Goal: Use online tool/utility: Utilize a website feature to perform a specific function

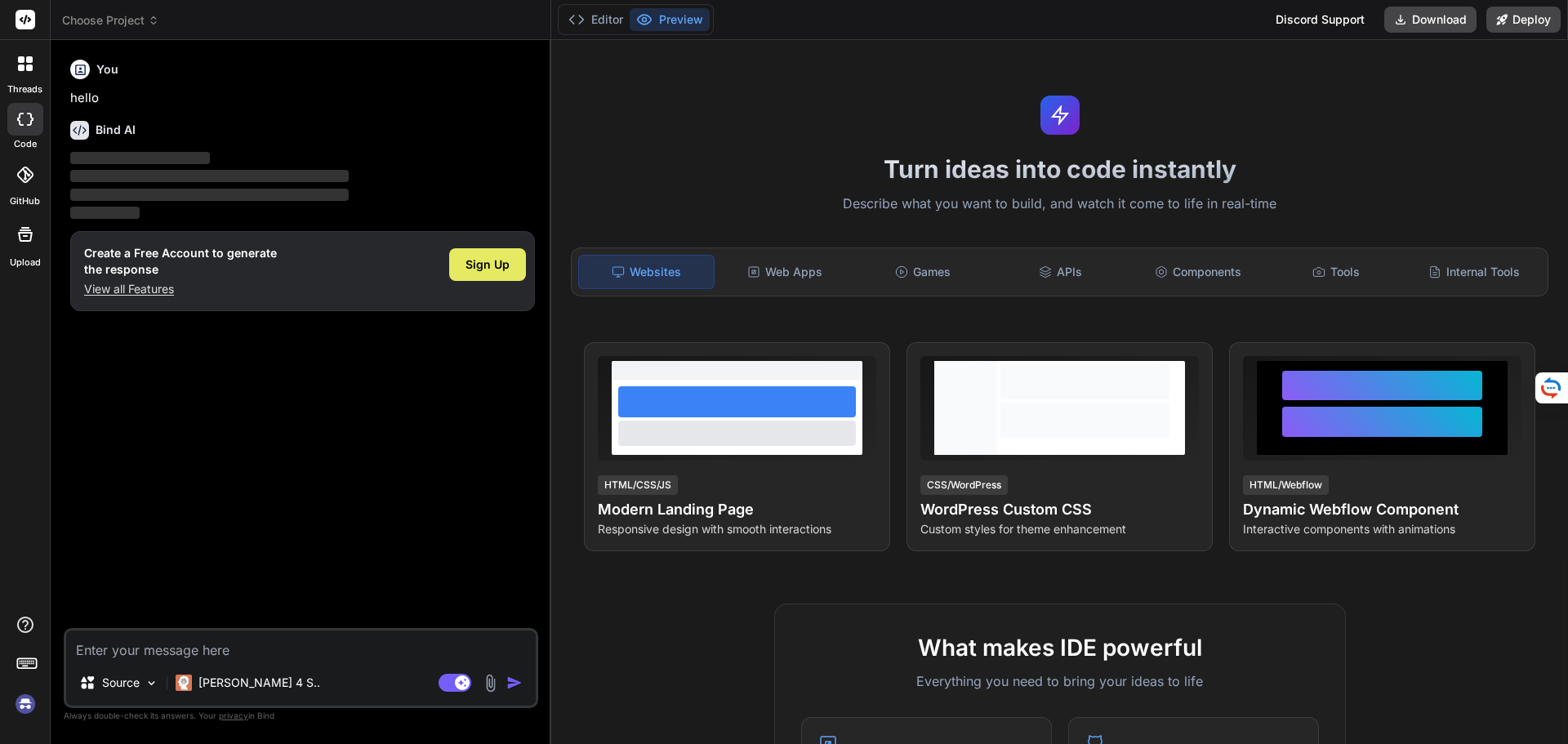
click at [486, 259] on span "Sign Up" at bounding box center [487, 264] width 45 height 16
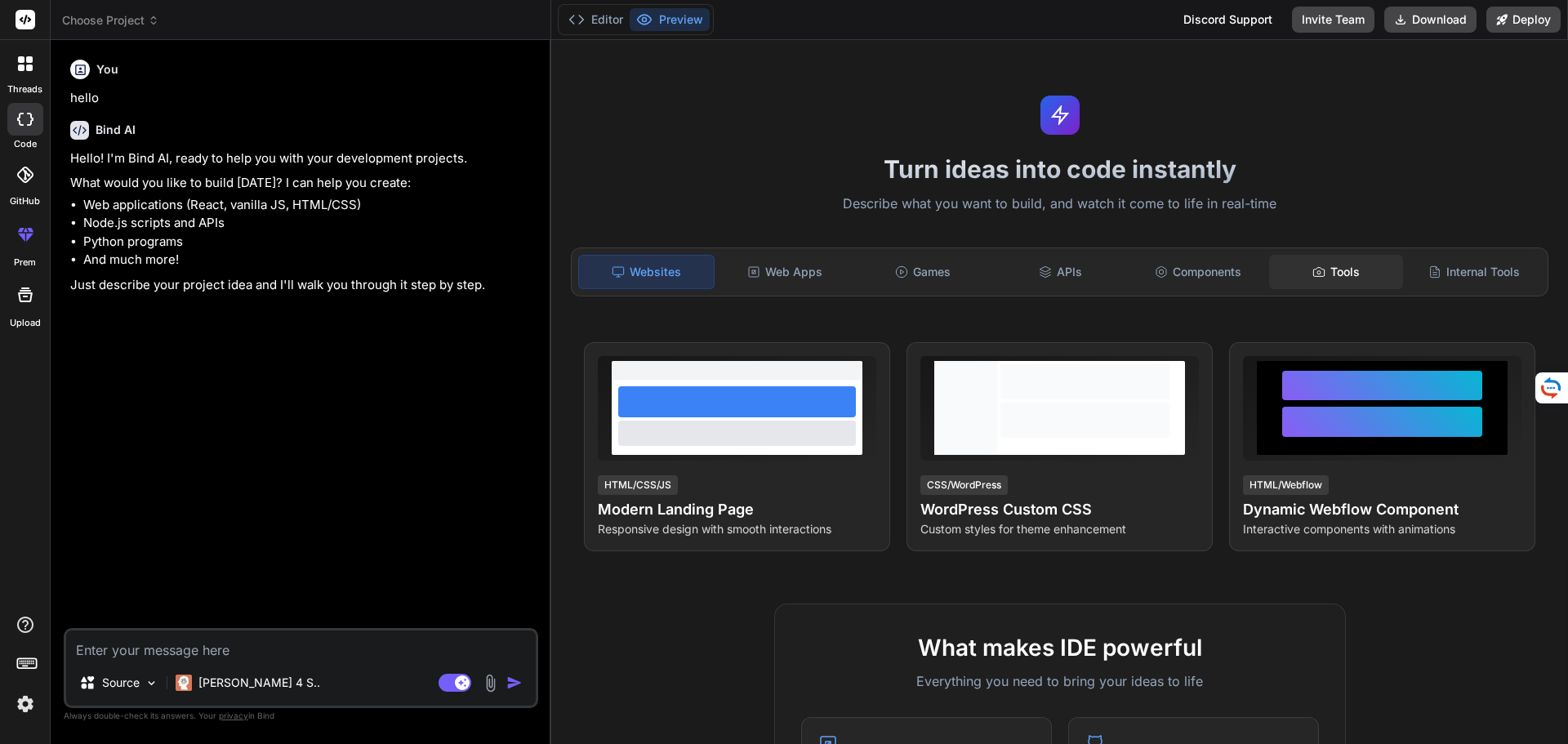
click at [1351, 267] on div "Tools" at bounding box center [1336, 271] width 135 height 34
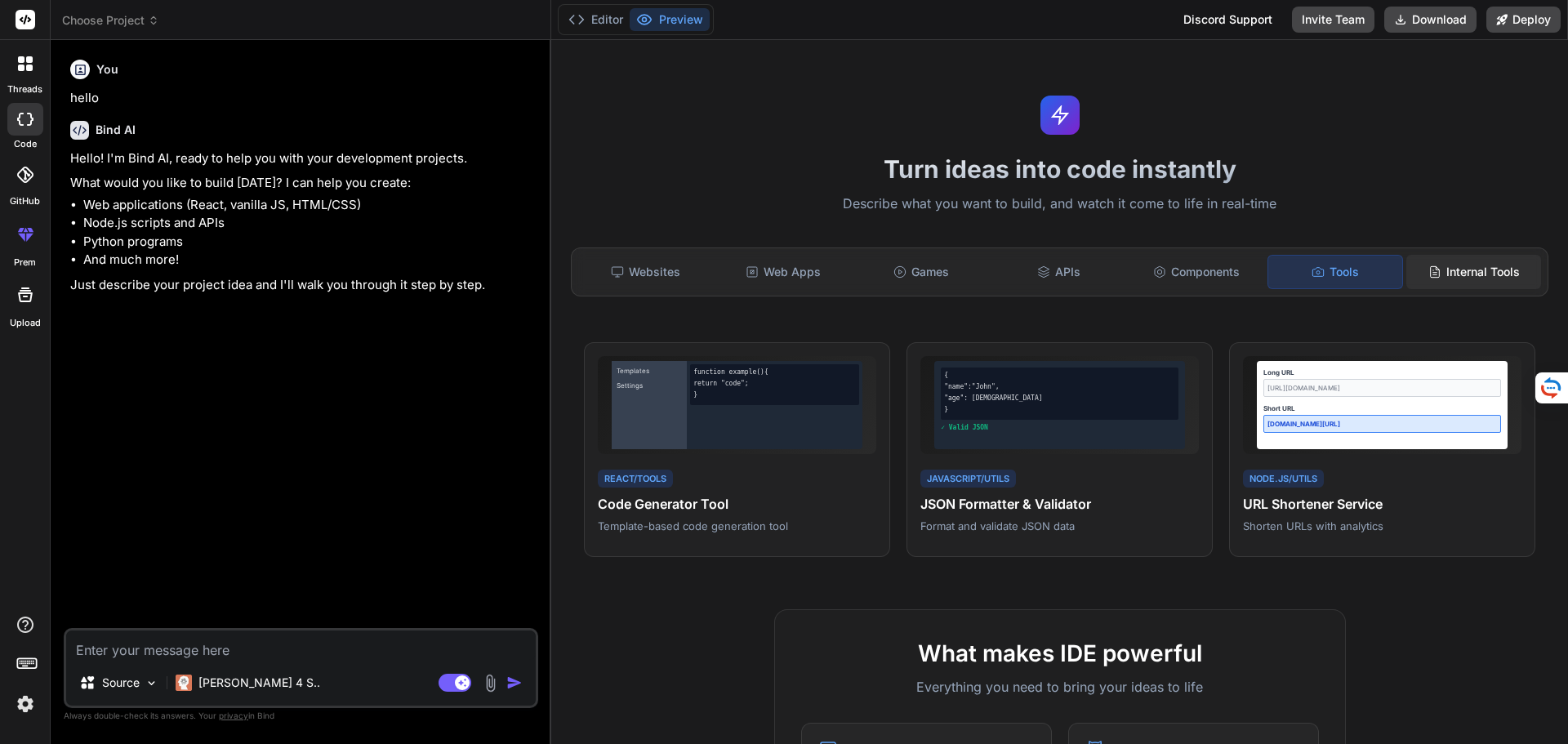
click at [1445, 268] on div "Internal Tools" at bounding box center [1473, 271] width 135 height 34
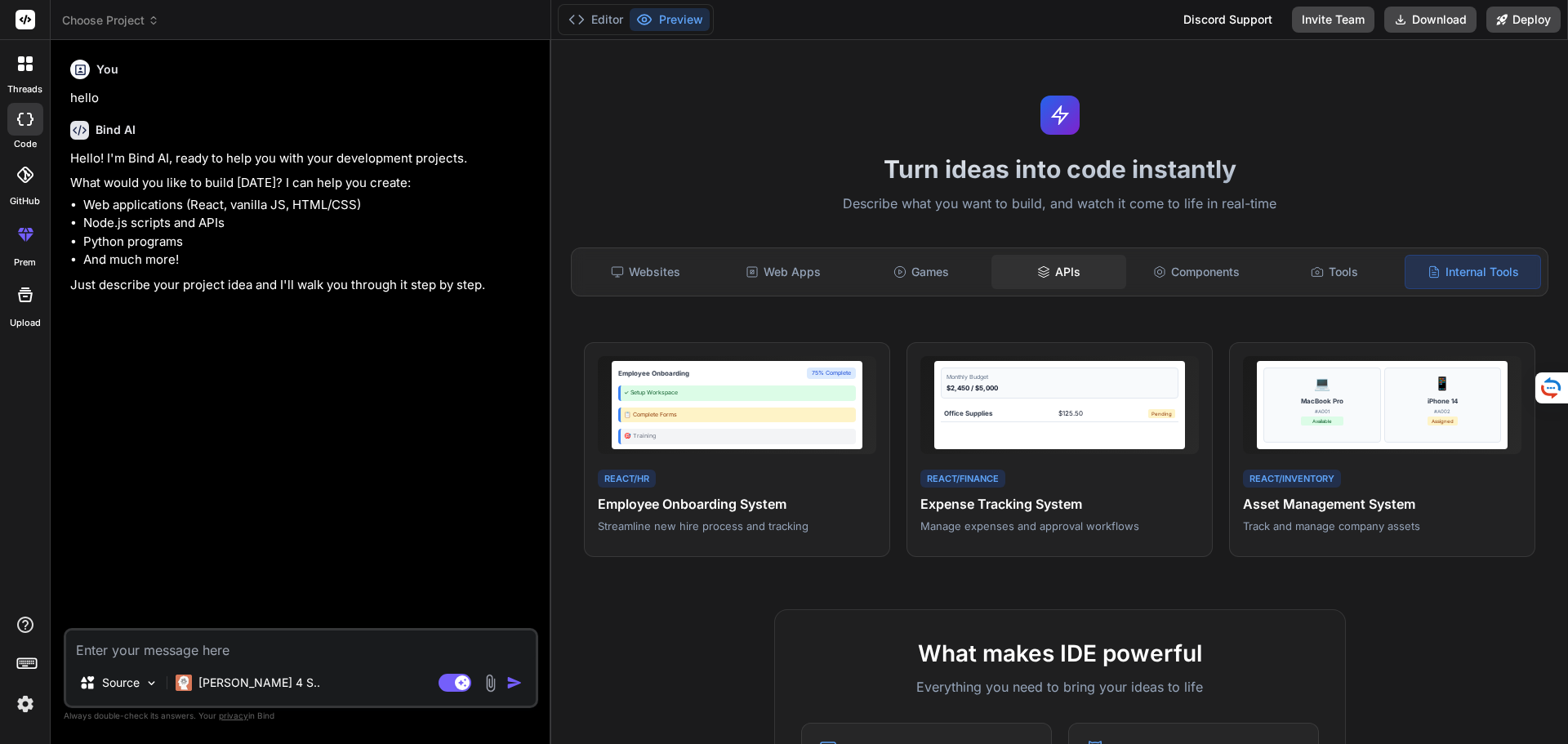
click at [1070, 272] on div "APIs" at bounding box center [1058, 271] width 135 height 34
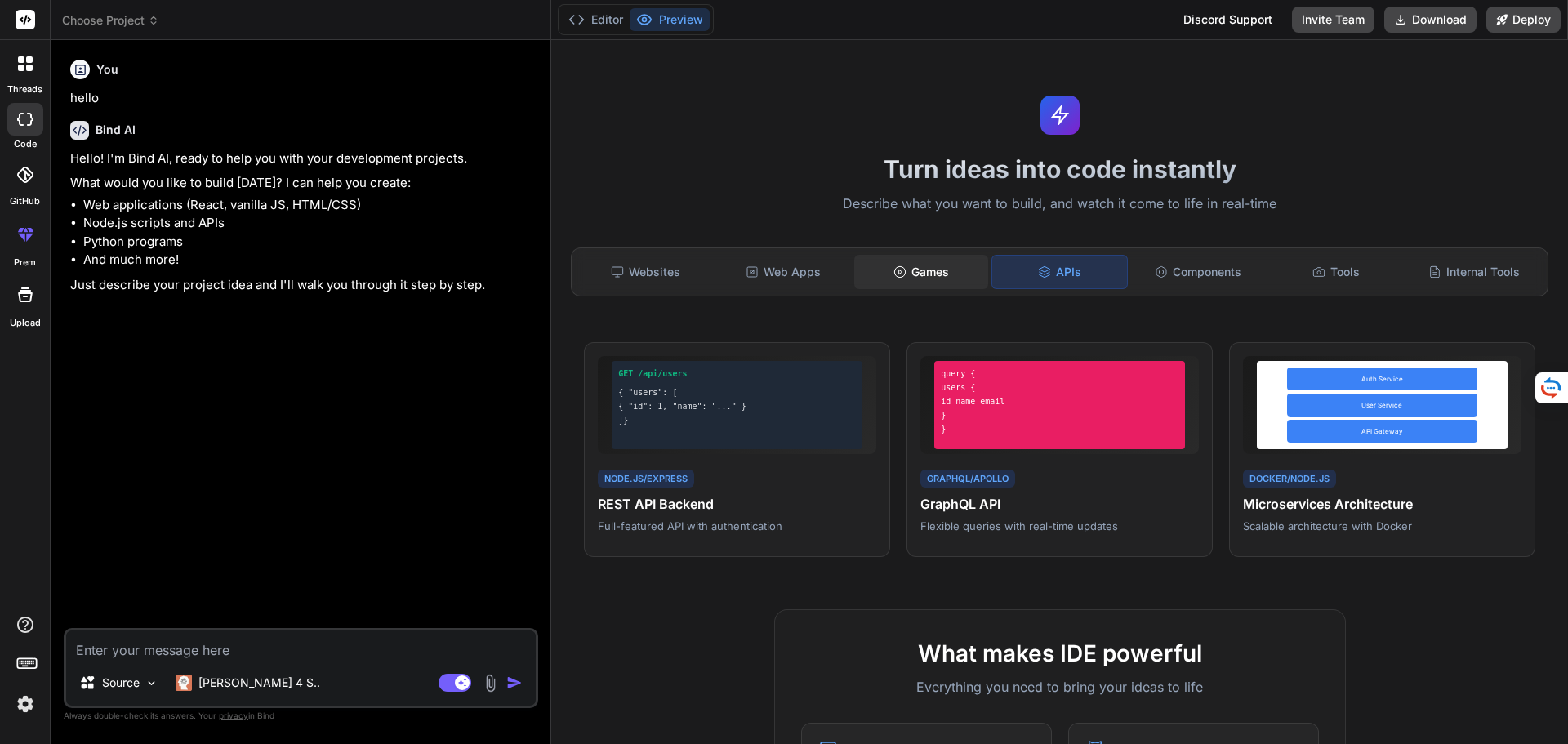
click at [934, 274] on div "Games" at bounding box center [921, 271] width 135 height 34
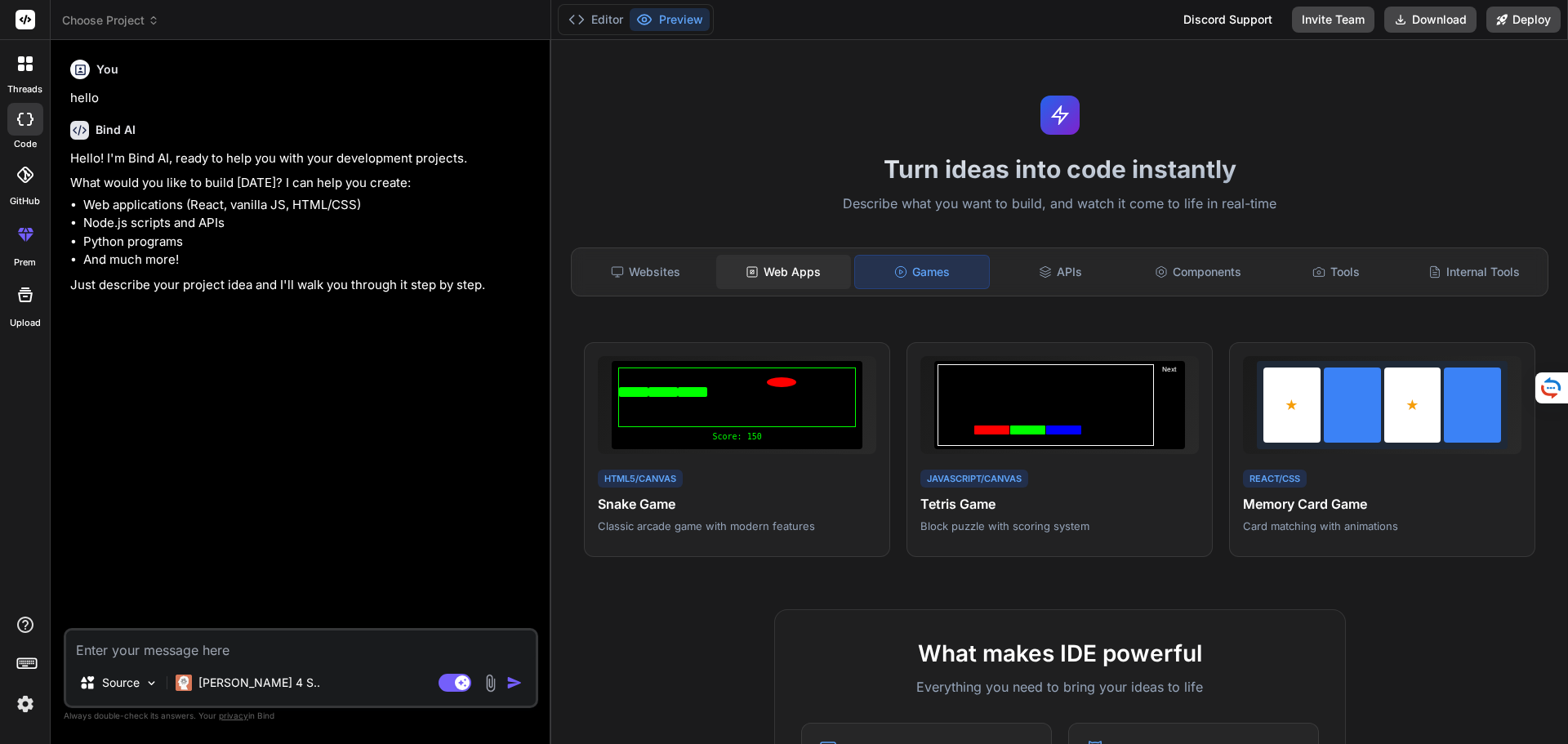
click at [777, 277] on div "Web Apps" at bounding box center [783, 271] width 135 height 34
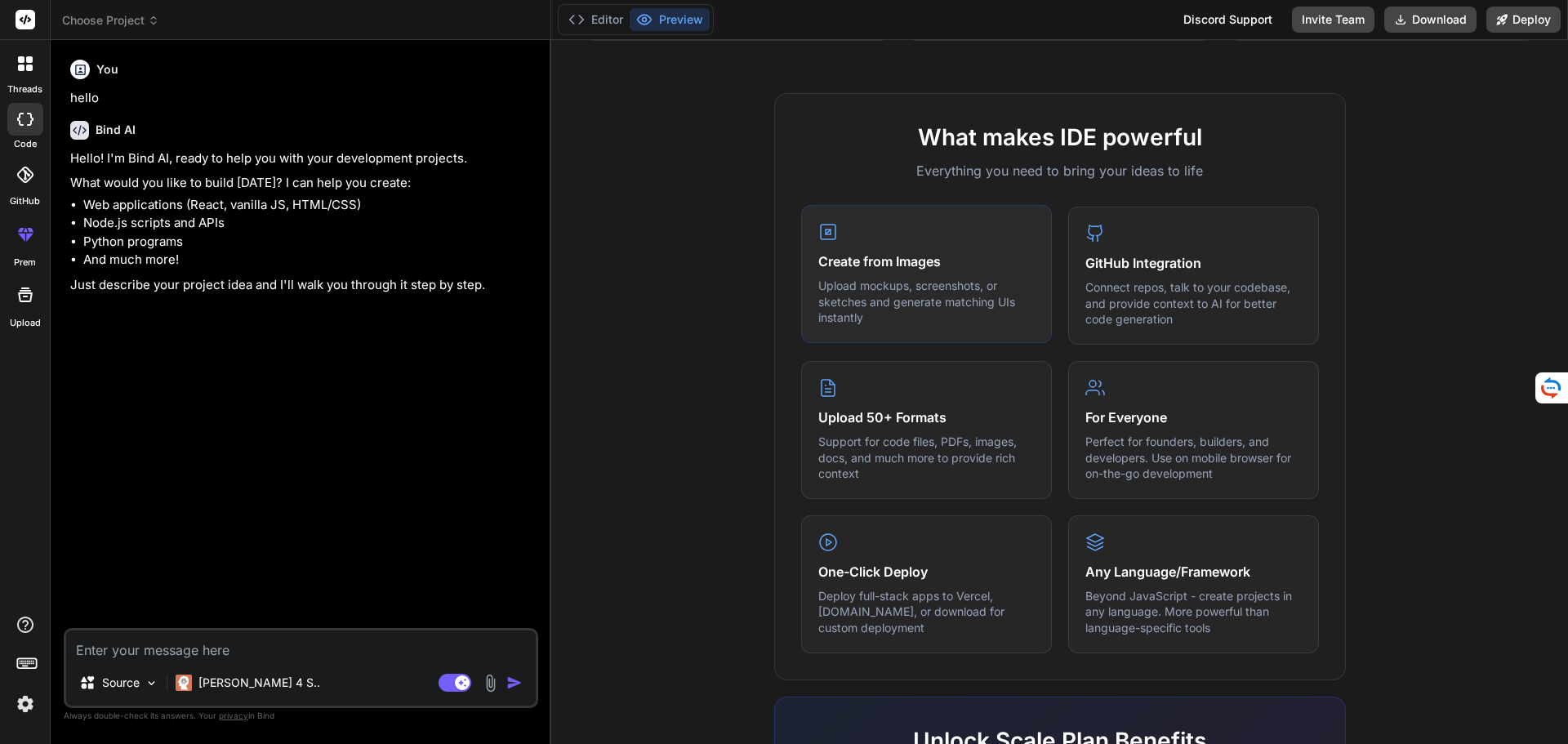
scroll to position [653, 0]
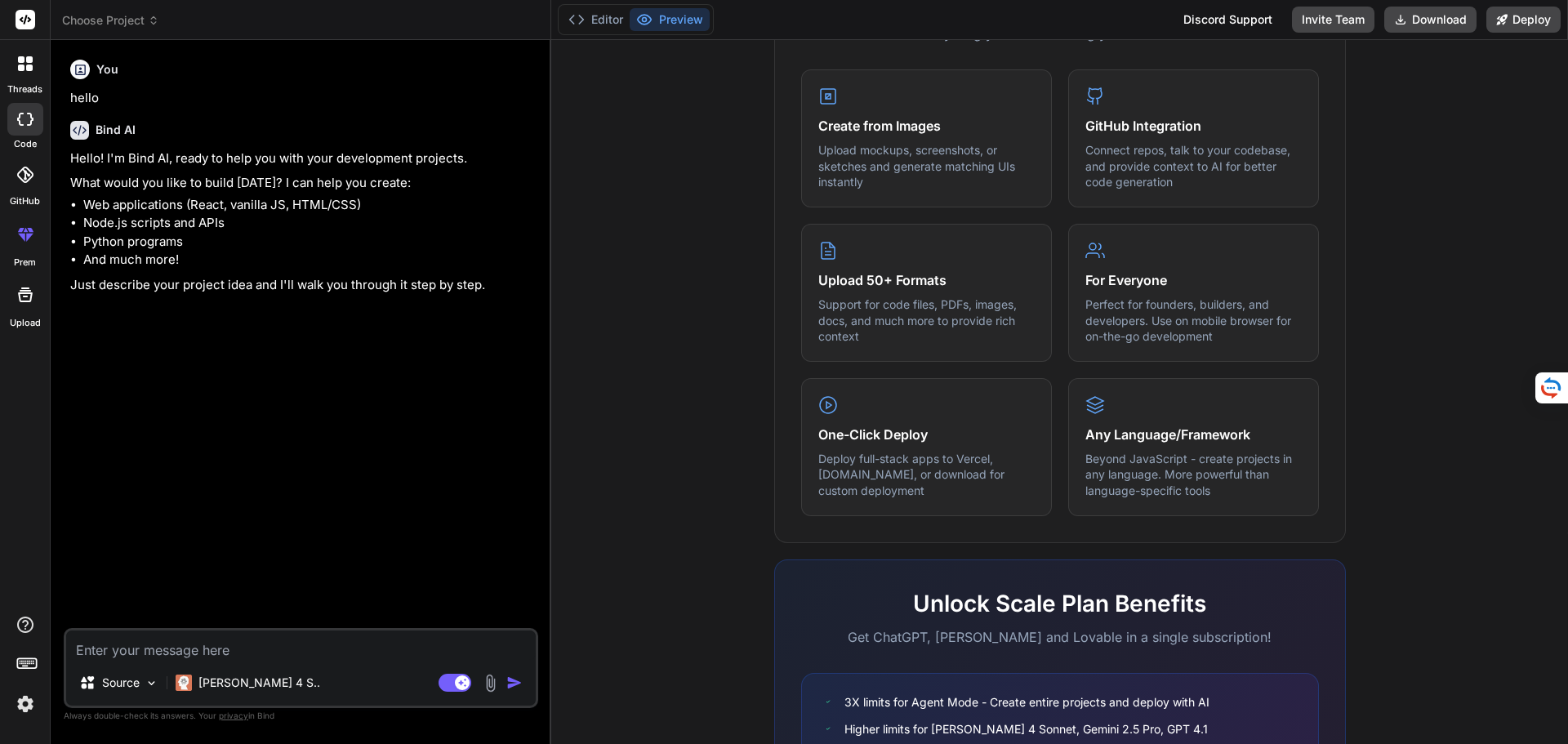
click at [214, 654] on textarea at bounding box center [300, 645] width 470 height 29
click at [238, 677] on p "[PERSON_NAME] 4 S.." at bounding box center [260, 682] width 122 height 16
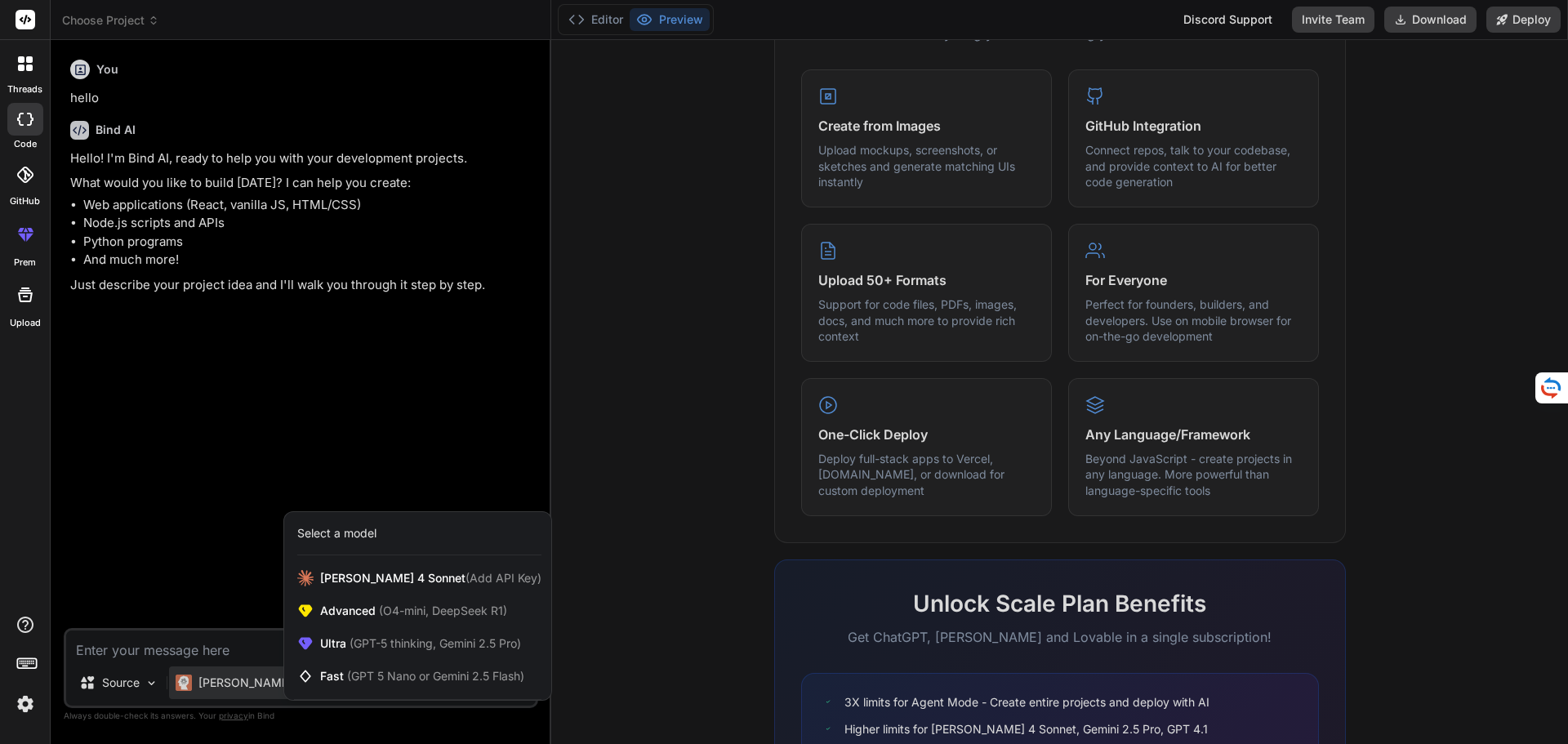
click at [238, 677] on div at bounding box center [784, 372] width 1568 height 744
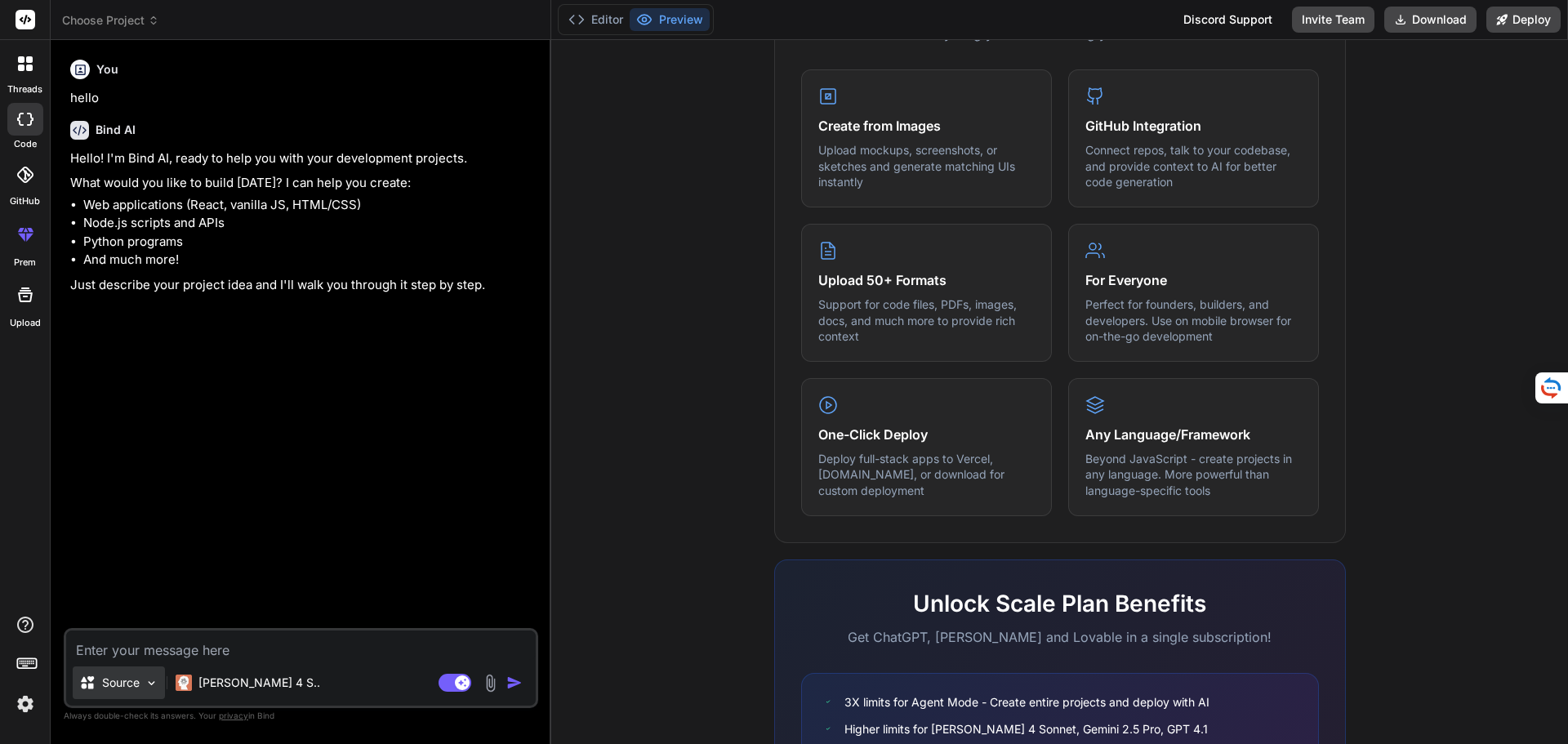
click at [150, 679] on img at bounding box center [151, 683] width 14 height 14
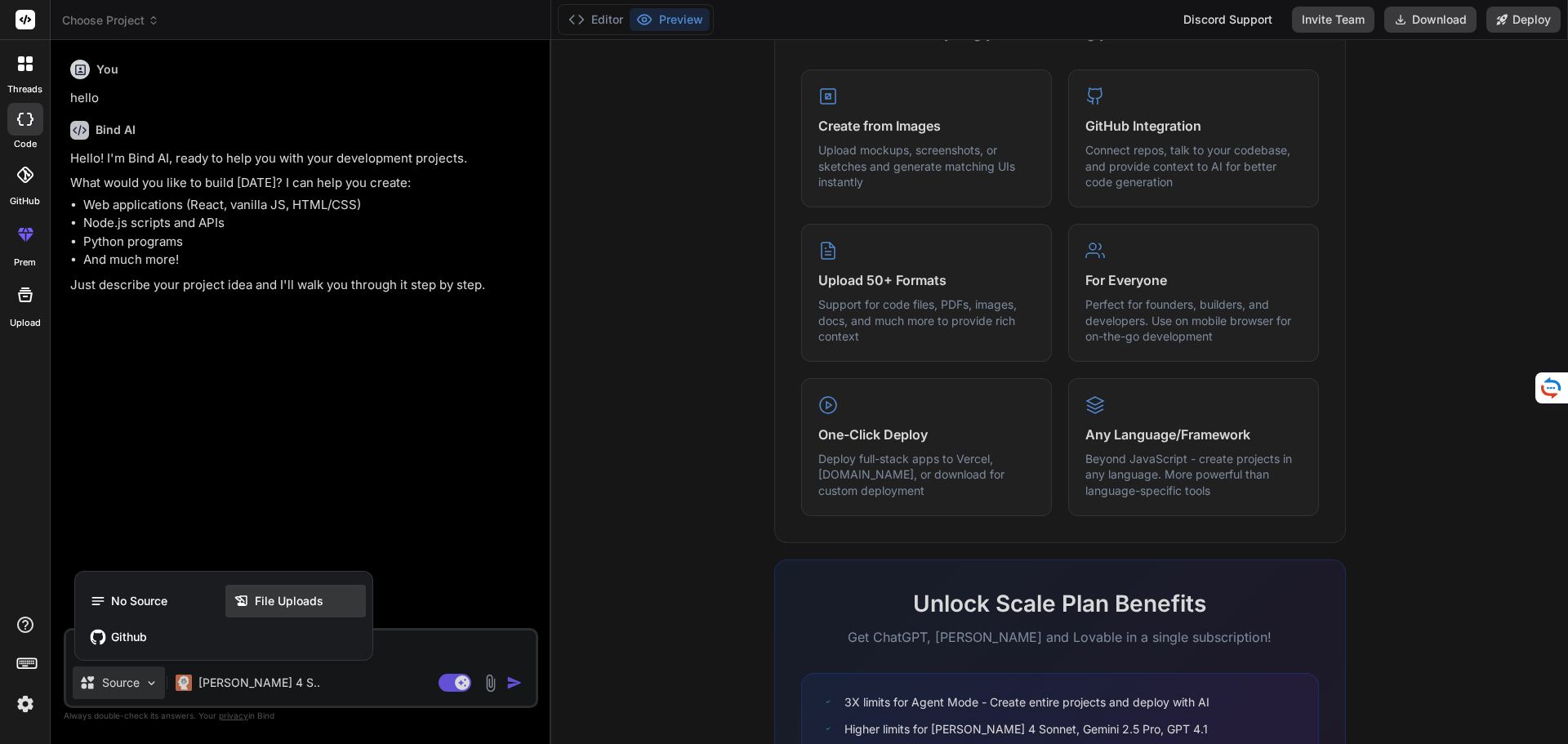
click at [257, 593] on span "File Uploads" at bounding box center [289, 601] width 69 height 16
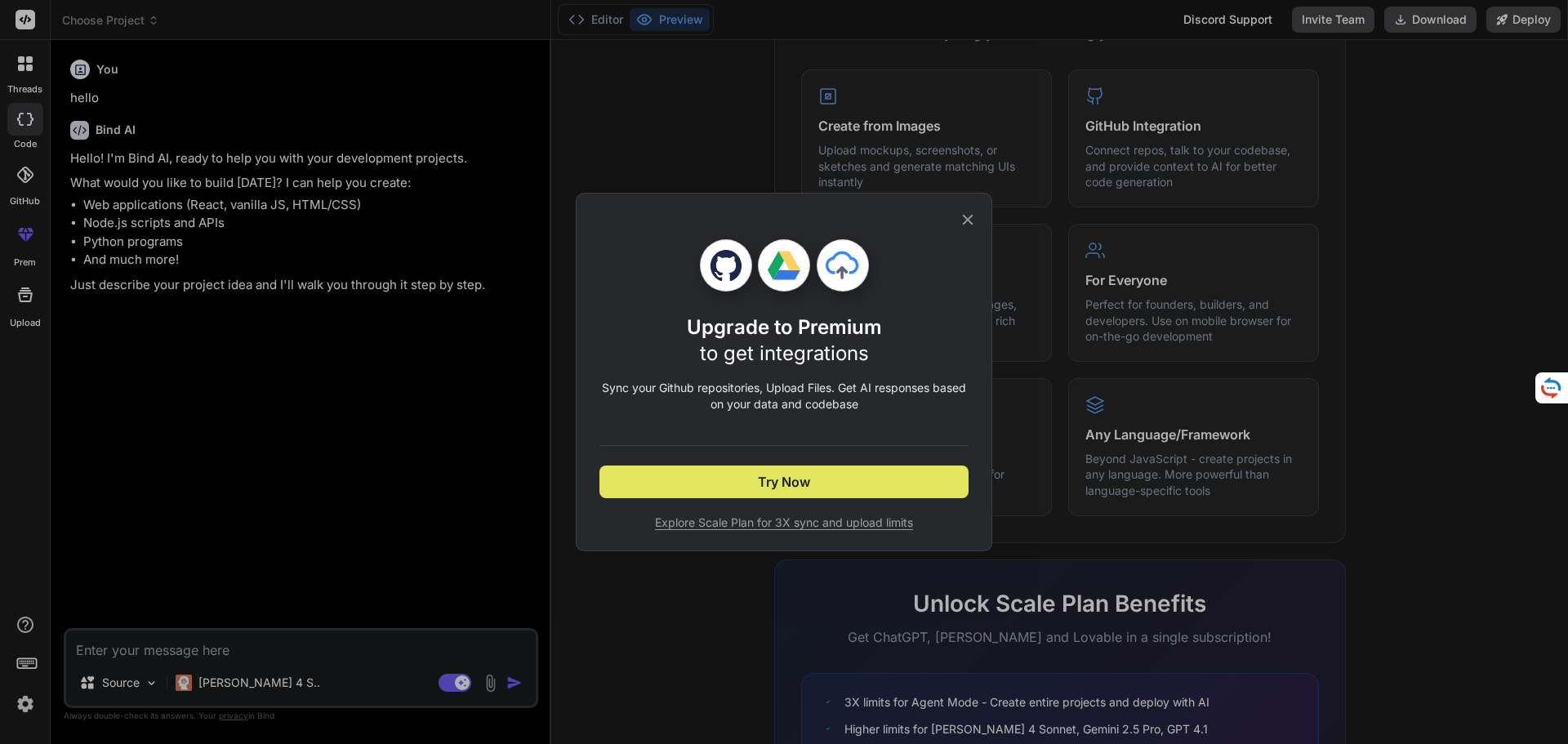
click at [730, 475] on button "Try Now" at bounding box center [784, 481] width 369 height 33
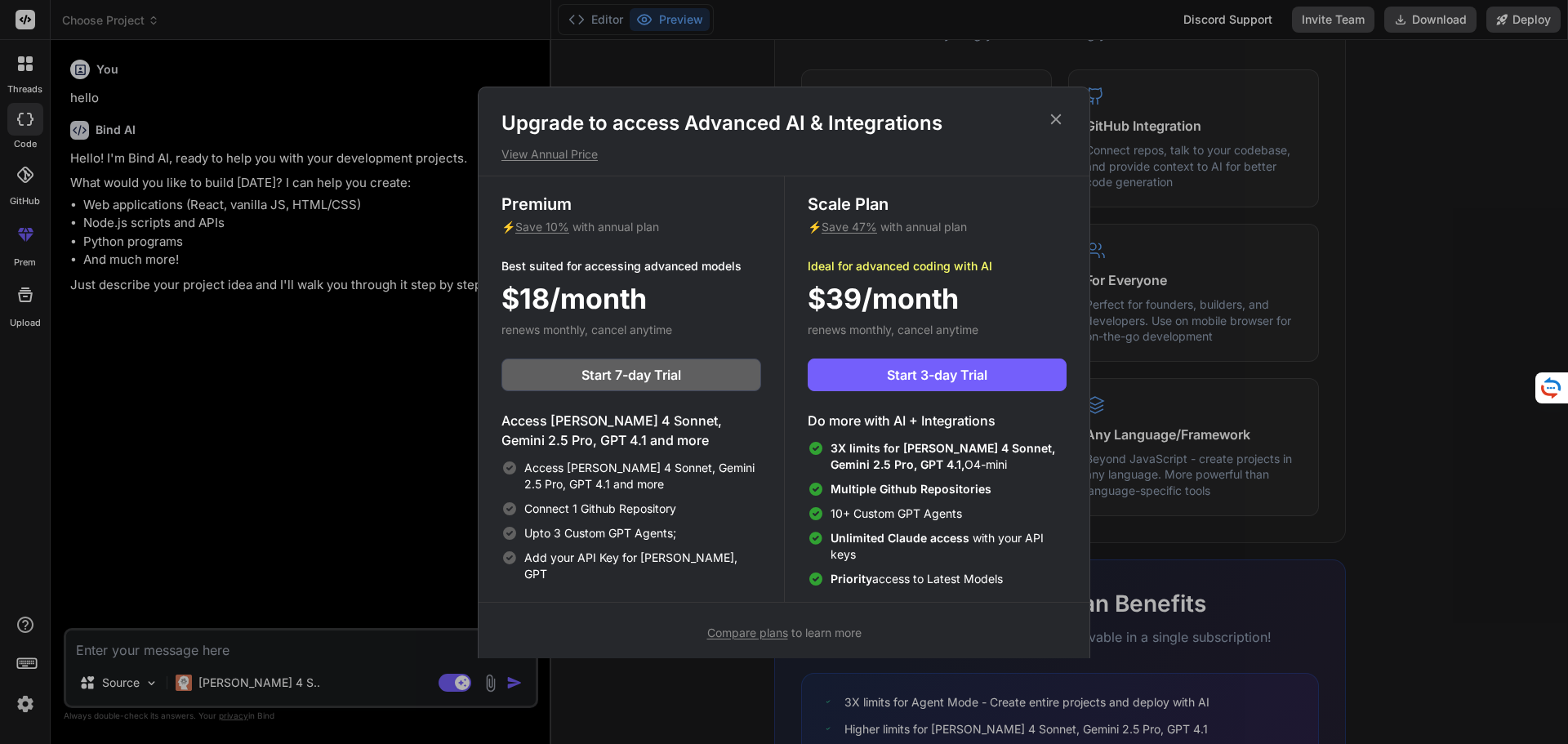
click at [1058, 112] on icon at bounding box center [1055, 119] width 18 height 18
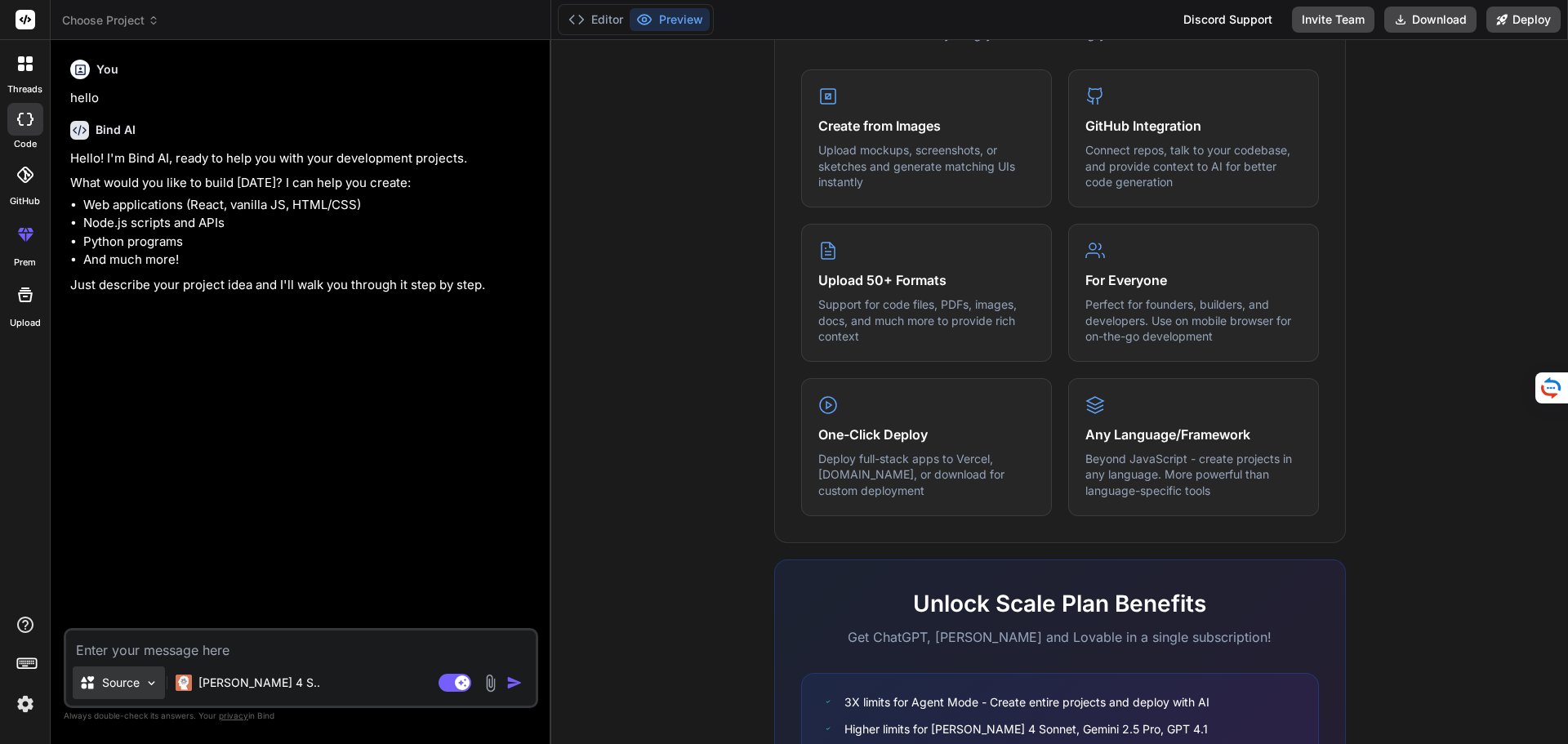
click at [102, 673] on div "Source" at bounding box center [118, 683] width 92 height 33
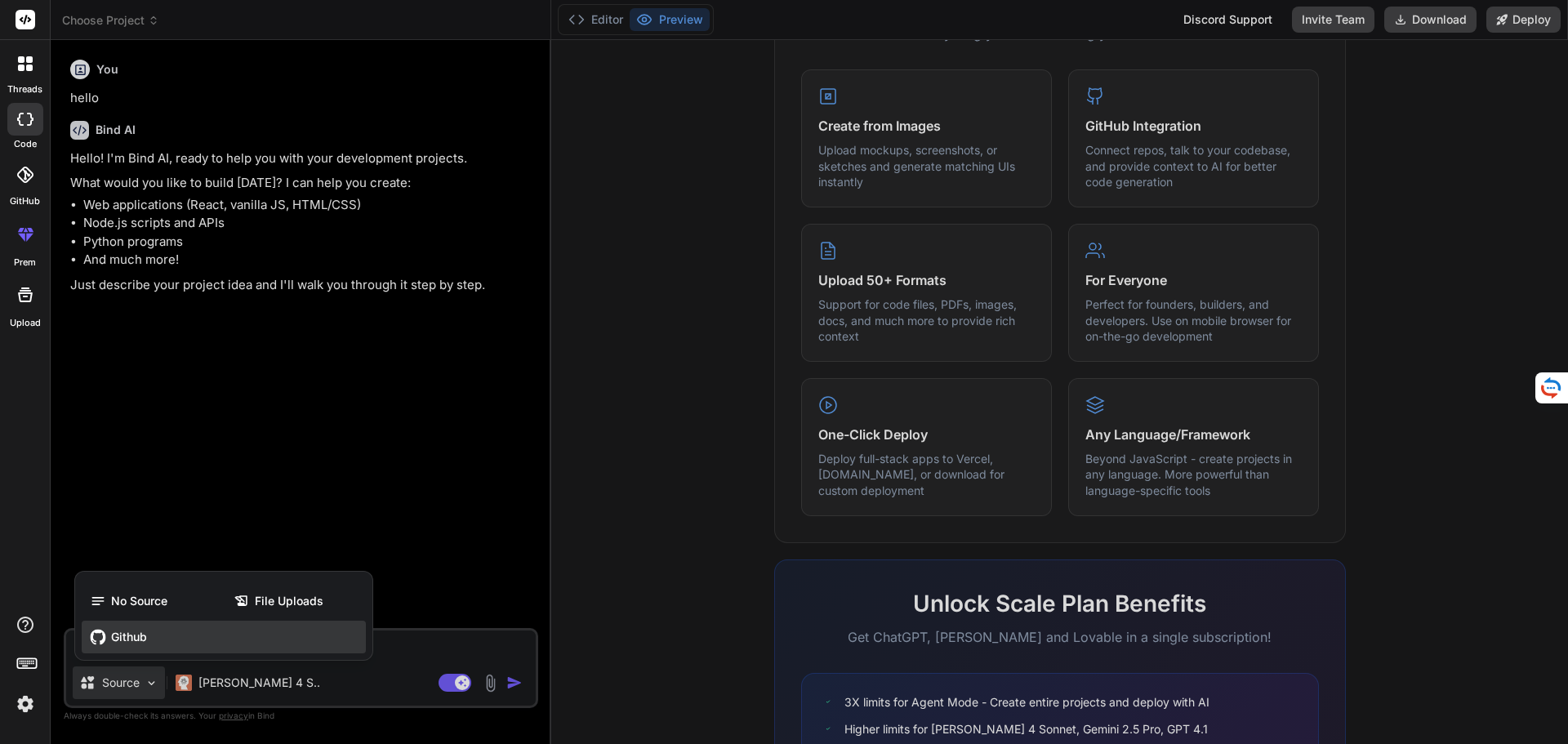
click at [118, 632] on span "Github" at bounding box center [129, 636] width 36 height 16
type textarea "x"
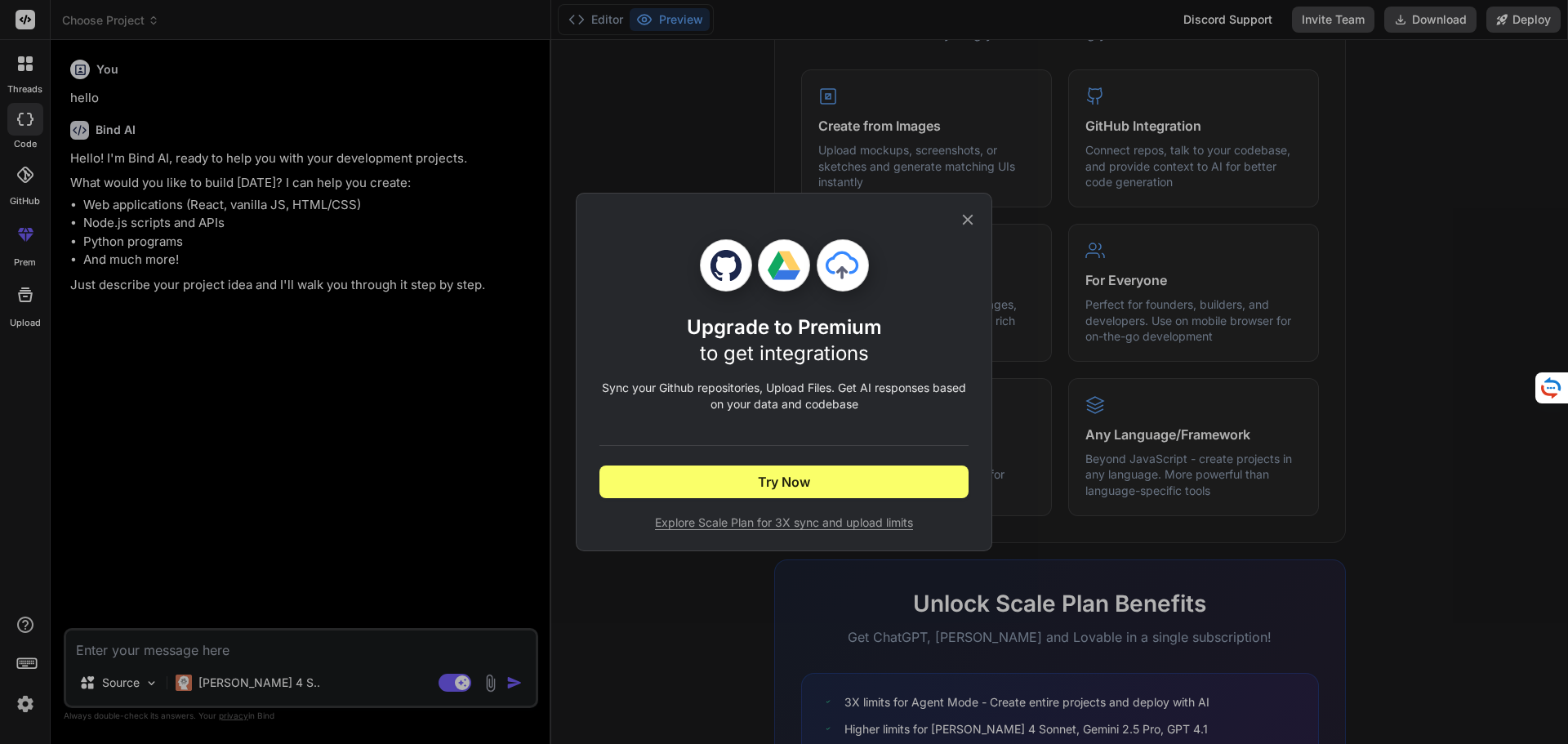
click at [974, 216] on icon at bounding box center [967, 219] width 18 height 18
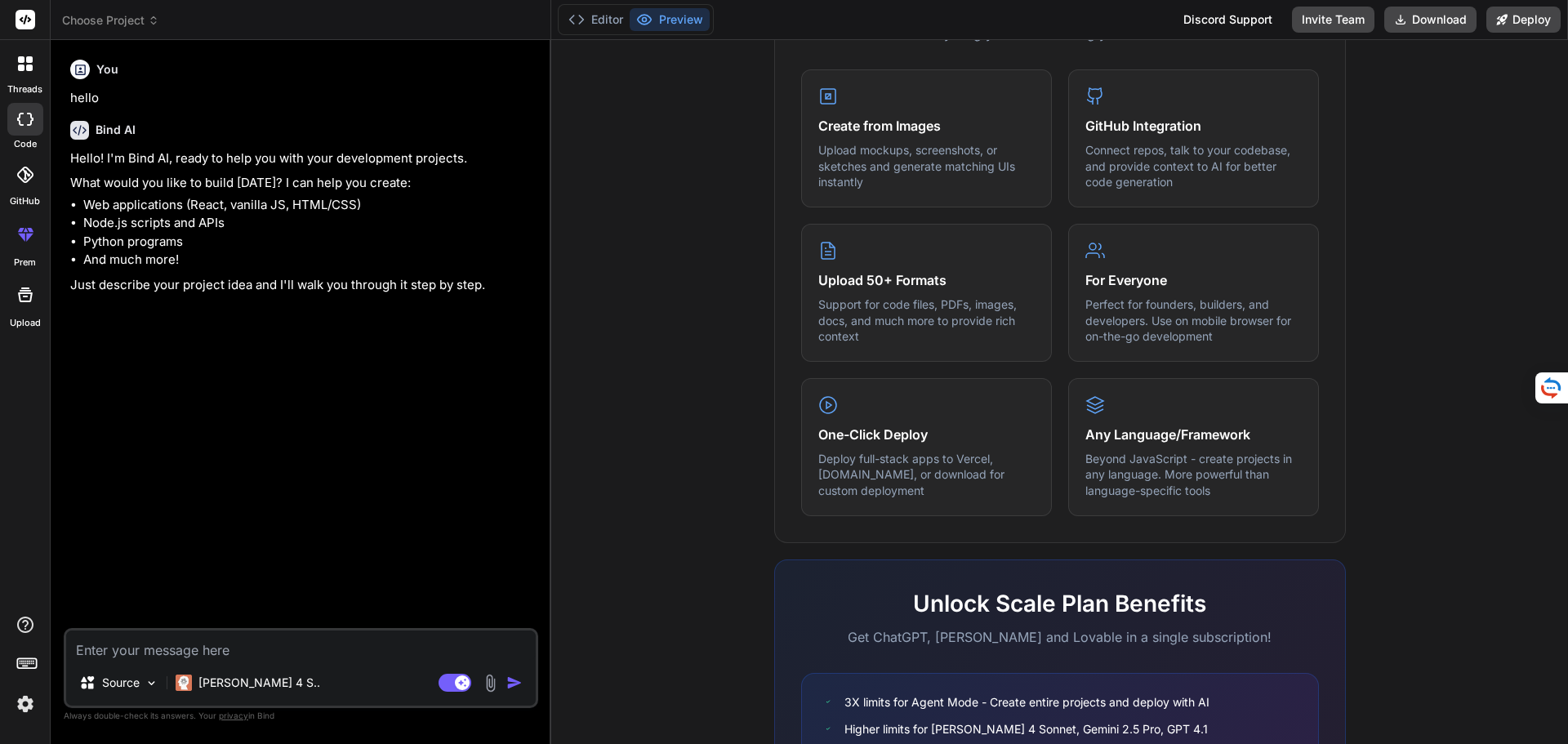
click at [159, 653] on textarea at bounding box center [300, 645] width 470 height 29
type textarea "c"
type textarea "x"
type textarea "cr"
type textarea "x"
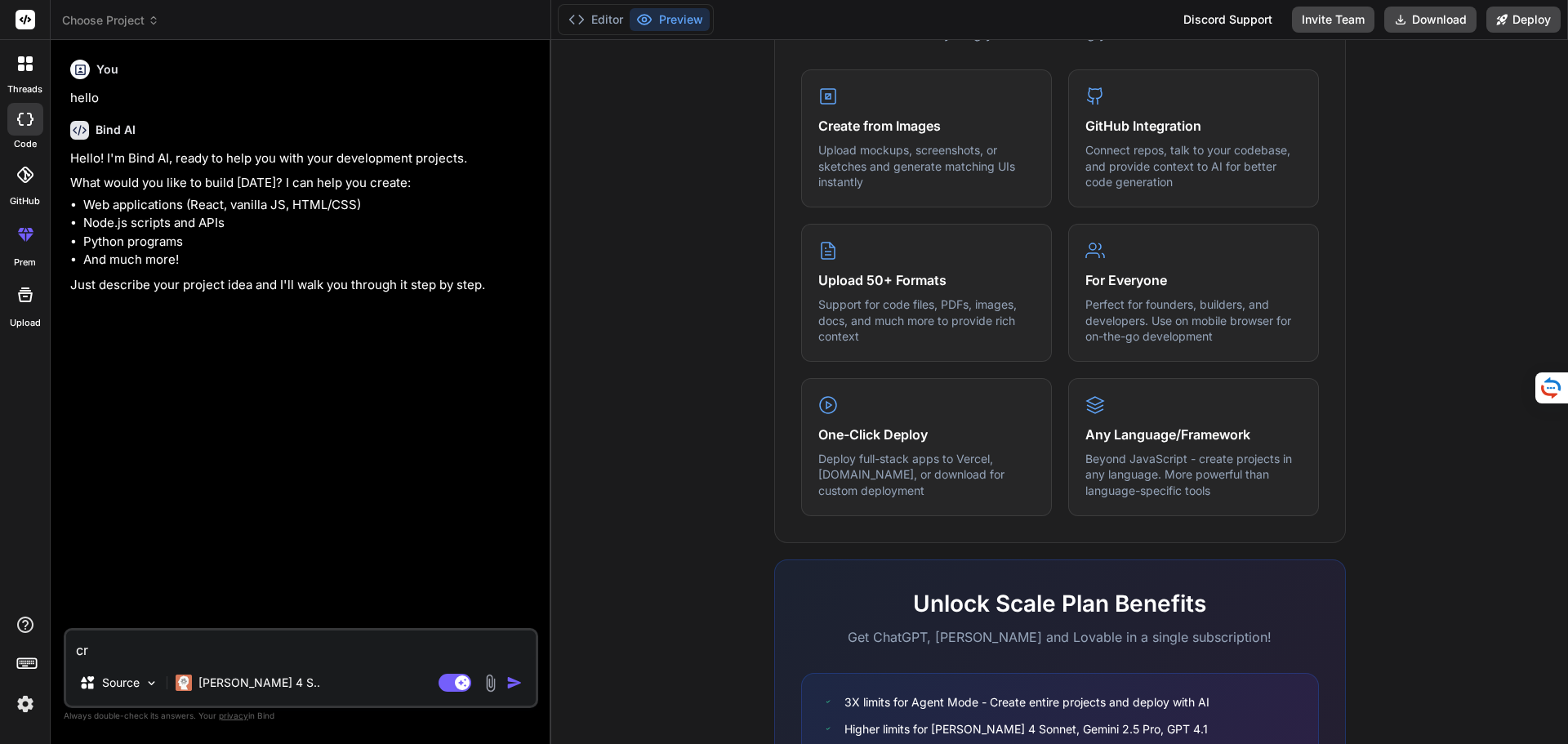
type textarea "cre"
type textarea "x"
type textarea "crea"
type textarea "x"
type textarea "crea"
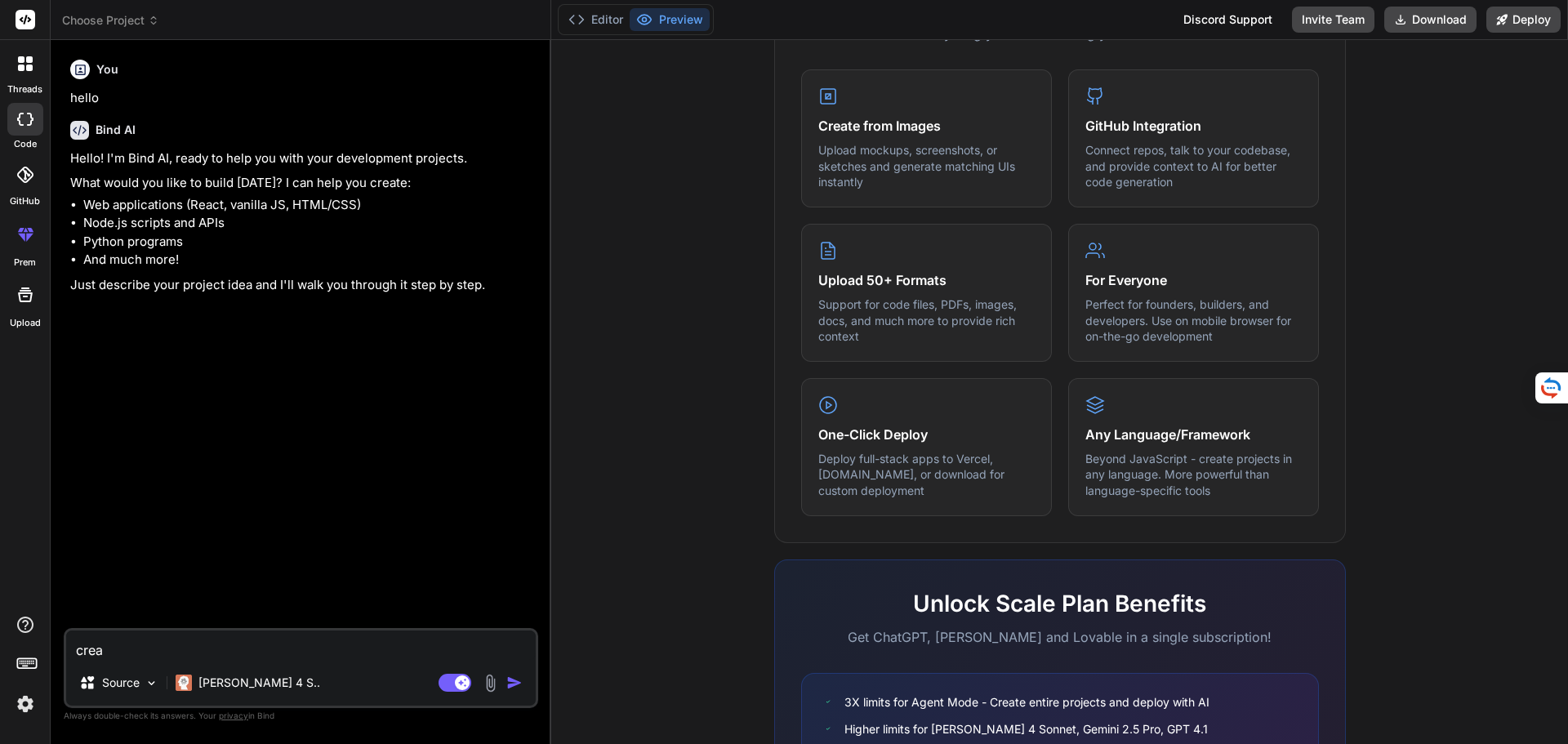
type textarea "x"
type textarea "crea o"
type textarea "x"
type textarea "crea oo"
type textarea "x"
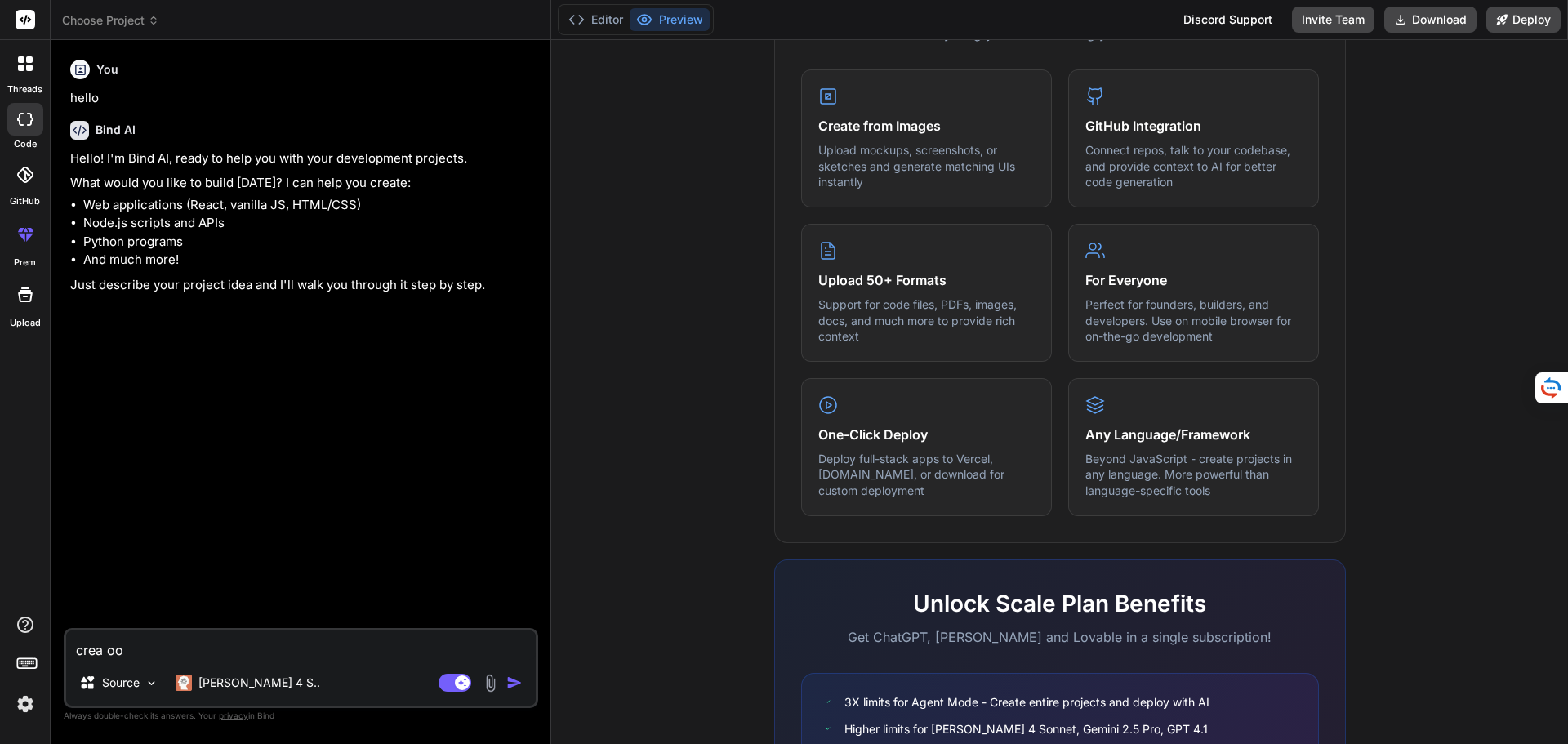
type textarea "crea o"
type textarea "x"
type textarea "crea"
type textarea "x"
type textarea "crea p"
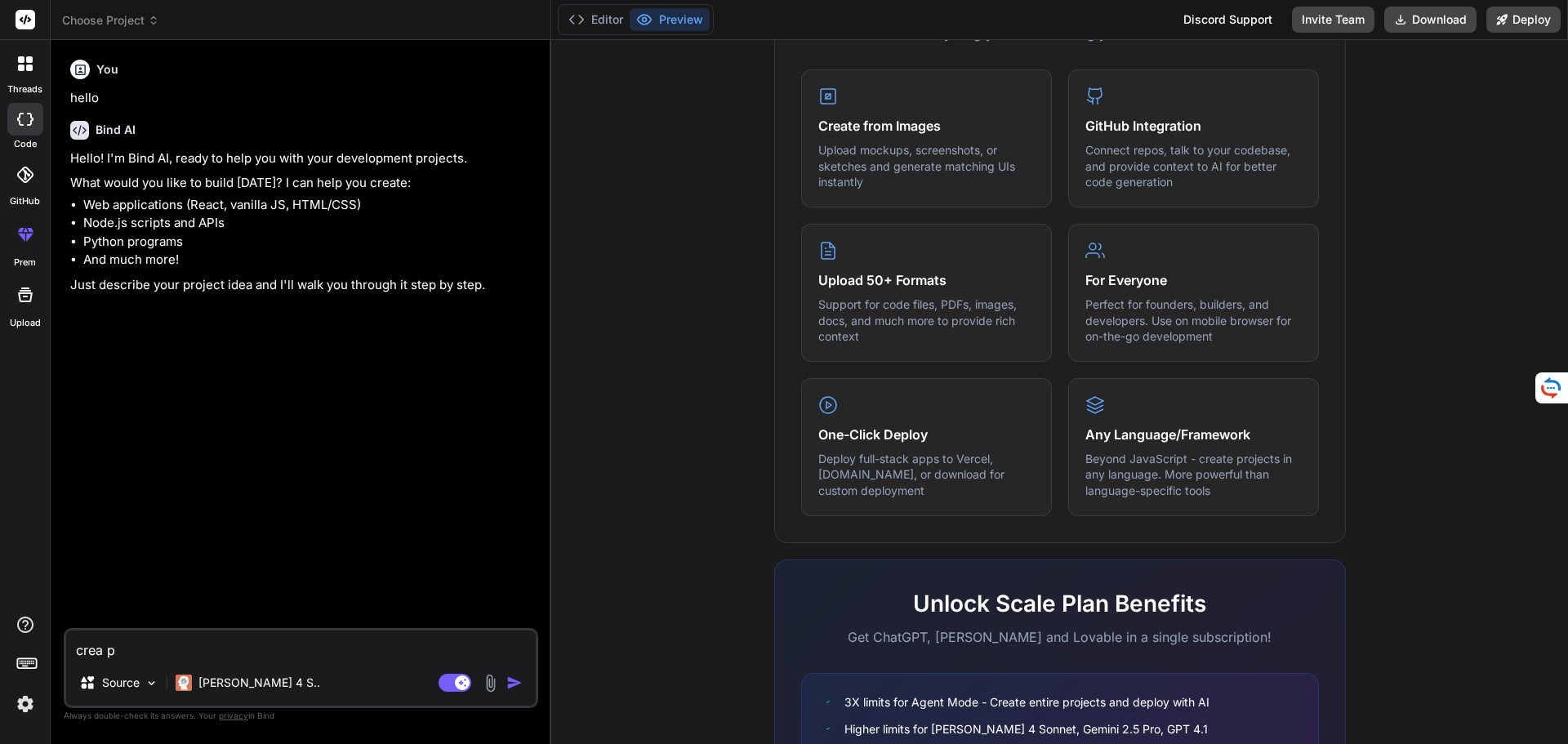
type textarea "x"
type textarea "crea pl"
type textarea "x"
type textarea "crea pli"
type textarea "x"
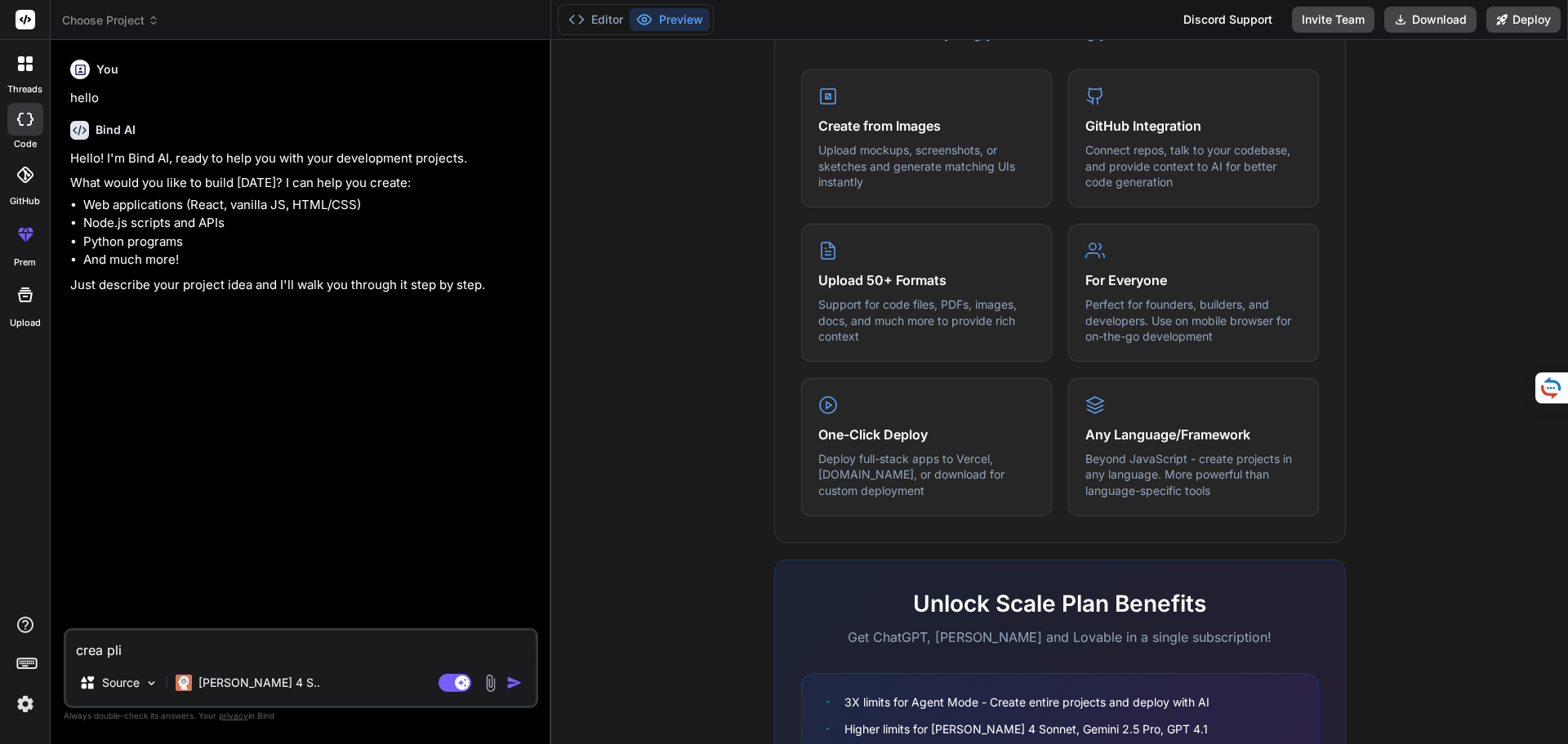
type textarea "crea plic"
type textarea "x"
type textarea "crea plica"
type textarea "x"
type textarea "crea plicaz"
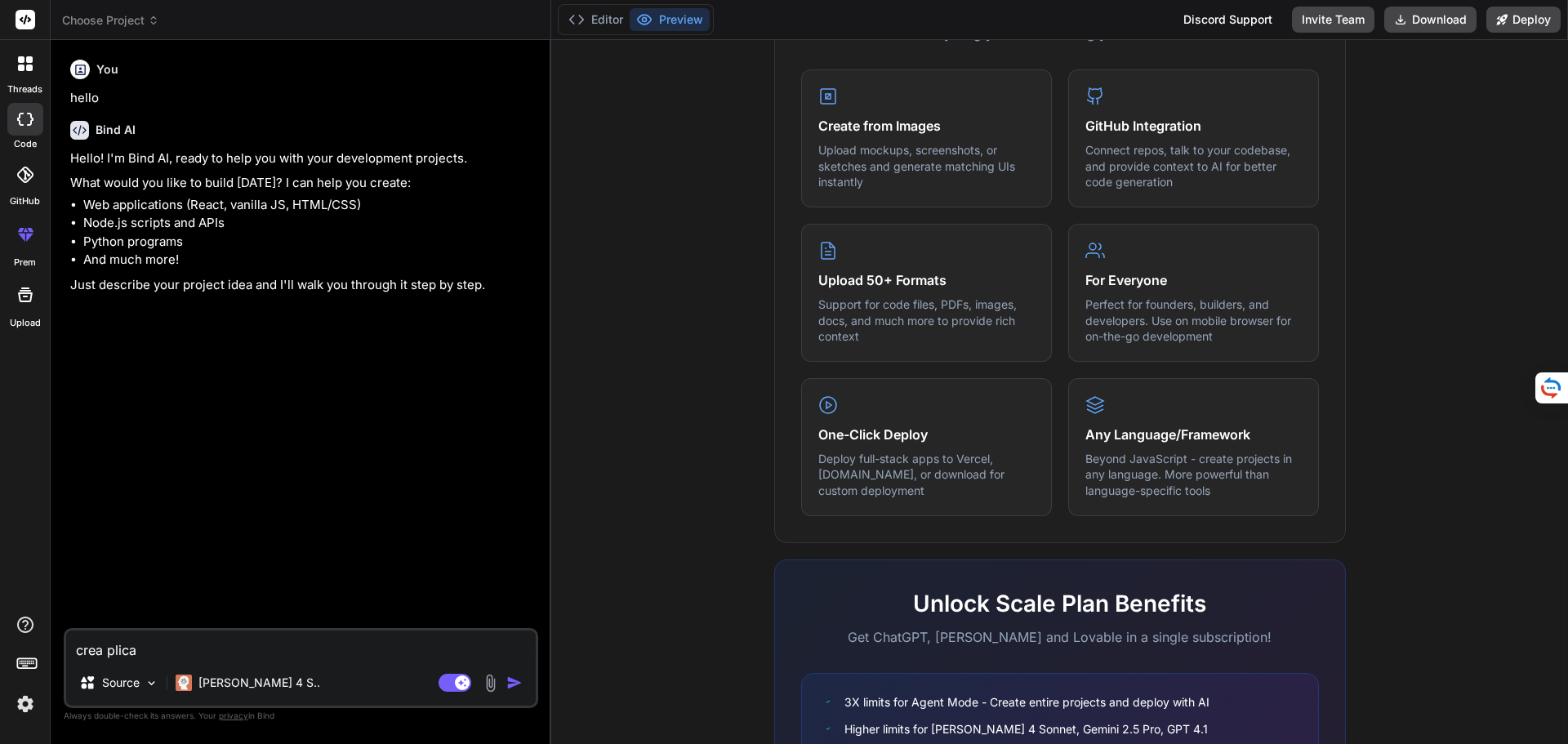
type textarea "x"
type textarea "crea plicazi"
type textarea "x"
type textarea "crea plicazio"
type textarea "x"
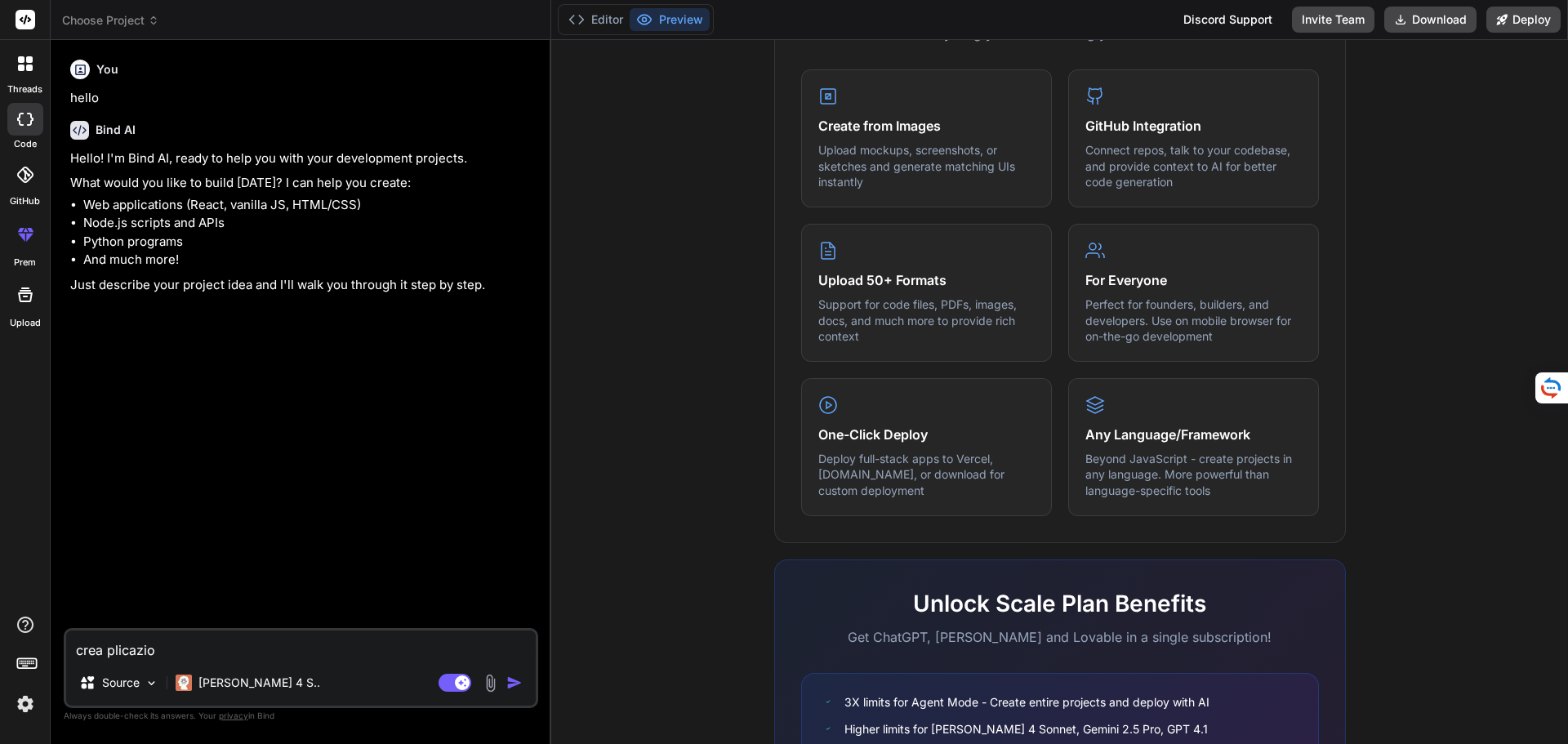
type textarea "crea plicazion"
type textarea "x"
type textarea "crea plicazione"
type textarea "x"
type textarea "crea plicazione"
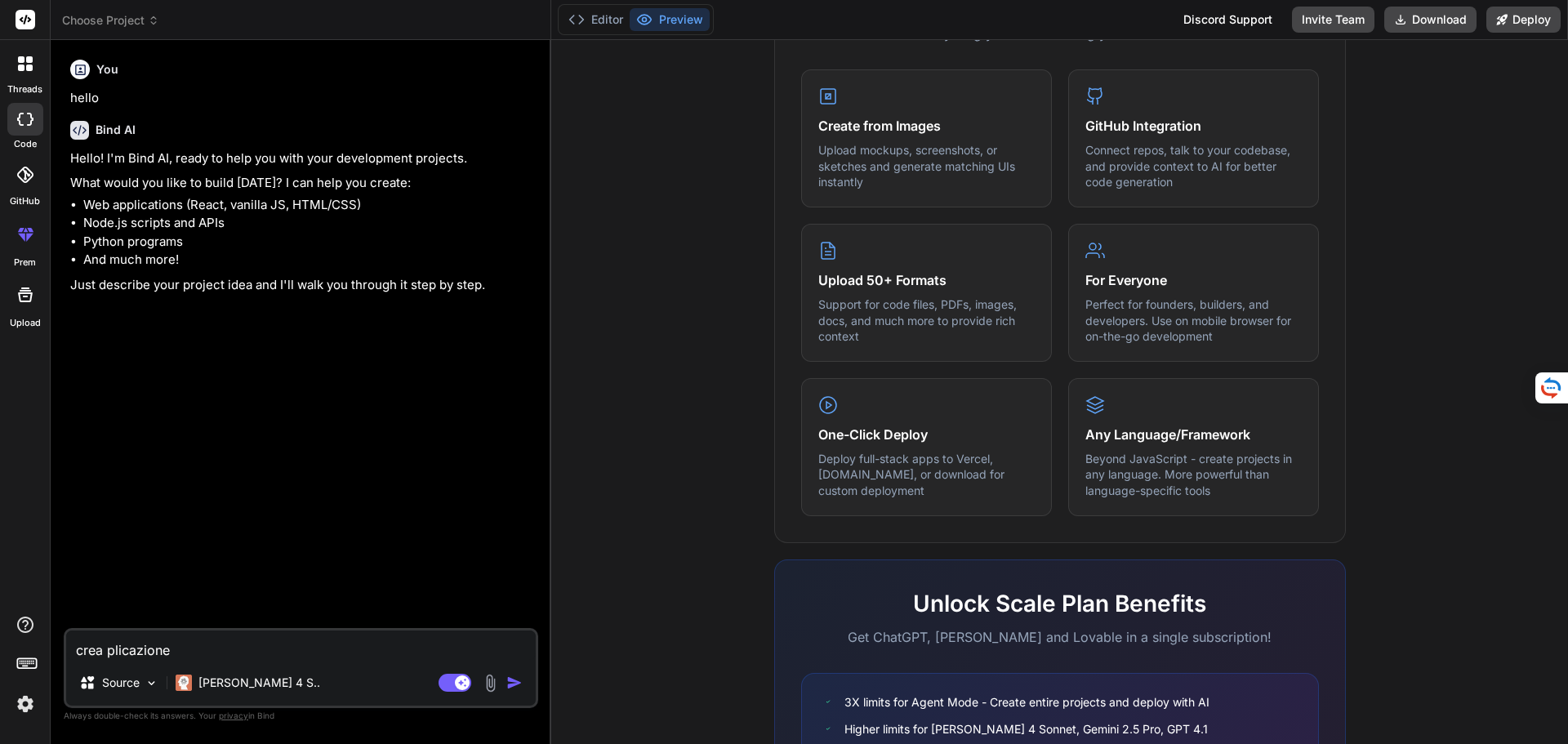
type textarea "x"
type textarea "crea plicazione w"
type textarea "x"
type textarea "crea plicazione we"
type textarea "x"
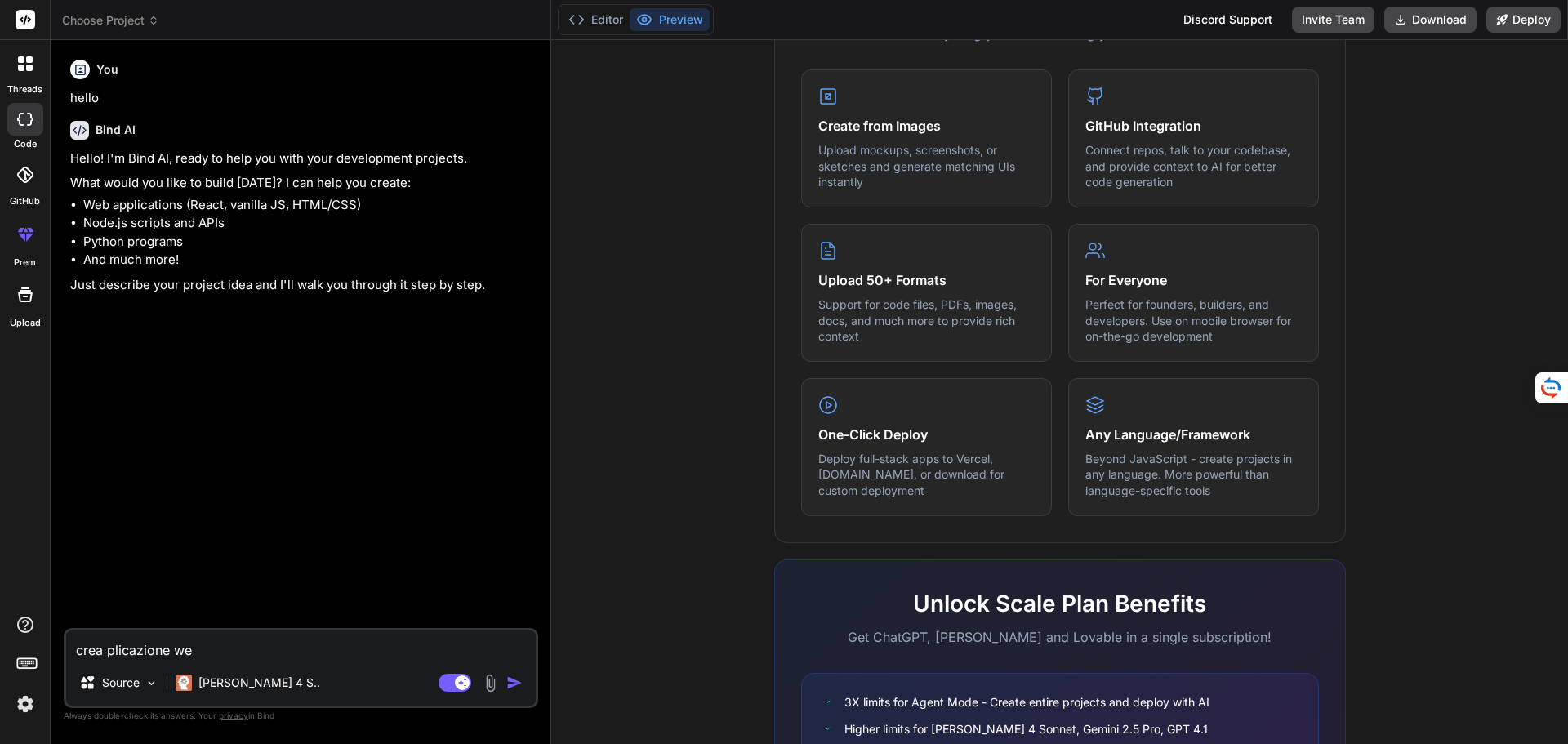
type textarea "crea plicazione web"
type textarea "x"
type textarea "crea plicazione web"
type textarea "x"
type textarea "crea plicazione web s"
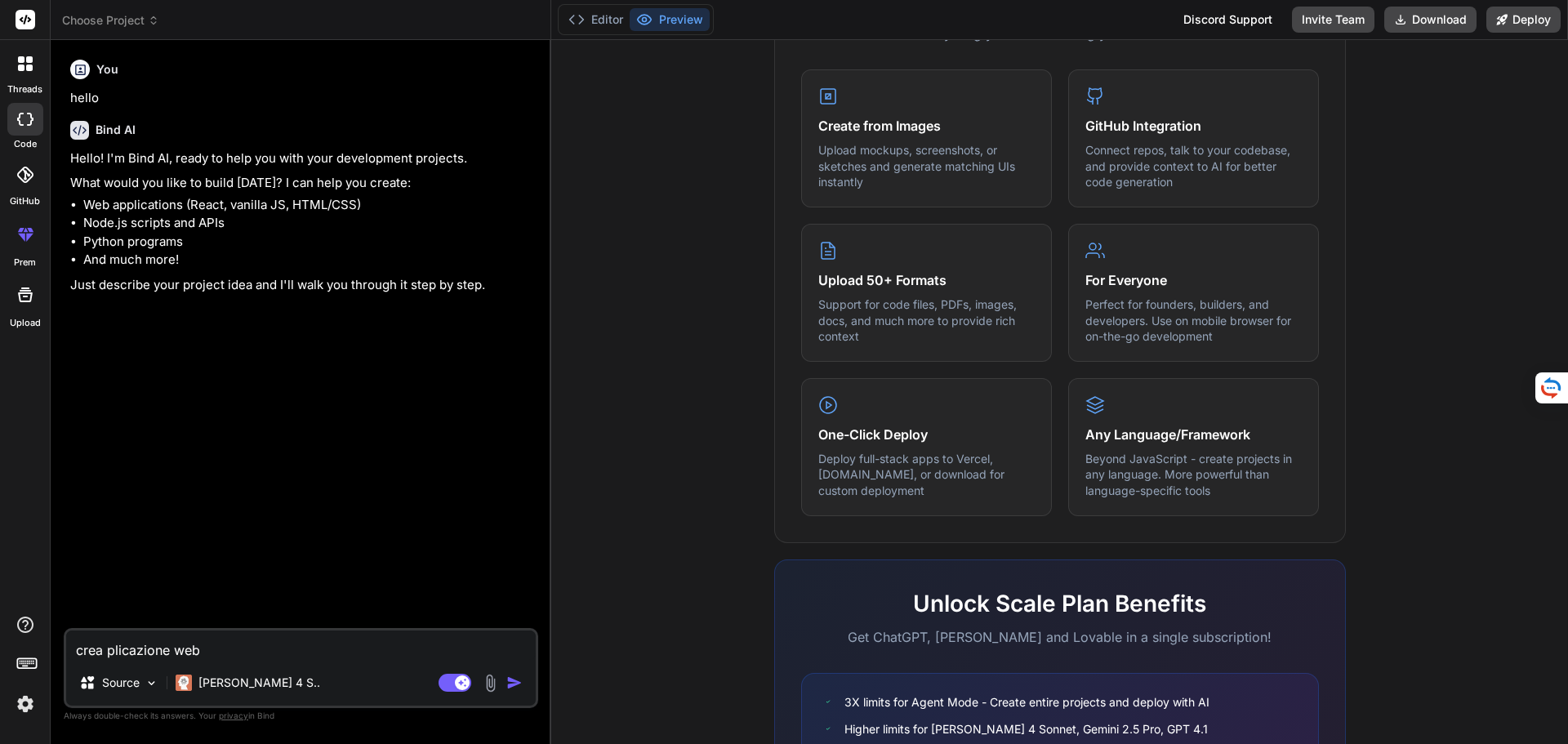
type textarea "x"
type textarea "crea plicazione web ss"
type textarea "x"
type textarea "crea plicazione web ssa"
type textarea "x"
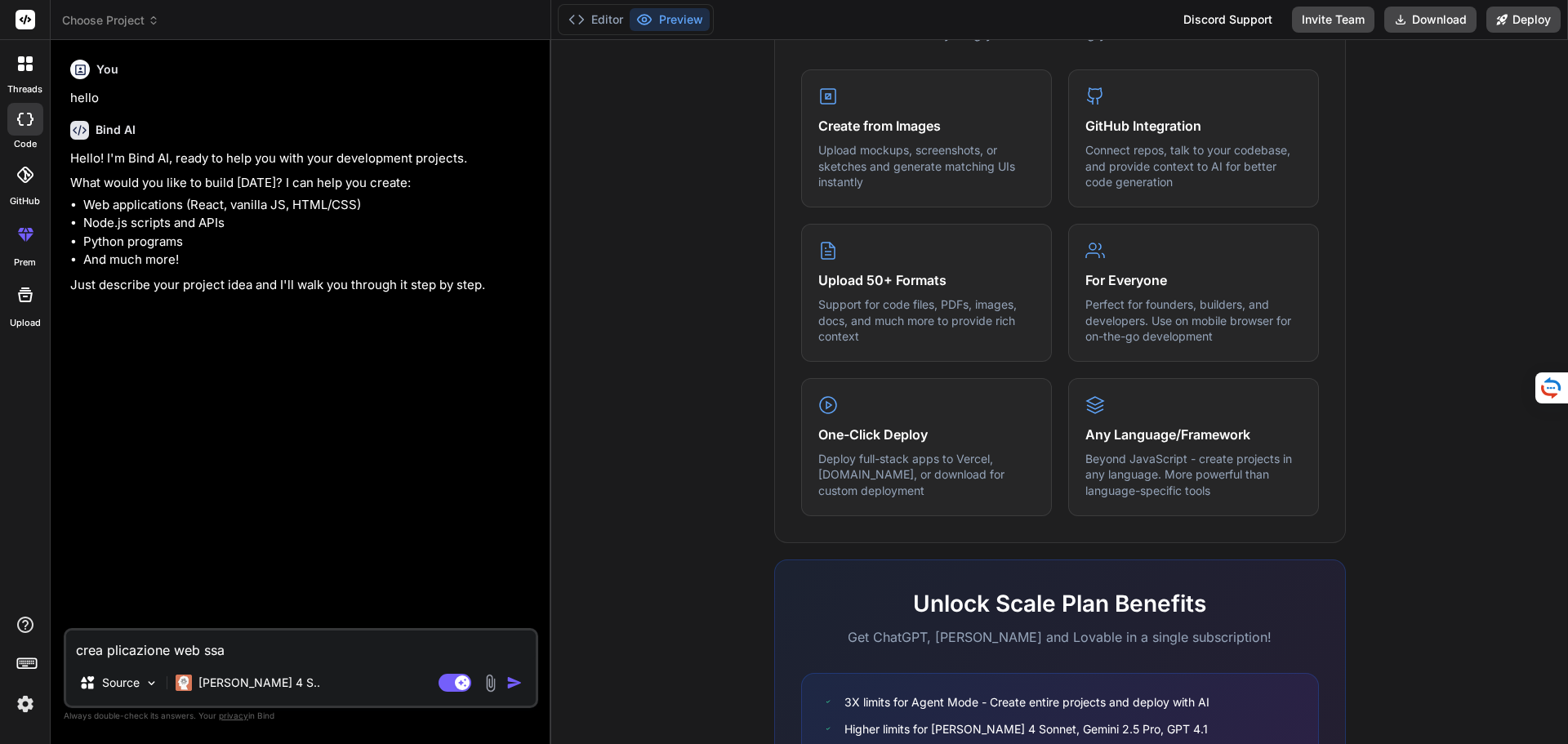
type textarea "crea plicazione web ssa"
type textarea "x"
type textarea "crea plicazione web ssa c"
type textarea "x"
type textarea "crea plicazione web ssa ch"
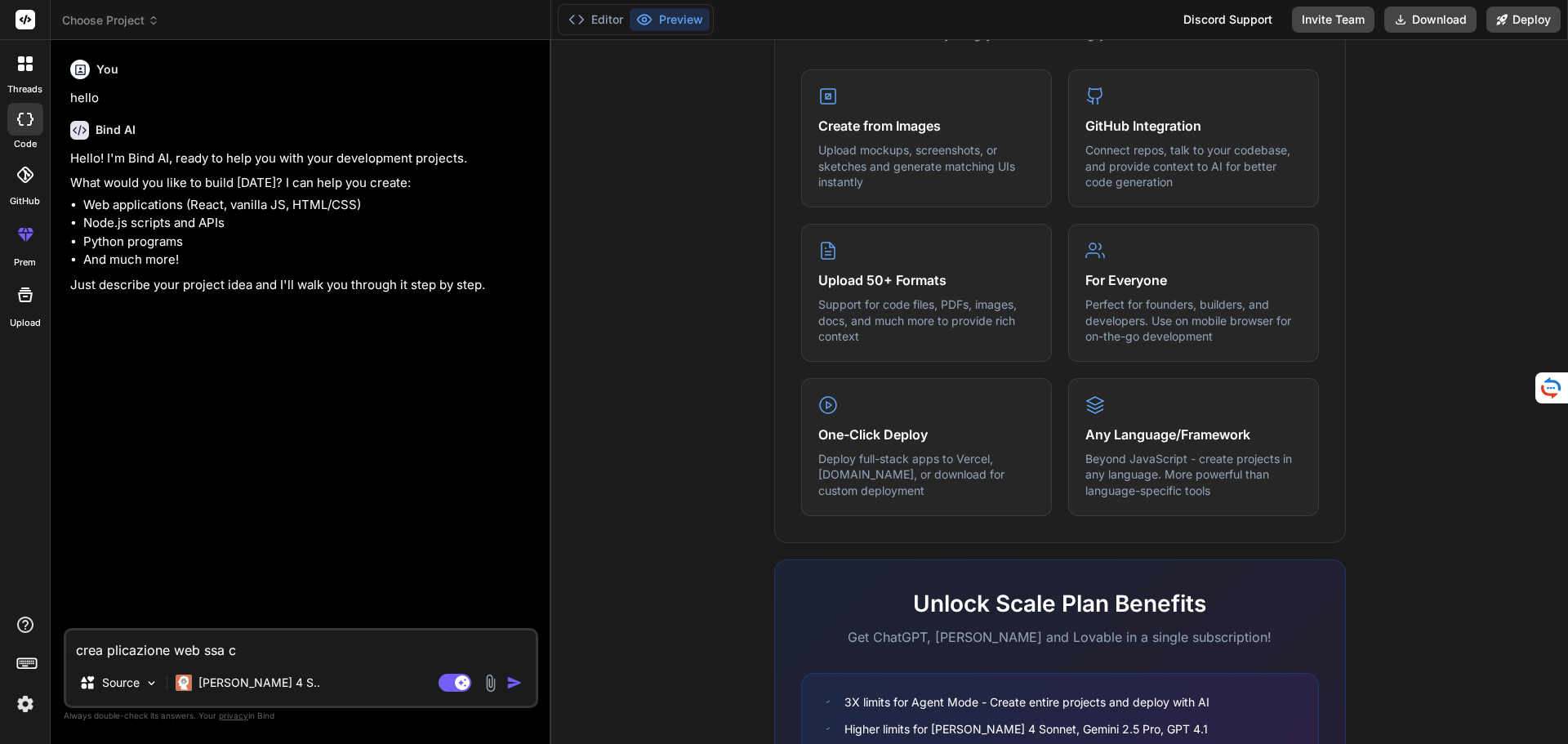
type textarea "x"
type textarea "crea plicazione web ssa che"
type textarea "x"
type textarea "crea plicazione web ssa che"
type textarea "x"
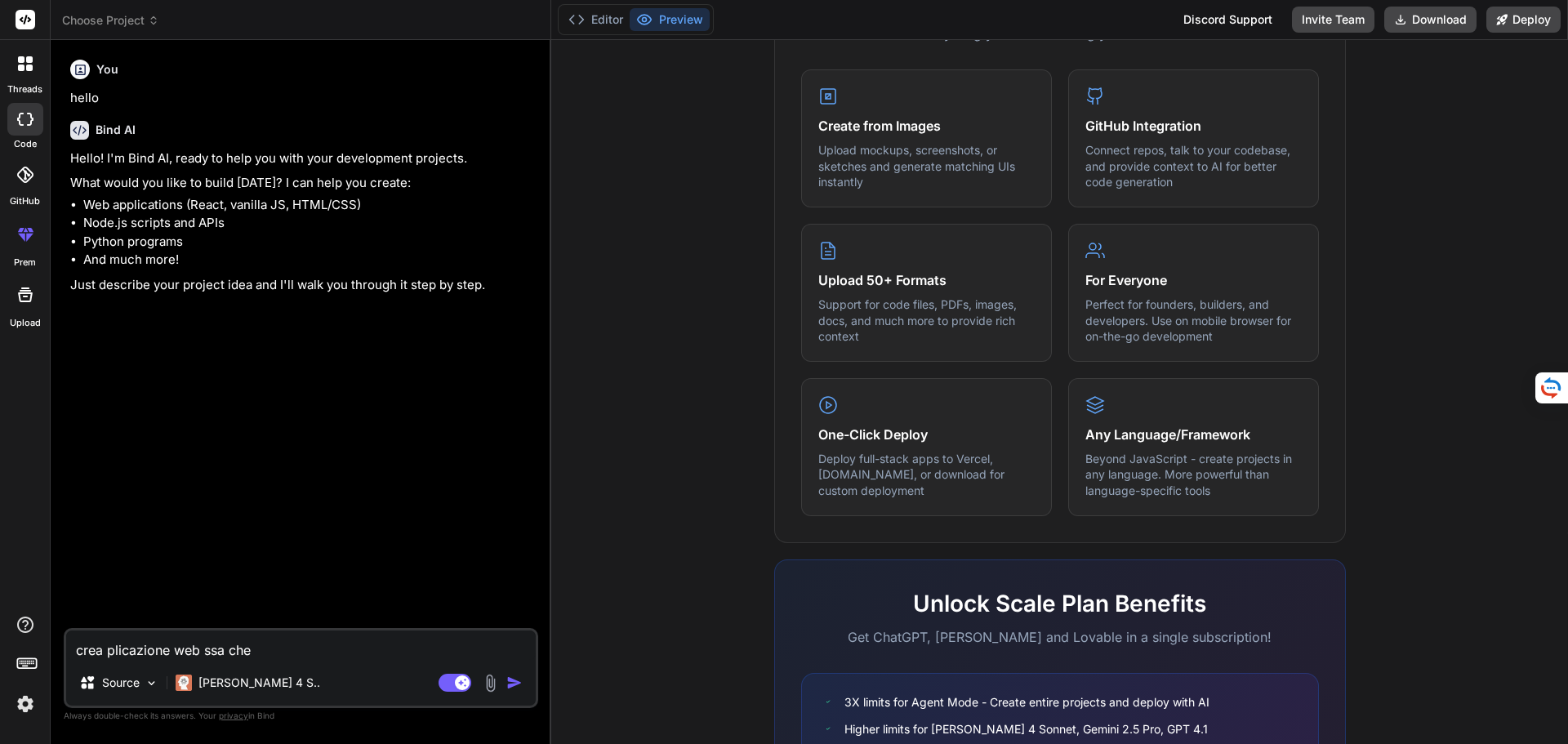
type textarea "crea plicazione web ssa che p"
type textarea "x"
type textarea "crea plicazione web ssa che pe"
type textarea "x"
type textarea "crea plicazione web ssa che per"
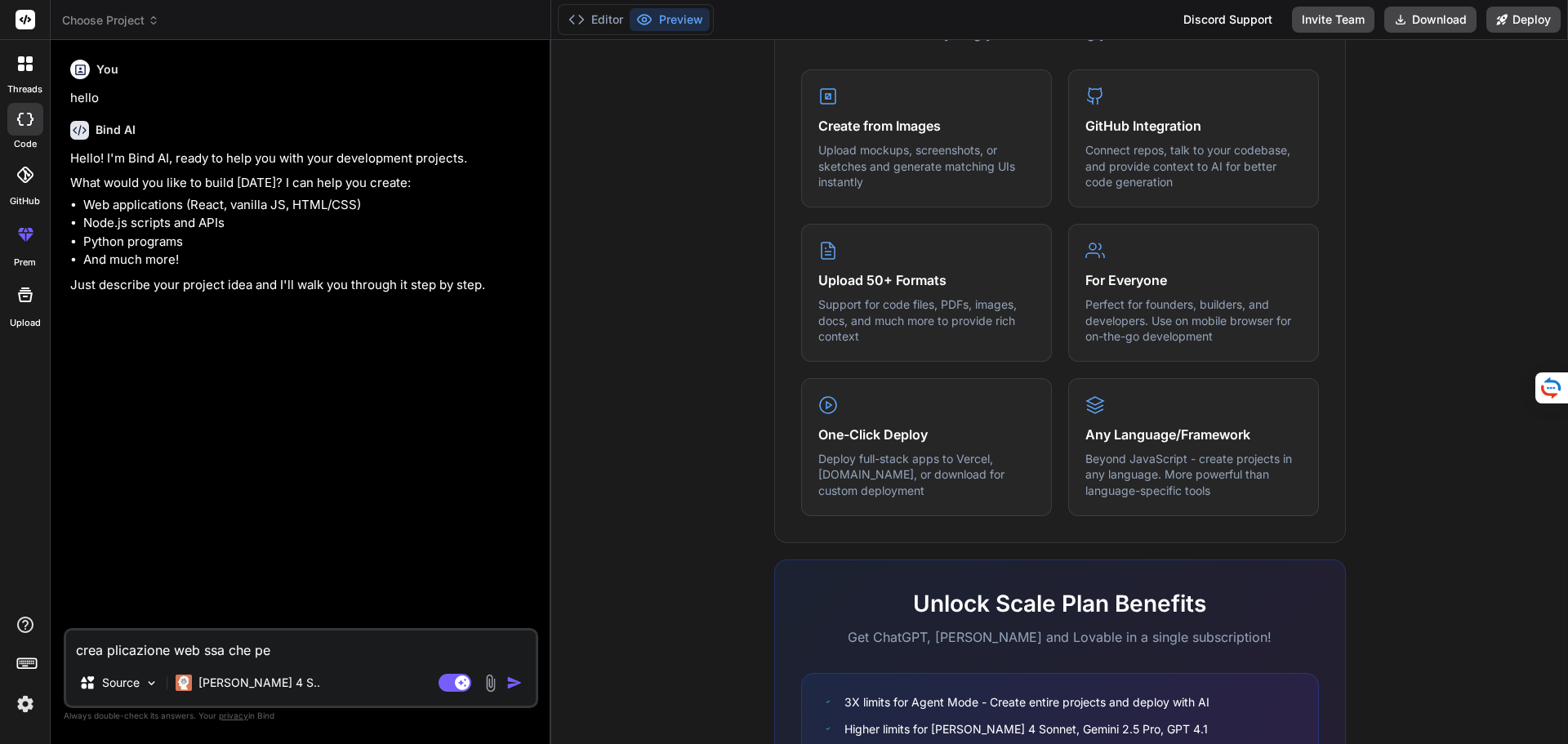
type textarea "x"
type textarea "crea plicazione web ssa che perm"
type textarea "x"
type textarea "crea plicazione web ssa [PERSON_NAME]"
type textarea "x"
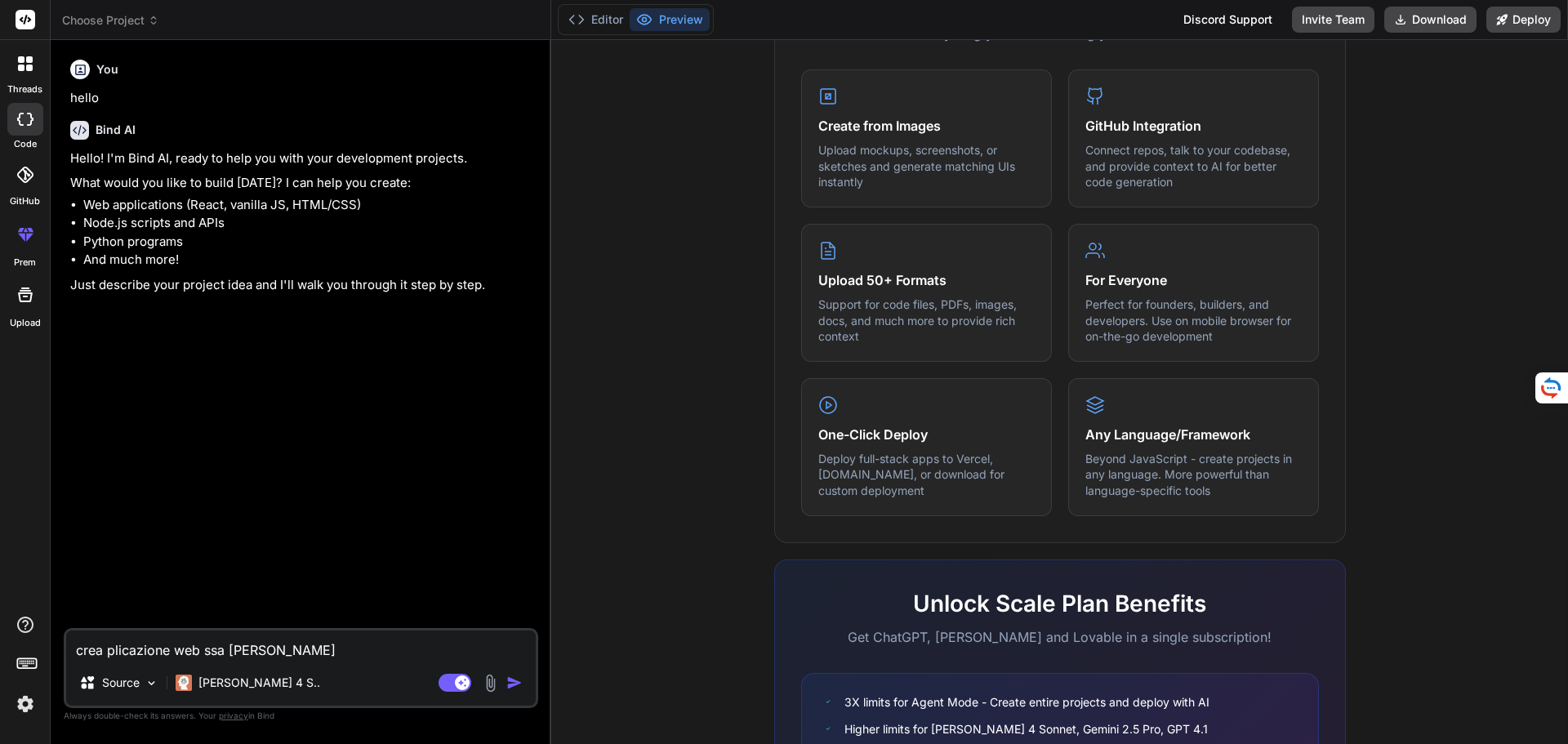
type textarea "crea plicazione web ssa che permet"
type textarea "x"
type textarea "crea plicazione web ssa che permett"
type textarea "x"
type textarea "crea plicazione web ssa che permette"
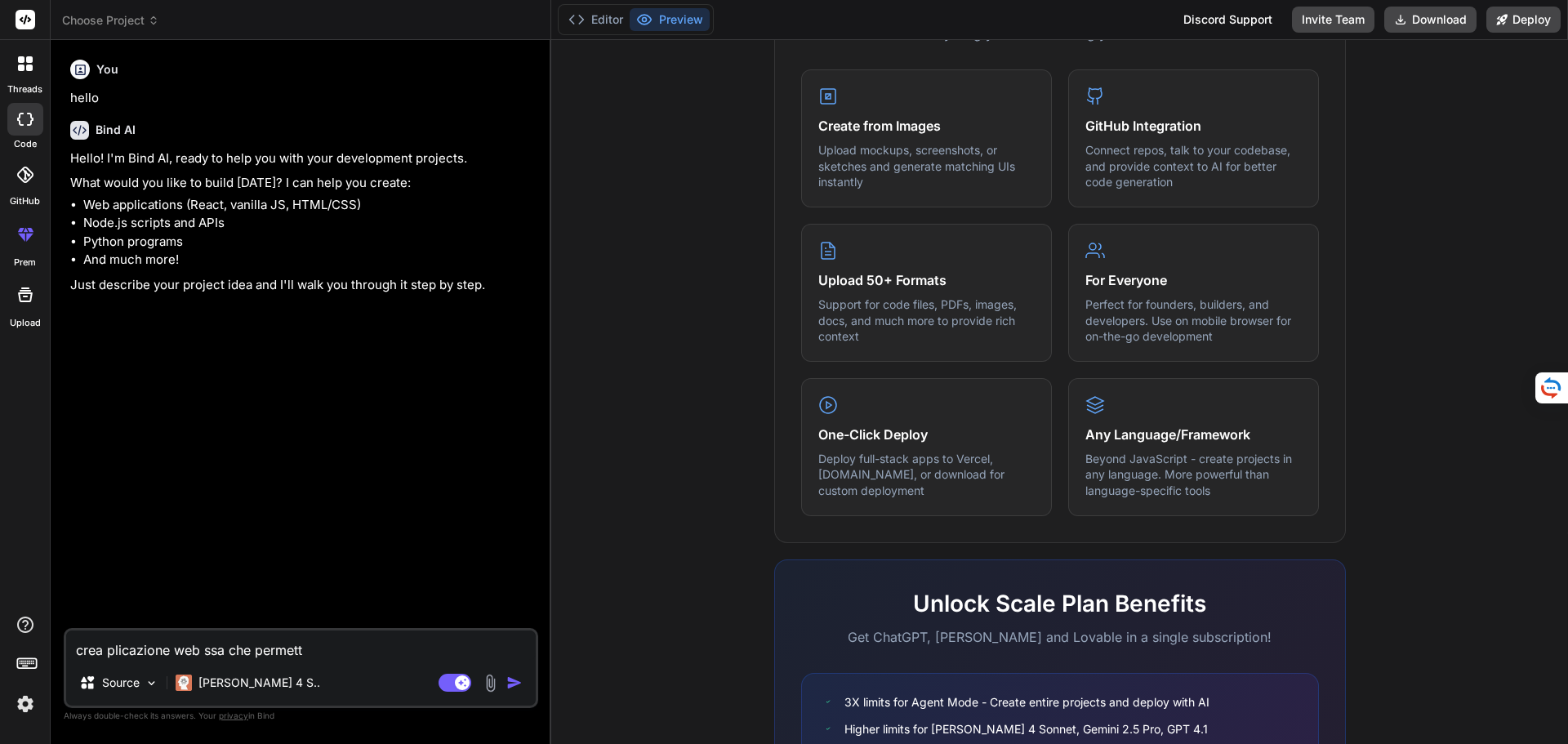
type textarea "x"
type textarea "crea plicazione web ssa che permette"
type textarea "x"
type textarea "crea plicazione web ssa che permette l"
type textarea "x"
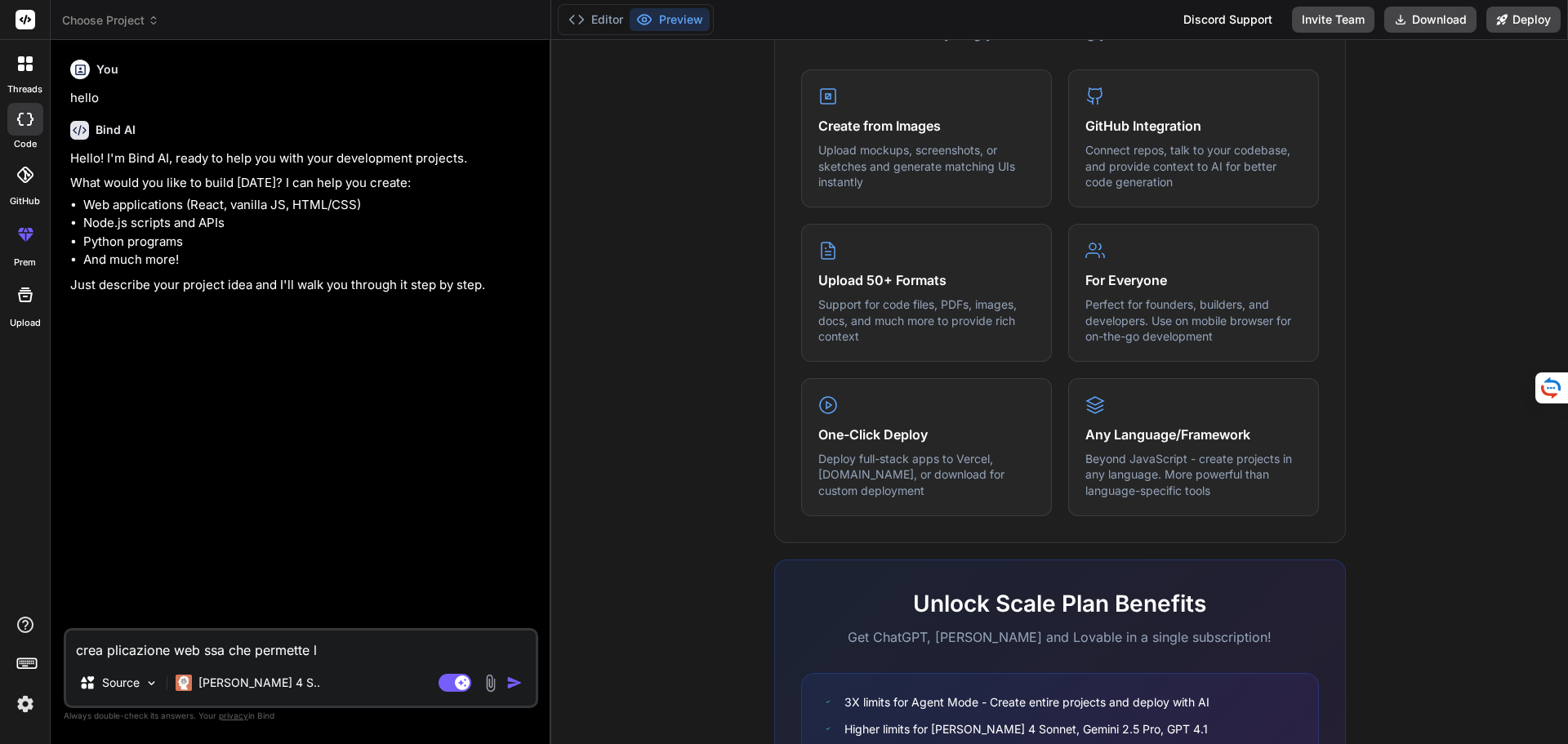
type textarea "crea plicazione web ssa che permette la"
type textarea "x"
type textarea "crea plicazione web ssa che permette la"
type textarea "x"
type textarea "crea plicazione web ssa che permette la g"
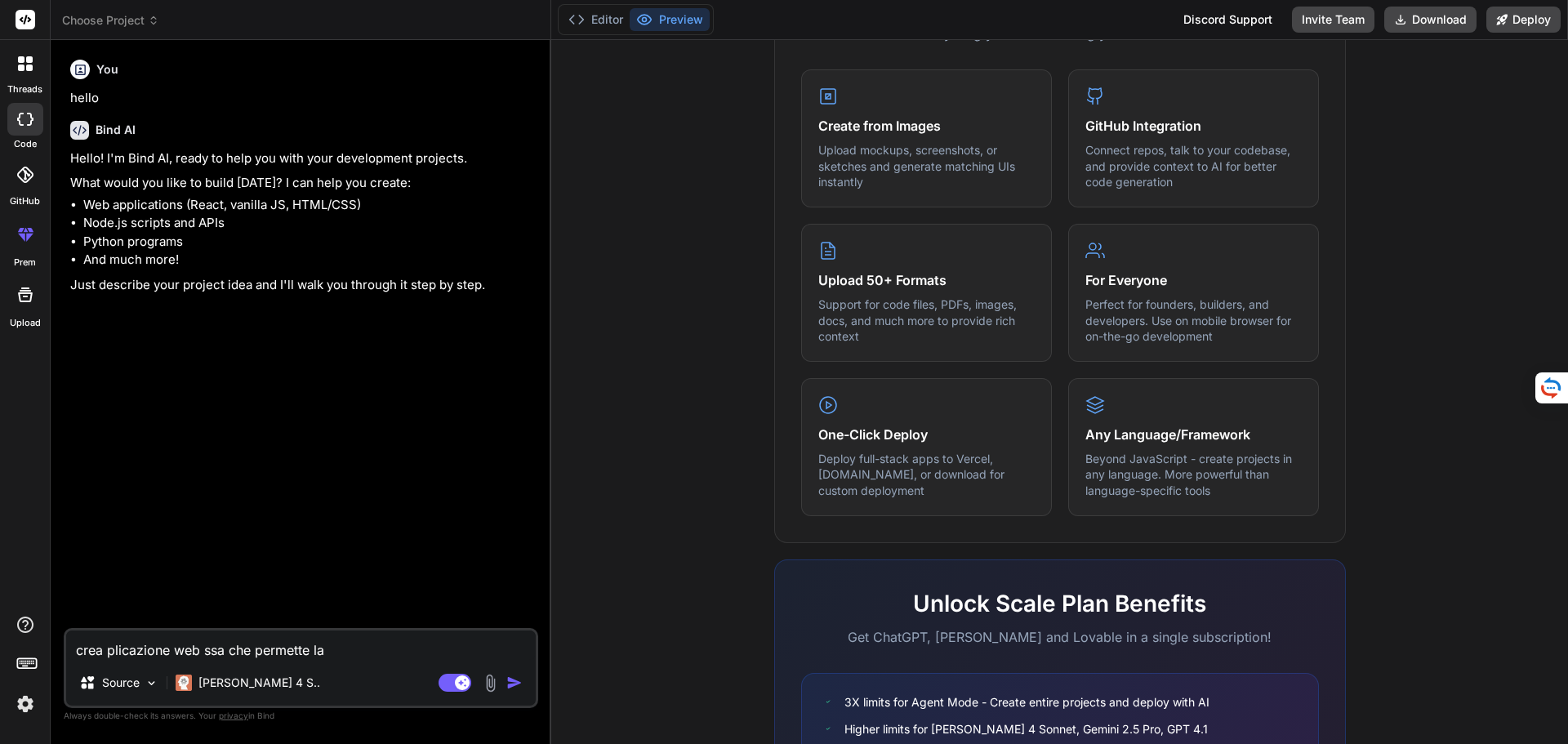
type textarea "x"
type textarea "crea plicazione web ssa che permette la ge"
type textarea "x"
type textarea "crea plicazione web ssa che permette la ges"
type textarea "x"
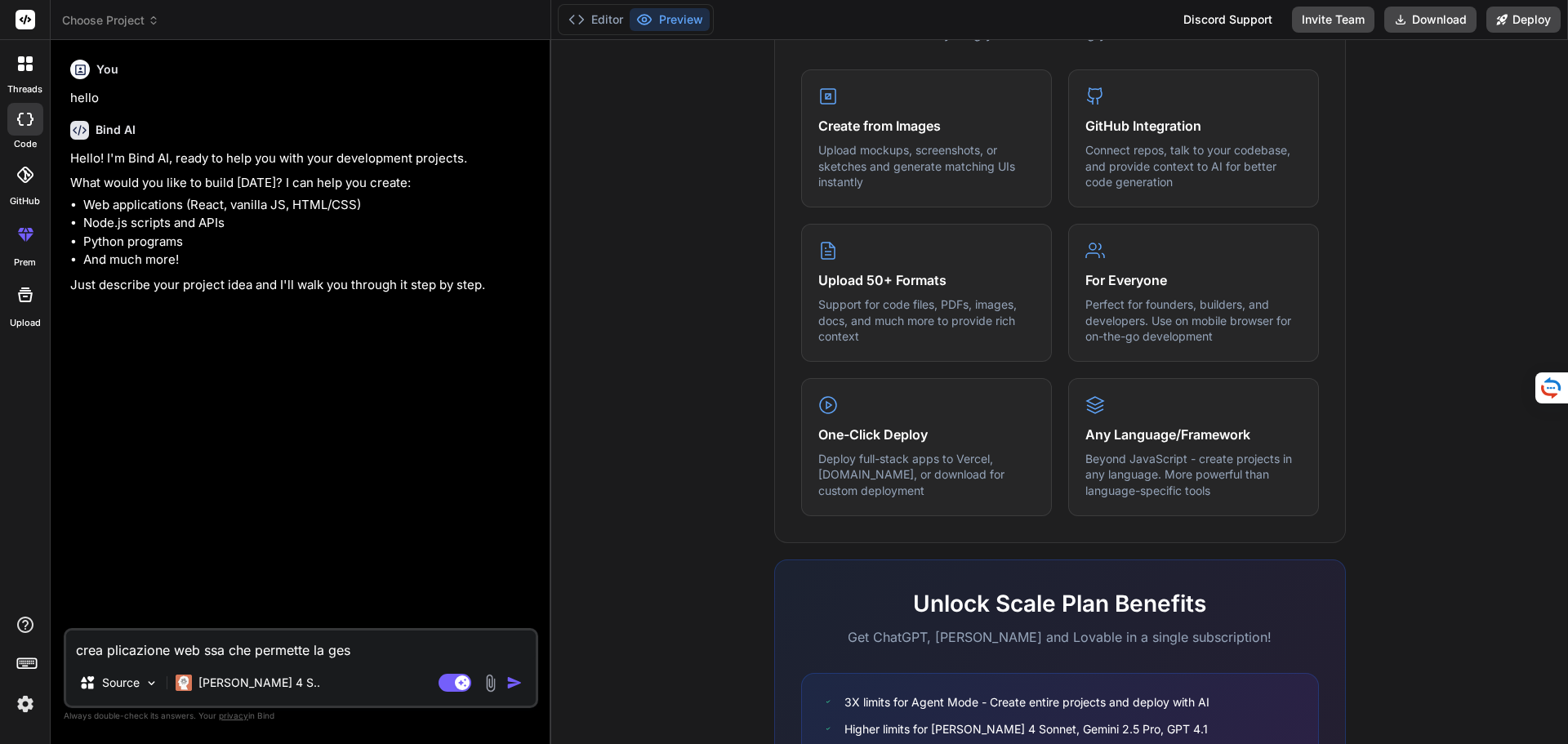
type textarea "crea plicazione web ssa che permette la gest"
type textarea "x"
type textarea "crea plicazione web ssa che permette la gesti"
type textarea "x"
type textarea "crea plicazione web ssa che permette la gestio"
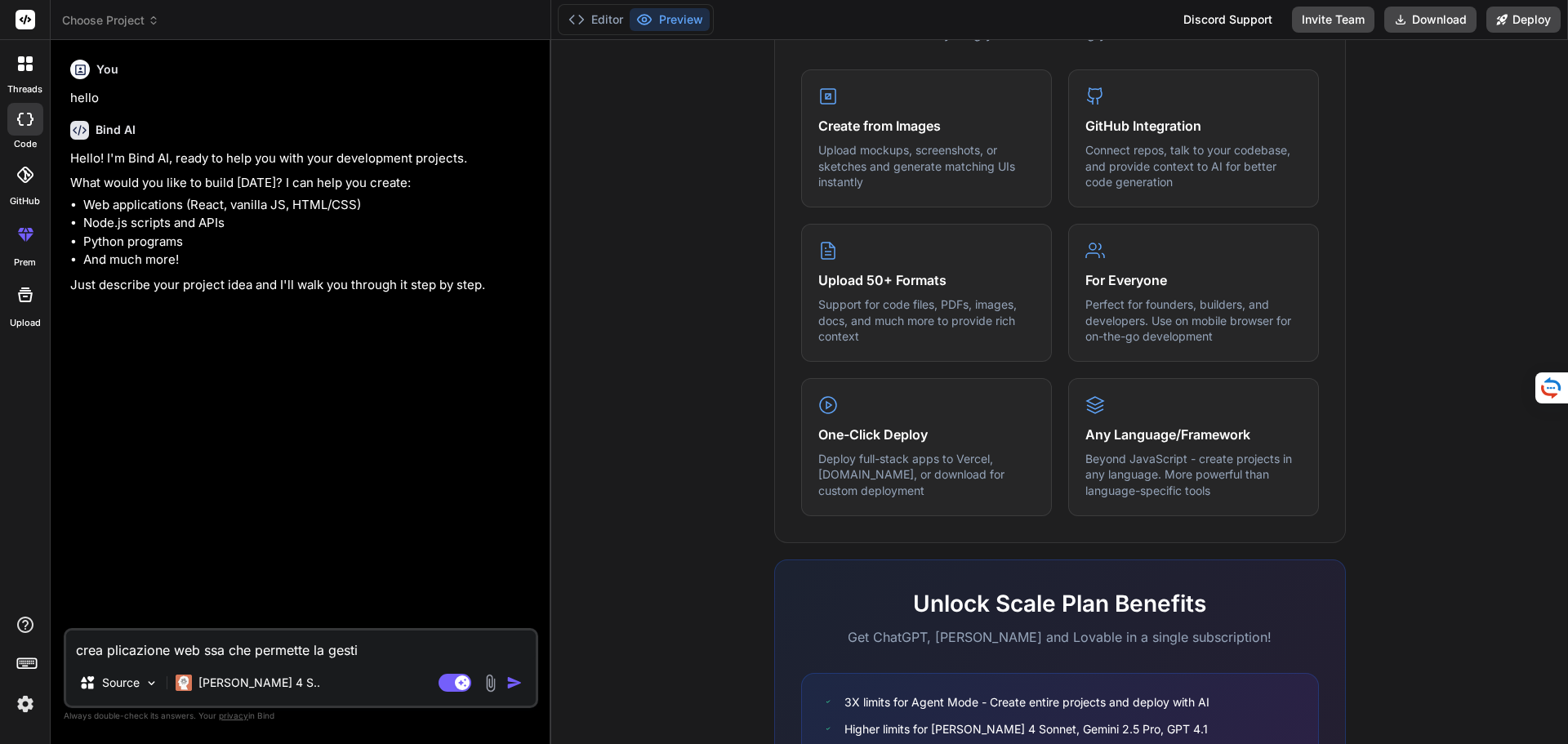
type textarea "x"
type textarea "crea plicazione web ssa che permette la gestion"
type textarea "x"
type textarea "crea plicazione web ssa che permette la gestione"
type textarea "x"
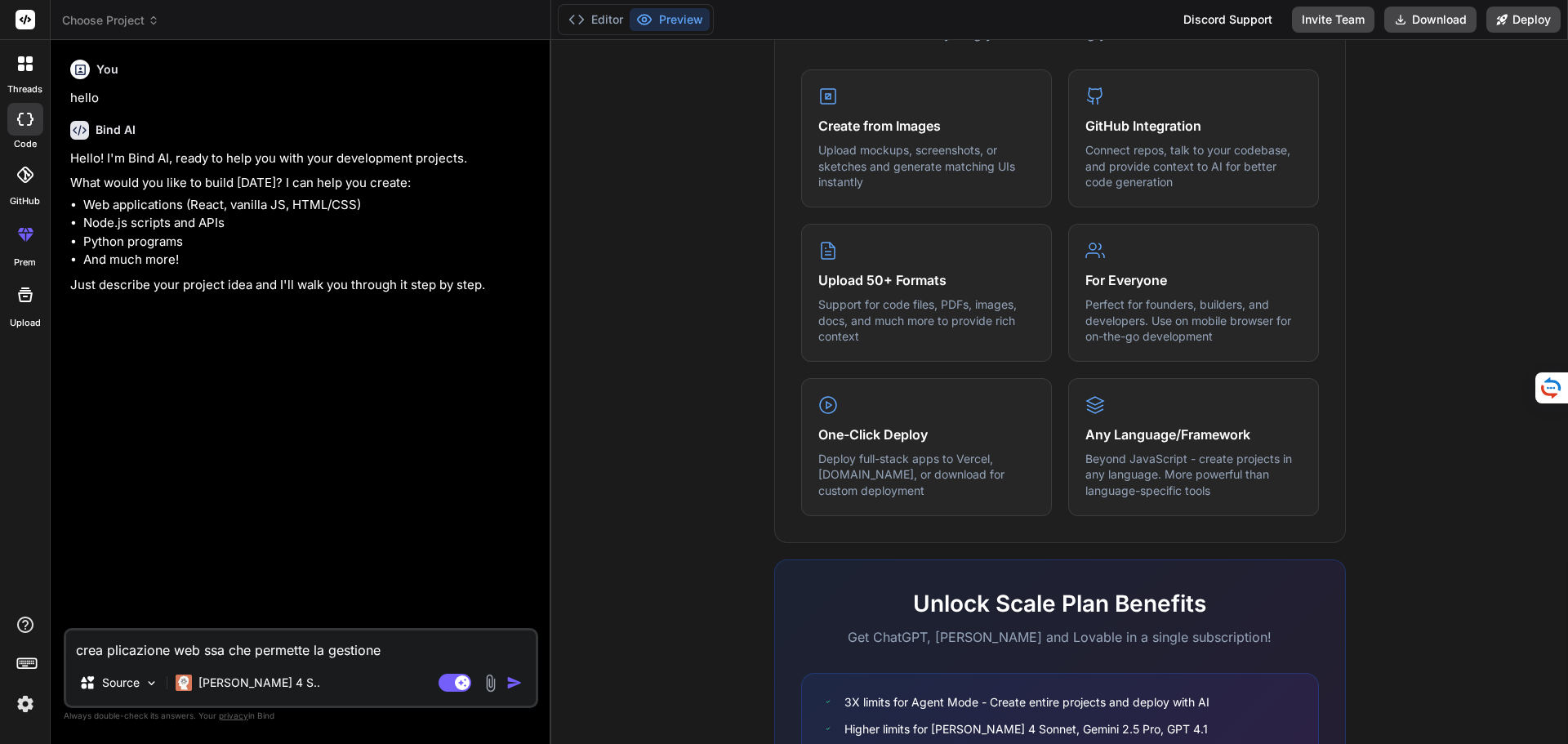
type textarea "crea plicazione web ssa che permette la gestione"
type textarea "x"
type textarea "crea plicazione web ssa che permette la gestione d"
type textarea "x"
type textarea "crea plicazione web ssa che permette la gestione de"
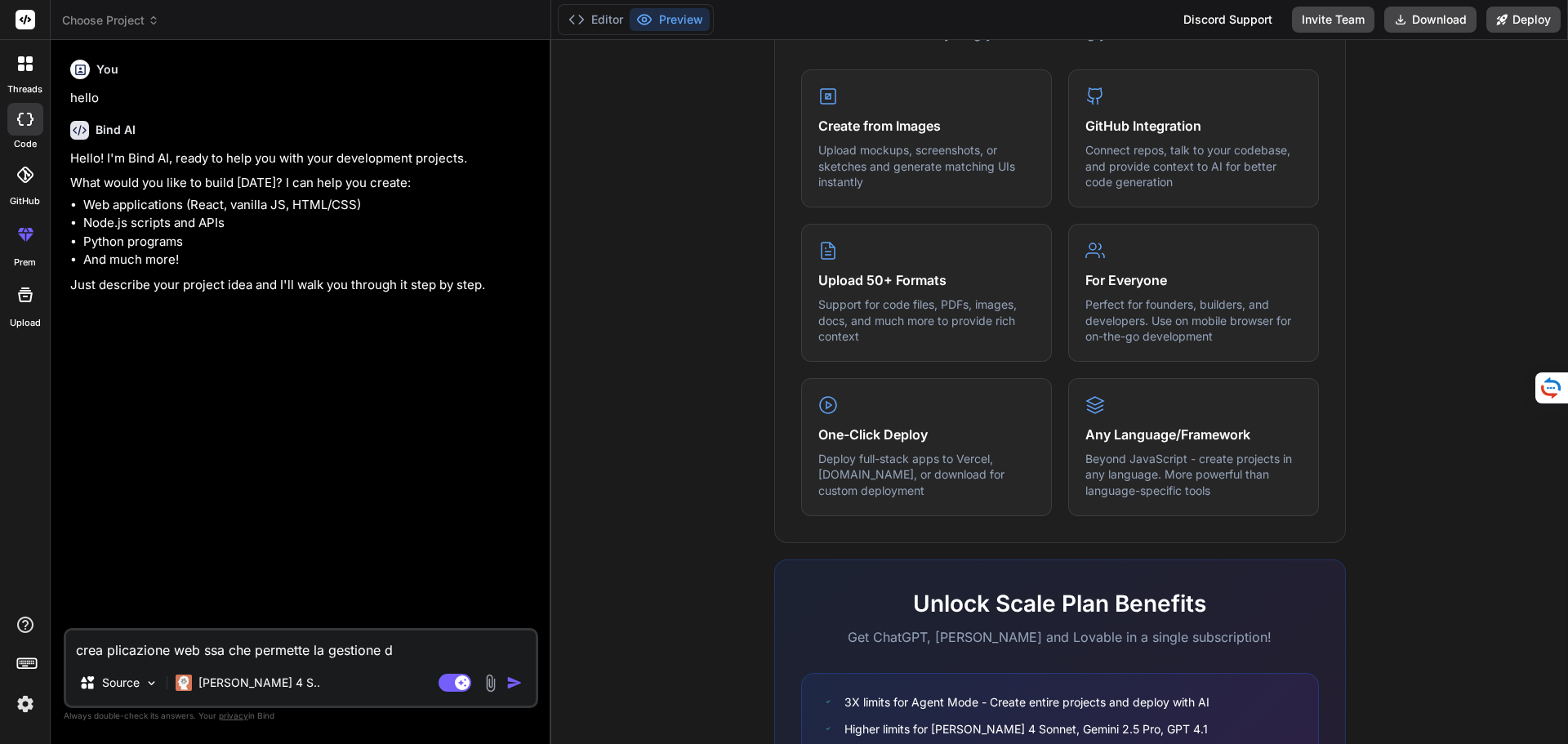
type textarea "x"
type textarea "crea plicazione web ssa che permette la gestione del"
type textarea "x"
type textarea "crea plicazione web ssa che permette la gestione dell"
type textarea "x"
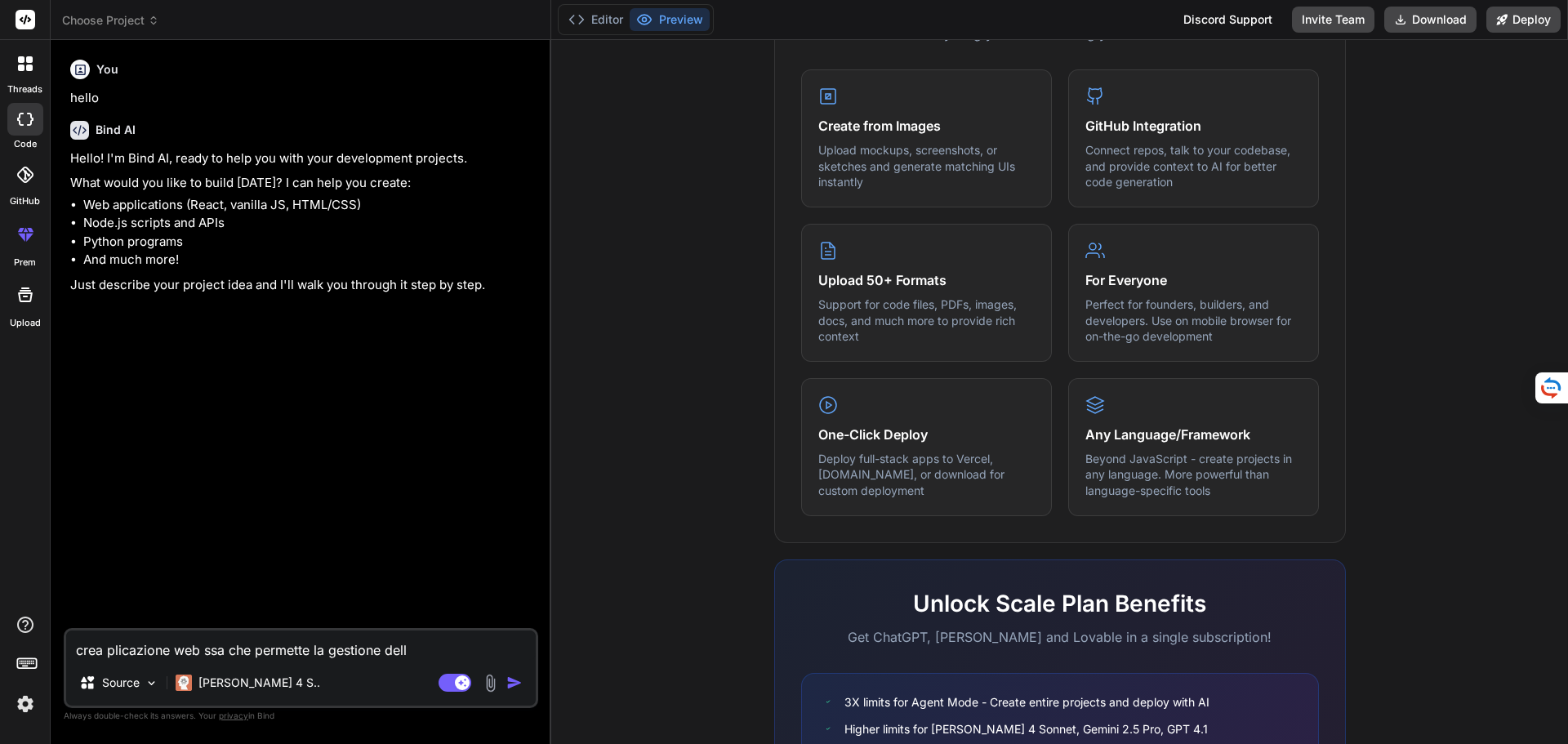
type textarea "crea plicazione web ssa che permette la gestione delle"
type textarea "x"
type textarea "crea plicazione web ssa che permette la gestione delle"
type textarea "x"
type textarea "crea plicazione web ssa che permette la gestione delle s"
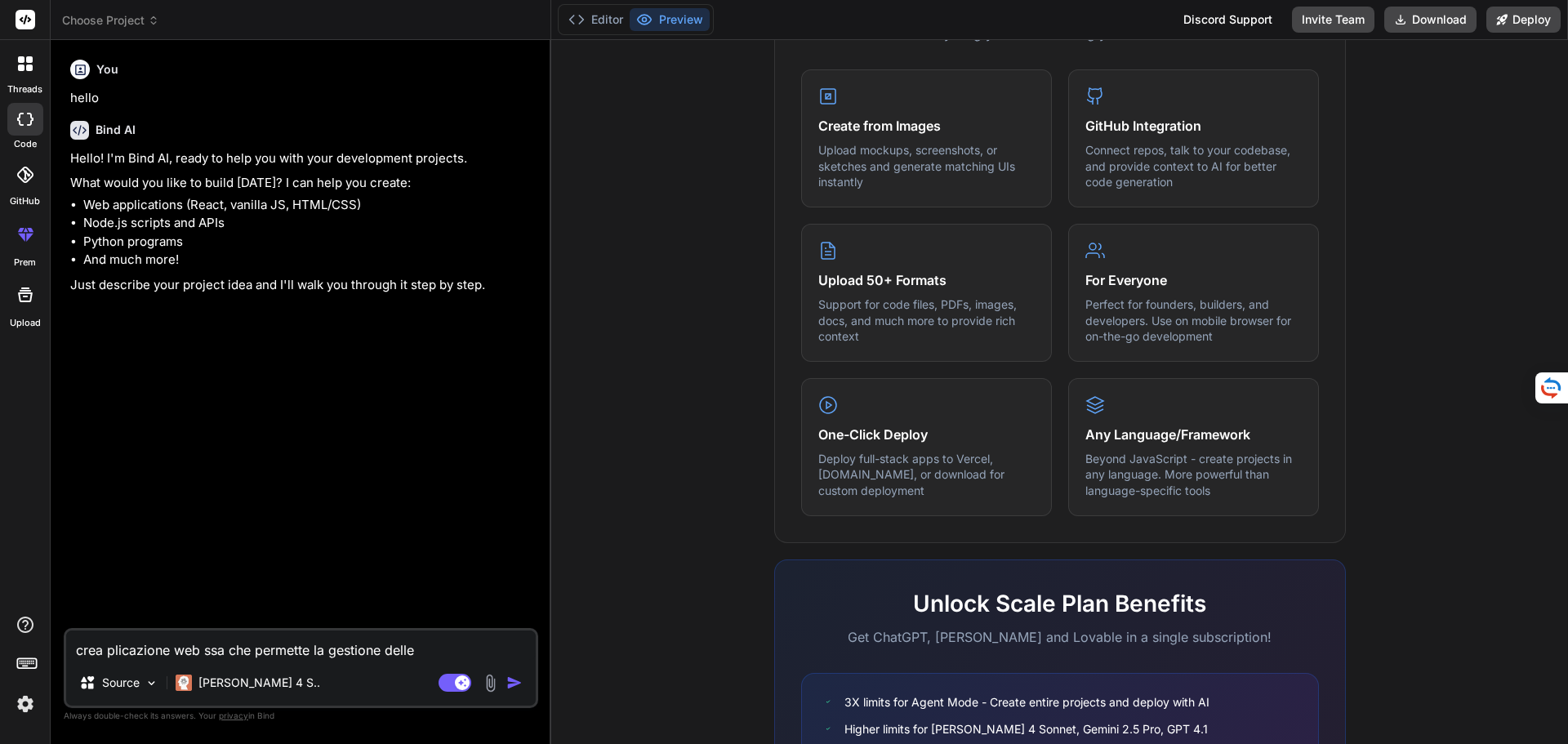
type textarea "x"
type textarea "crea plicazione web ssa che permette la gestione delle se"
type textarea "x"
type textarea "crea plicazione web ssa che permette la gestione delle seg"
type textarea "x"
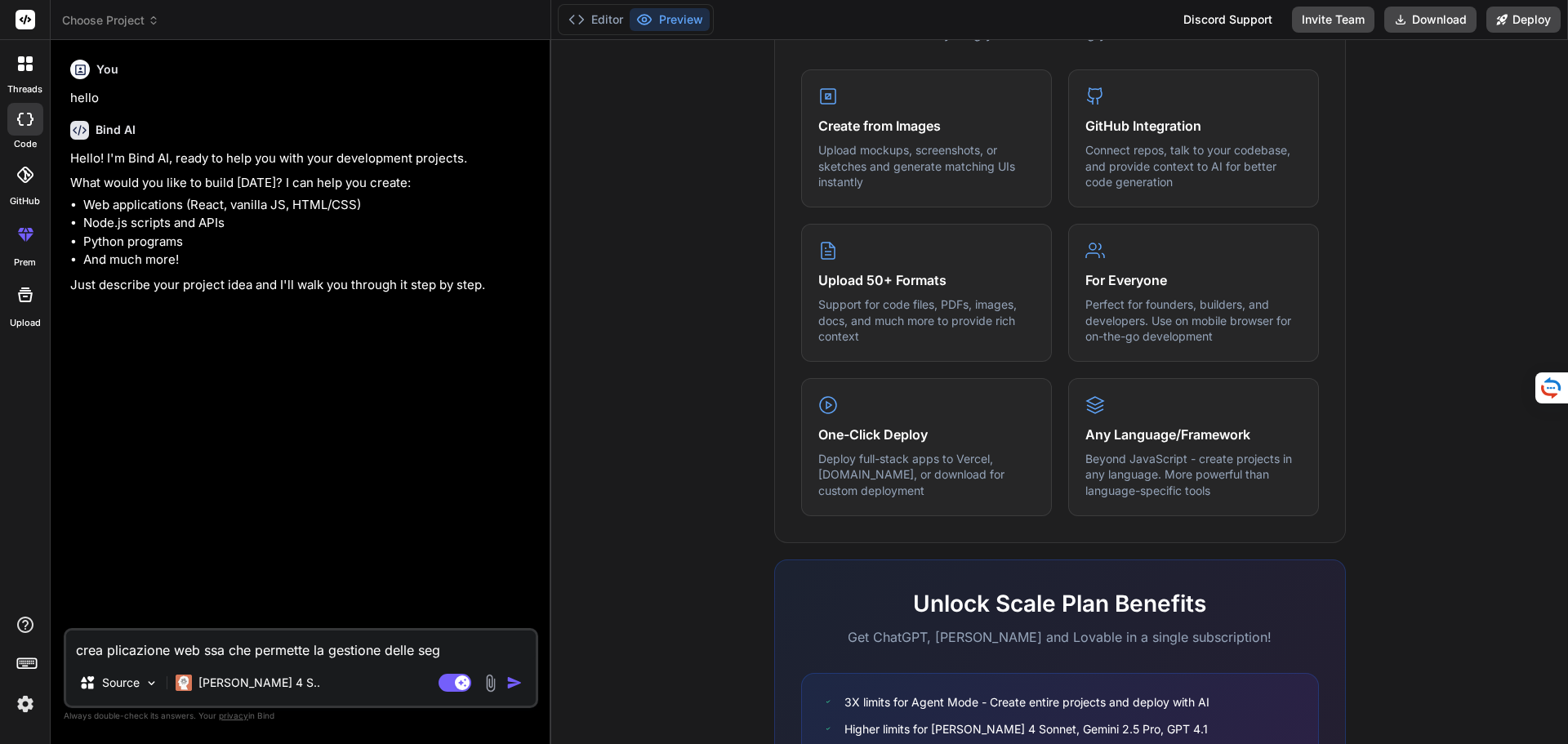
type textarea "crea plicazione web ssa che permette la gestione delle segn"
type textarea "x"
type textarea "crea plicazione web ssa che permette la gestione delle [PERSON_NAME]"
type textarea "x"
type textarea "crea plicazione web ssa che permette la gestione delle segnal"
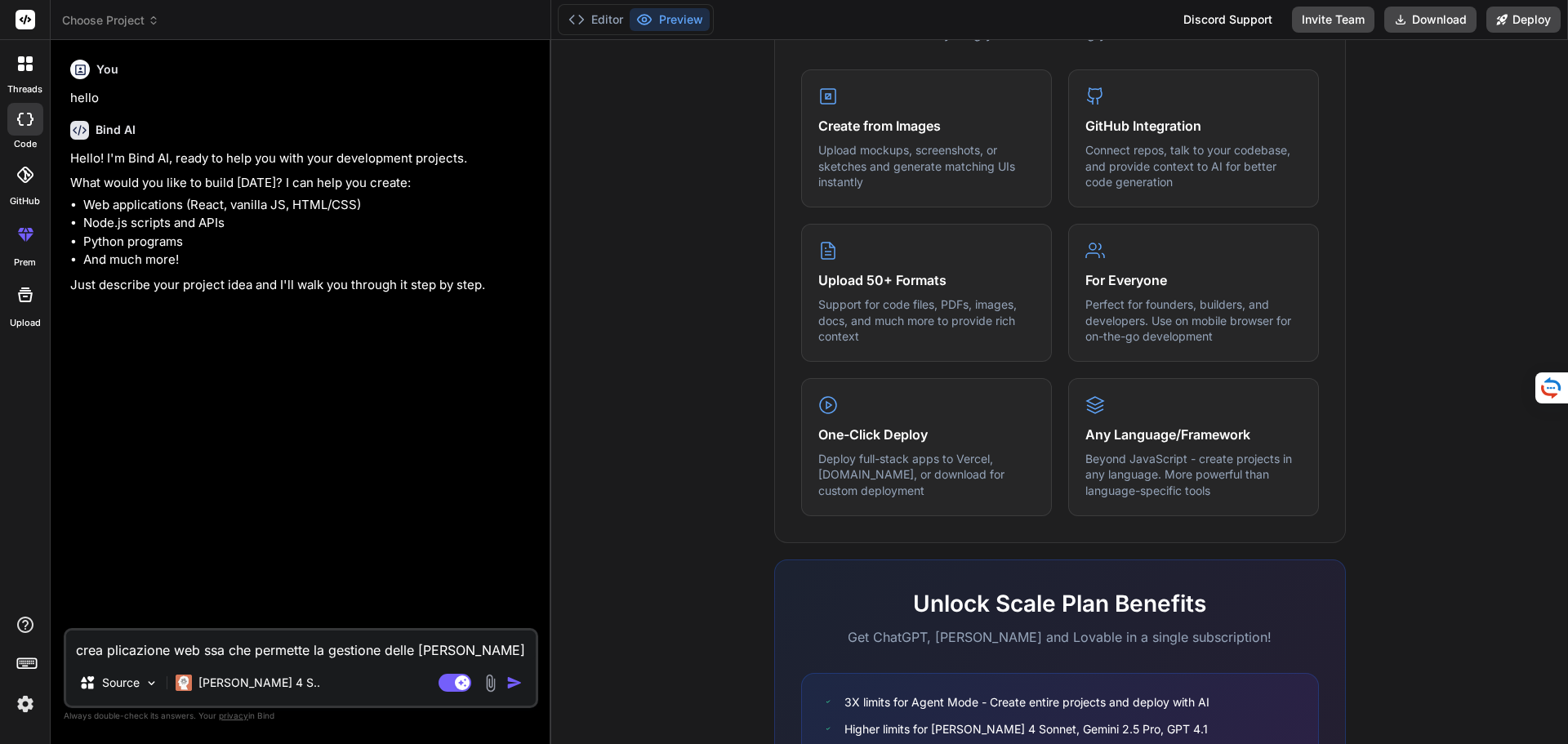
type textarea "x"
type textarea "crea plicazione web ssa che permette la gestione delle segnala"
type textarea "x"
type textarea "crea plicazione web ssa che permette la gestione delle segnalaz"
type textarea "x"
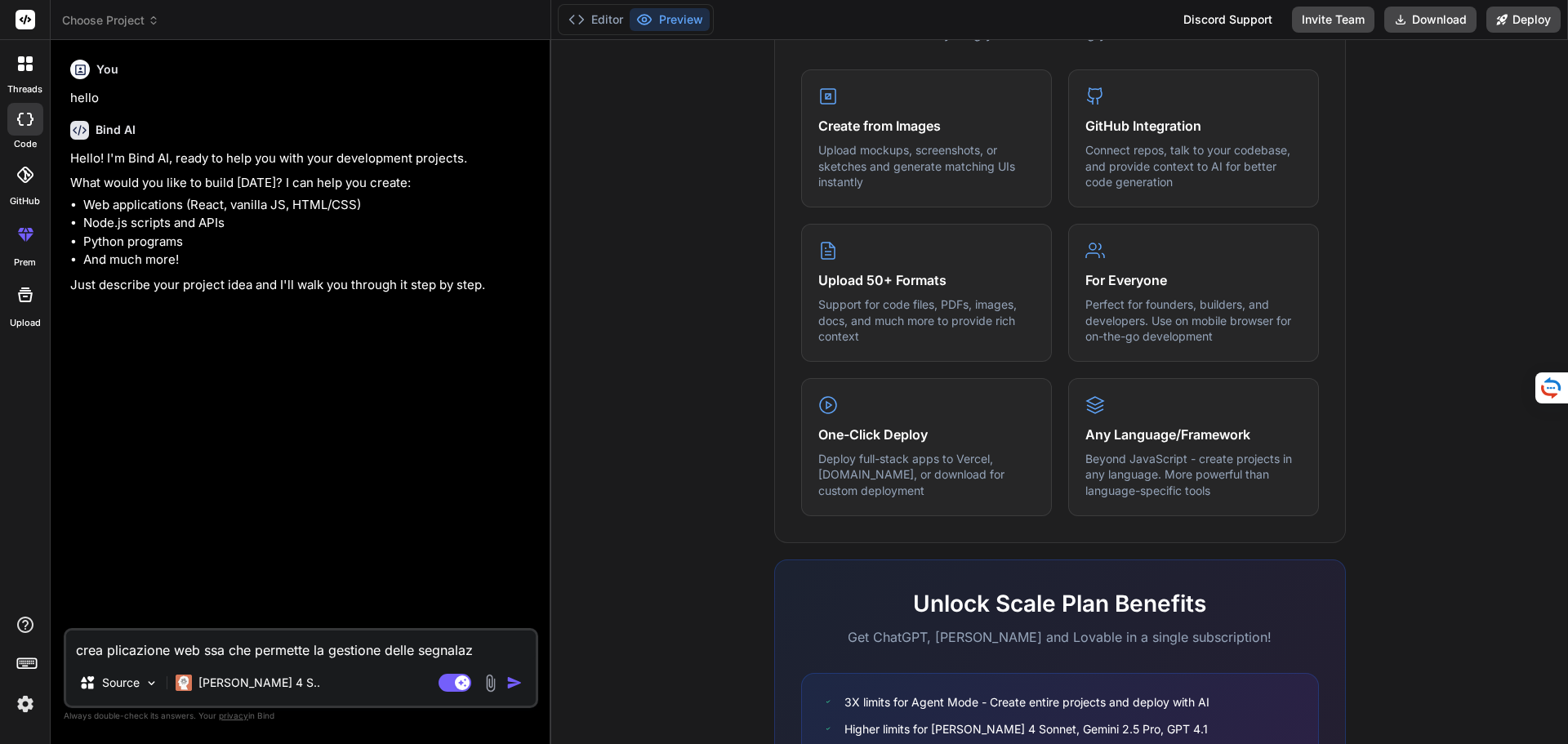
type textarea "crea plicazione web ssa che permette la gestione delle segnalazi"
type textarea "x"
type textarea "crea plicazione web ssa che permette la gestione delle segnalazio"
type textarea "x"
type textarea "crea plicazione web ssa che permette la gestione delle segnalazion"
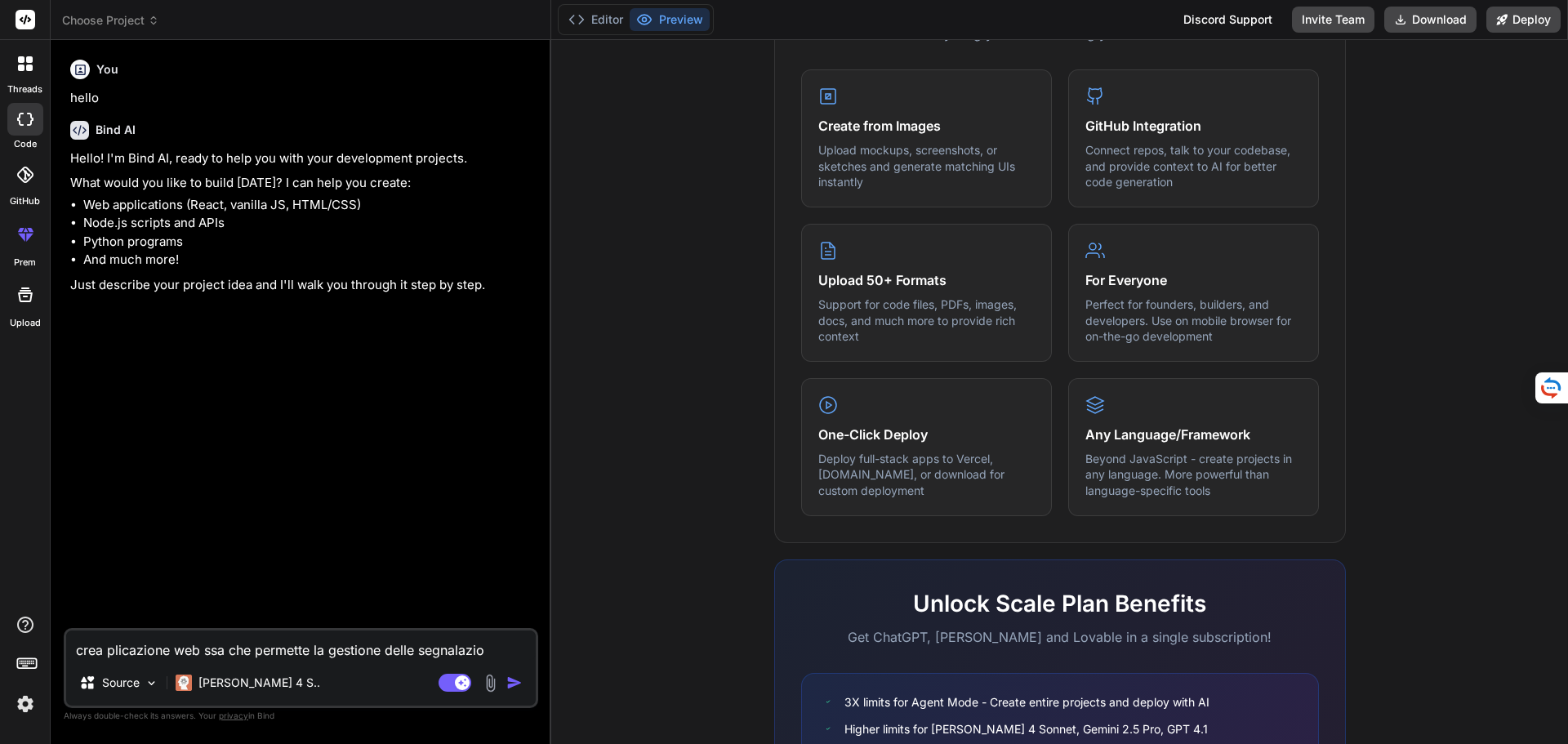
type textarea "x"
type textarea "crea plicazione web ssa che permette la gestione delle segnalazioni"
type textarea "x"
type textarea "crea plicazione web ssa che permette la gestione delle segnalazioni"
type textarea "x"
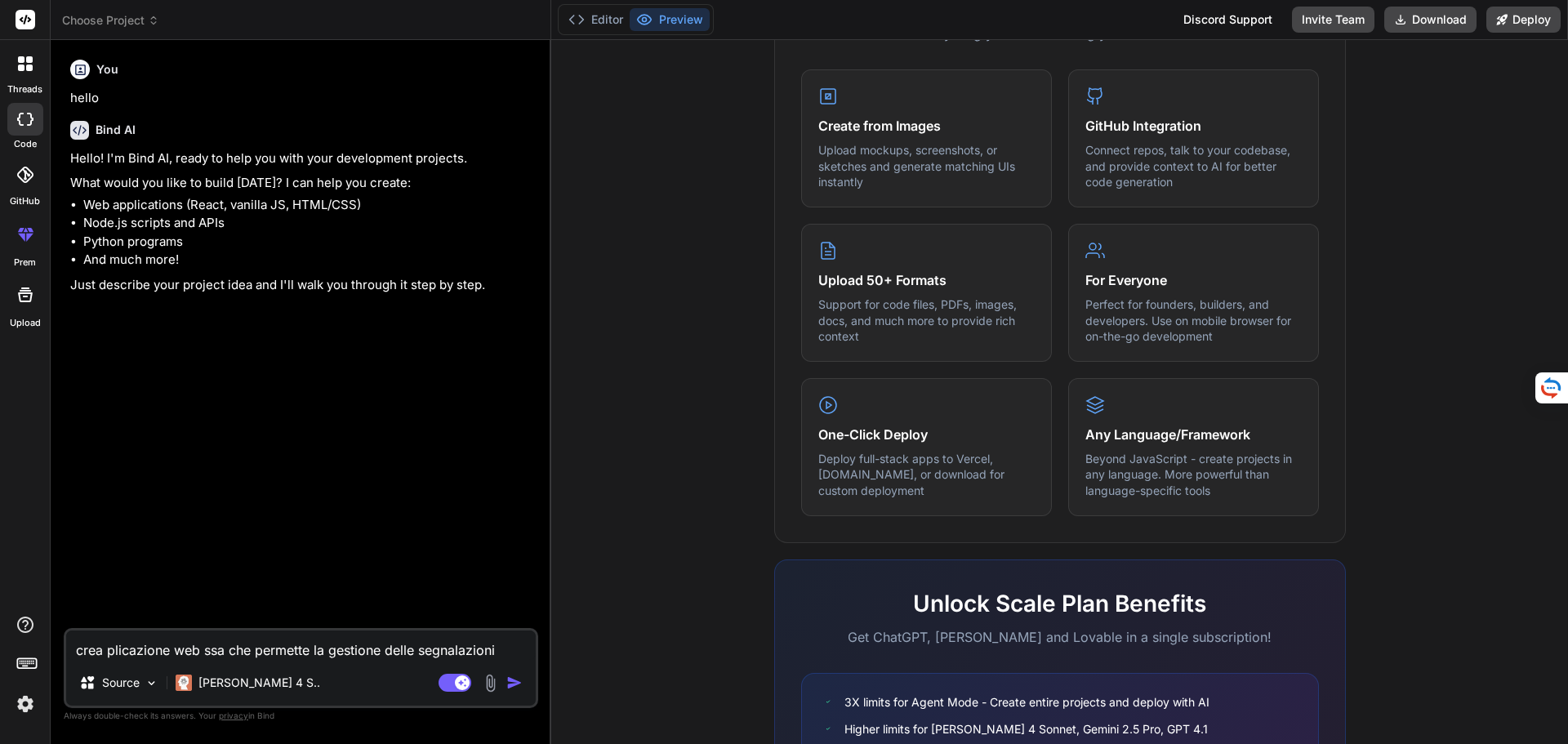
type textarea "crea plicazione web ssa che permette la gestione delle segnalazioni a"
type textarea "x"
type textarea "crea plicazione web ssa che permette la gestione delle segnalazioni ae"
type textarea "x"
type textarea "crea plicazione web ssa che permette la gestione delle segnalazioni aer"
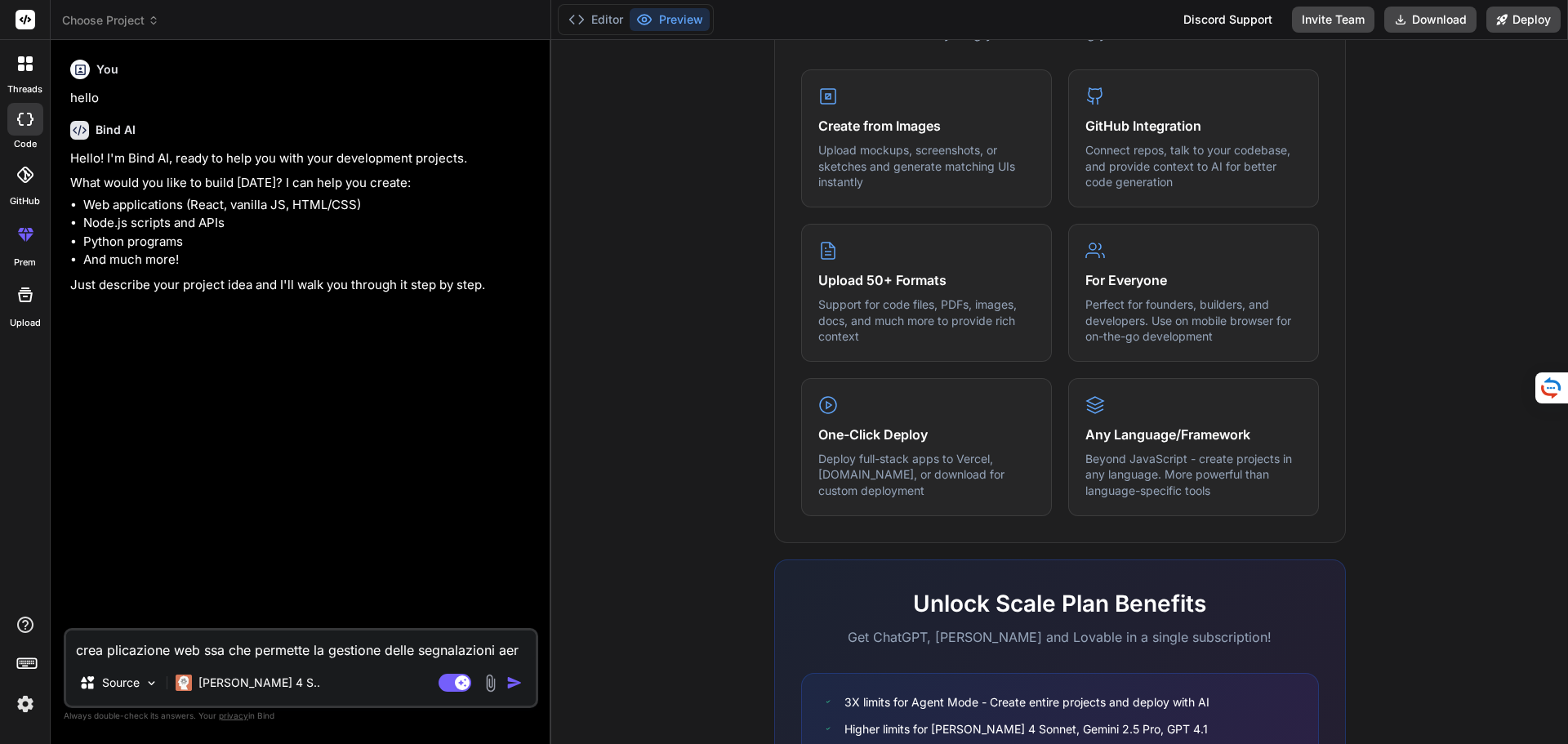
type textarea "x"
type textarea "crea plicazione web ssa che permette la gestione delle segnalazioni aero"
type textarea "x"
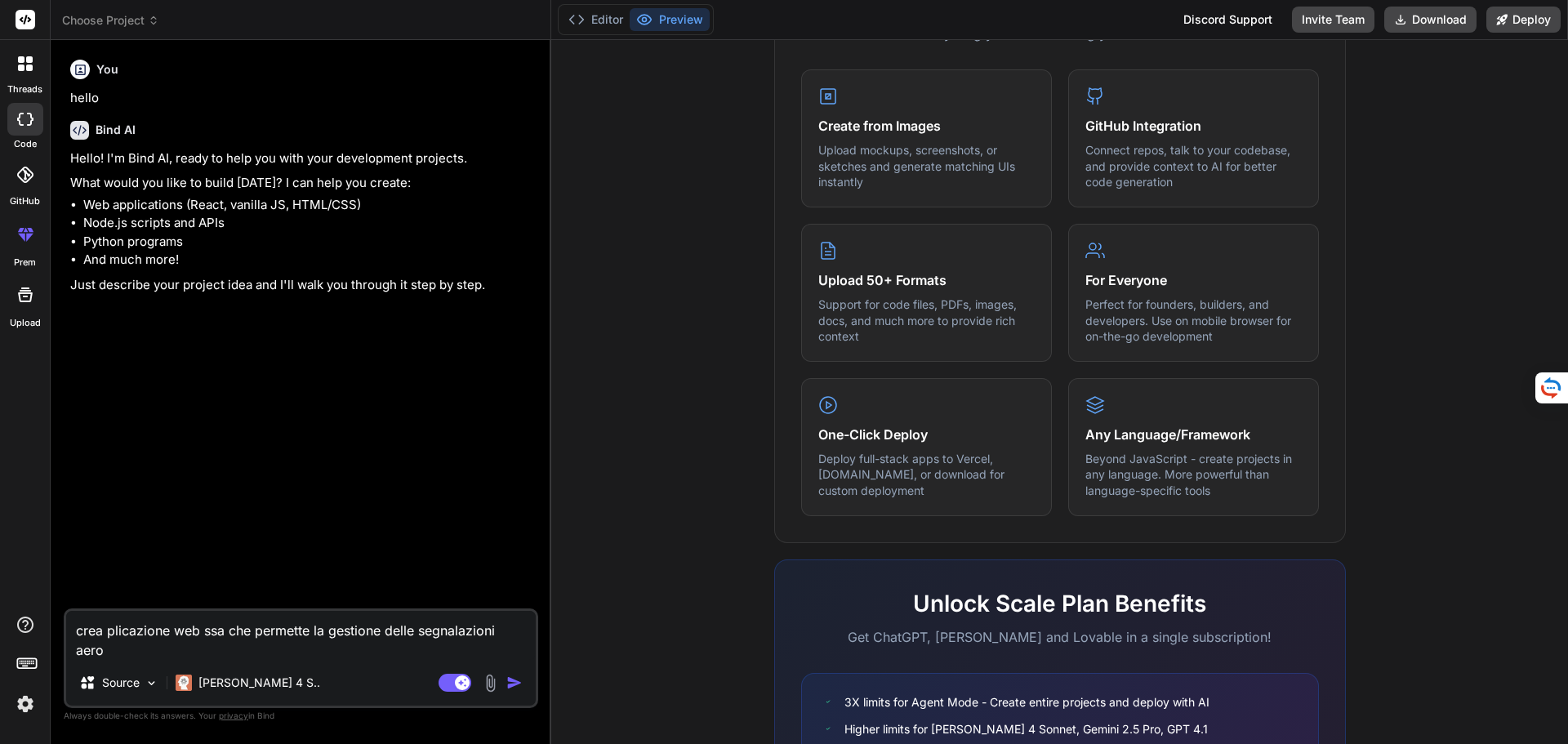
type textarea "crea plicazione web ssa che permette la gestione delle segnalazioni aeron"
type textarea "x"
type textarea "crea plicazione web ssa che permette la gestione delle segnalazioni aerona"
type textarea "x"
type textarea "crea plicazione web ssa che permette la gestione delle segnalazioni aeronau"
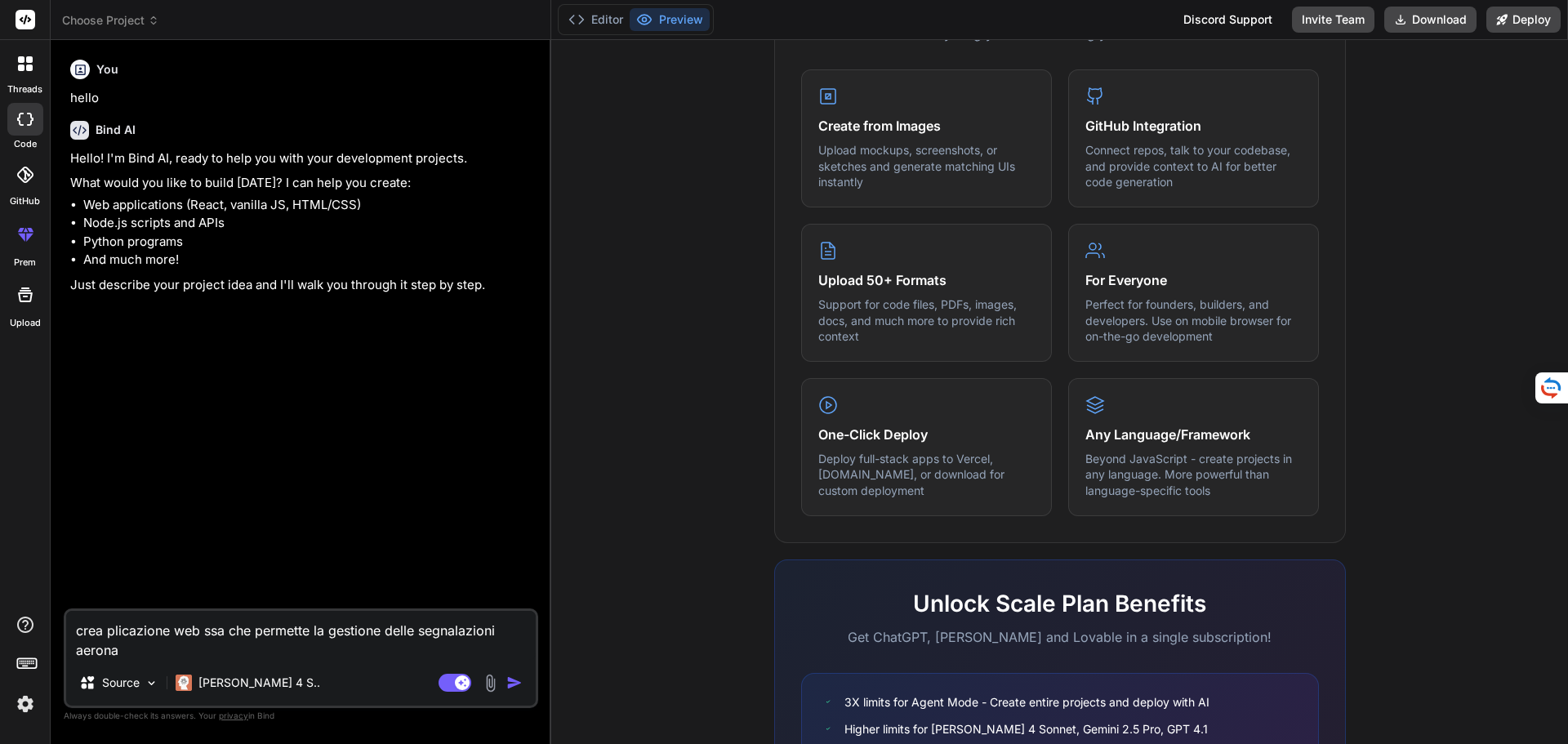
type textarea "x"
type textarea "crea plicazione web ssa che permette la gestione delle segnalazioni aeronaut"
type textarea "x"
type textarea "crea plicazione web ssa che permette la gestione delle segnalazioni aeronauti"
type textarea "x"
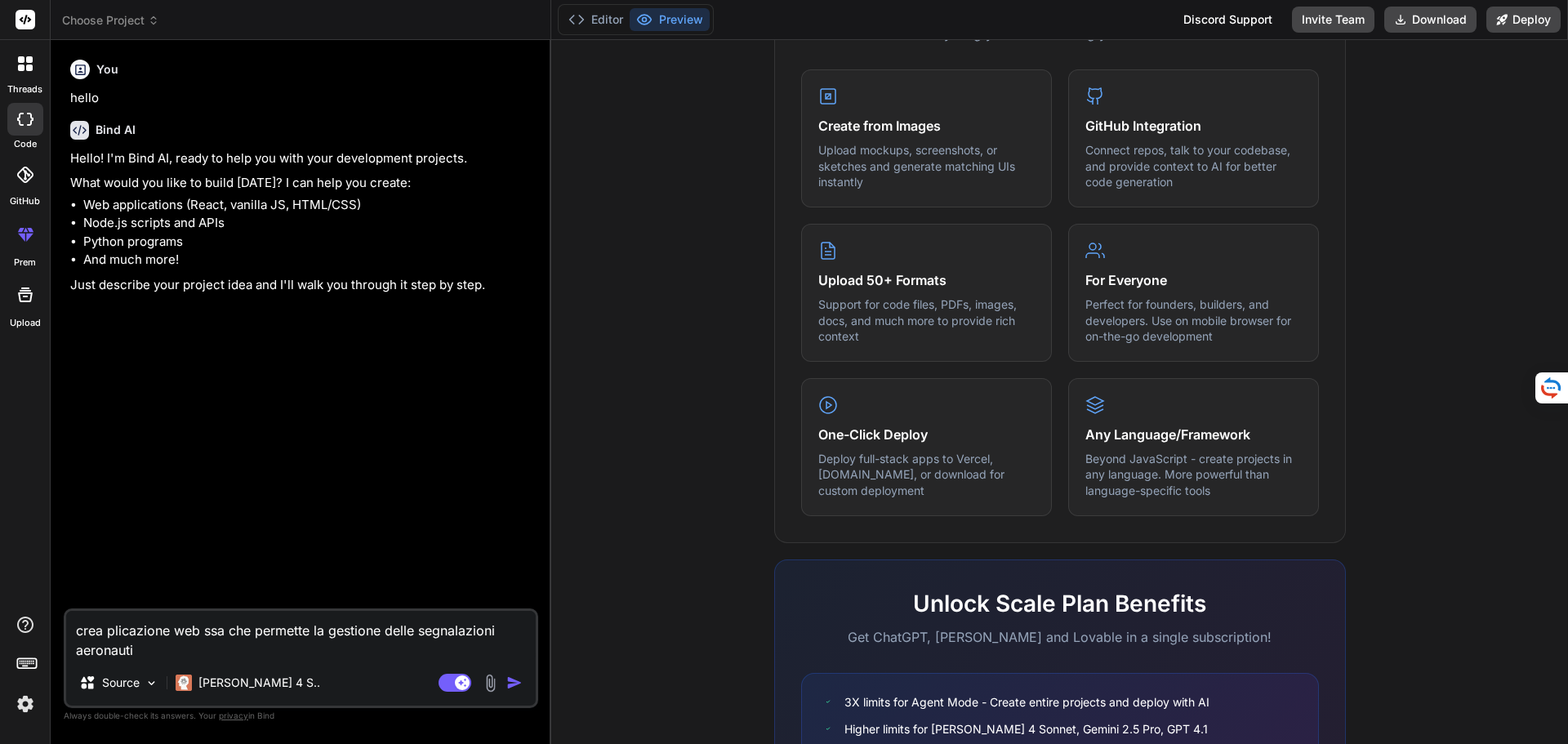
type textarea "crea plicazione web ssa che permette la gestione delle segnalazioni aeronautic"
type textarea "x"
type textarea "crea plicazione web ssa che permette la gestione delle segnalazioni aeronautich"
type textarea "x"
type textarea "crea plicazione web ssa che permette la gestione delle segnalazioni aeronautiche"
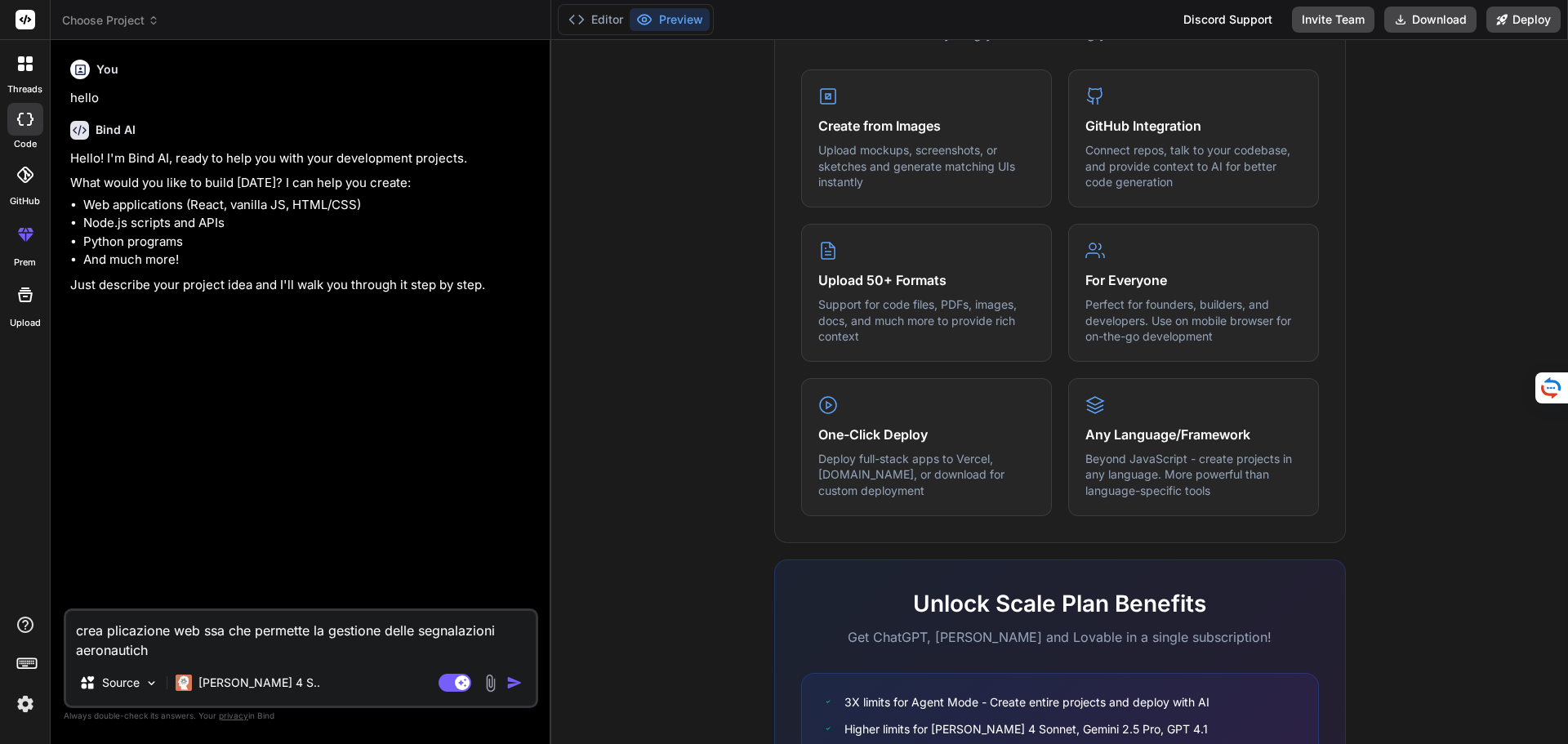
type textarea "x"
type textarea "crea plicazione web ssa che permette la gestione delle segnalazioni aeronautiche"
type textarea "x"
type textarea "crea plicazione web ssa che permette la gestione delle segnalazioni aeronautich…"
type textarea "x"
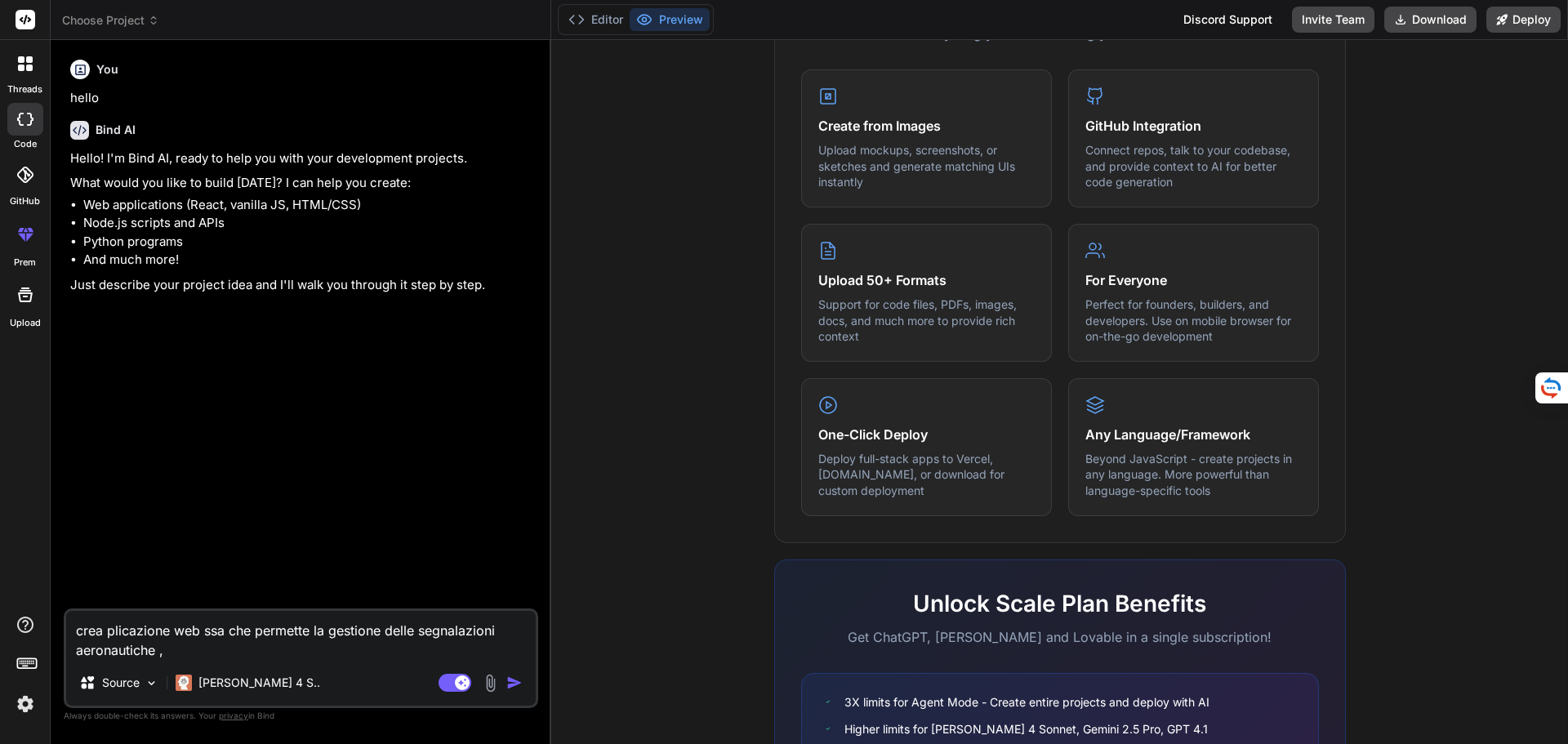
type textarea "crea plicazione web ssa che permette la gestione delle segnalazioni aeronautich…"
type textarea "x"
type textarea "crea plicazione web ssa che permette la gestione delle segnalazioni aeronautich…"
type textarea "x"
type textarea "crea plicazione web ssa che permette la gestione delle segnalazioni aeronautich…"
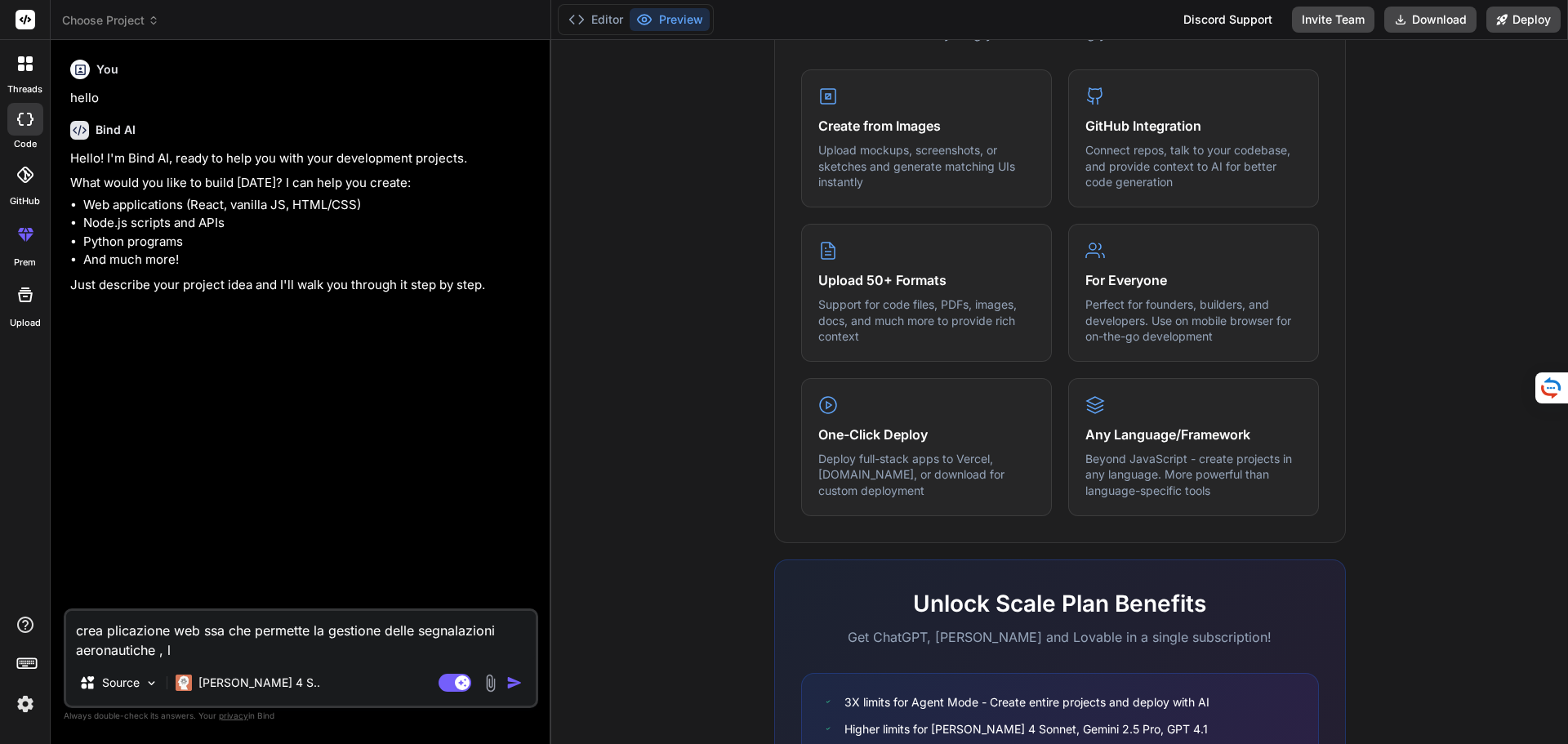
type textarea "x"
type textarea "crea plicazione web ssa che permette la gestione delle segnalazioni aeronautich…"
type textarea "x"
type textarea "crea plicazione web ssa che permette la gestione delle segnalazioni aeronautich…"
type textarea "x"
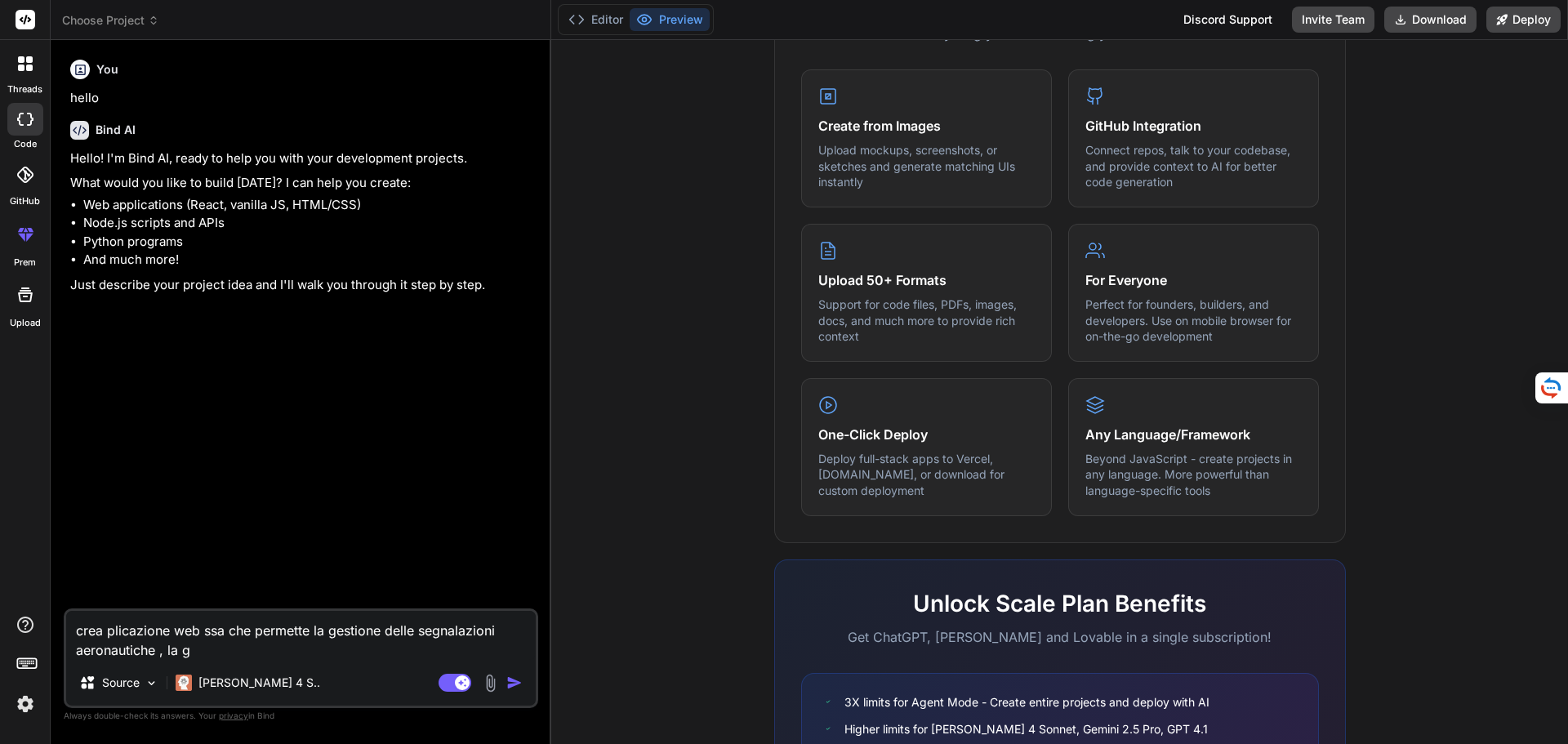
type textarea "crea plicazione web ssa che permette la gestione delle segnalazioni aeronautich…"
type textarea "x"
type textarea "crea plicazione web ssa che permette la gestione delle segnalazioni aeronautich…"
type textarea "x"
type textarea "crea plicazione web ssa che permette la gestione delle segnalazioni aeronautich…"
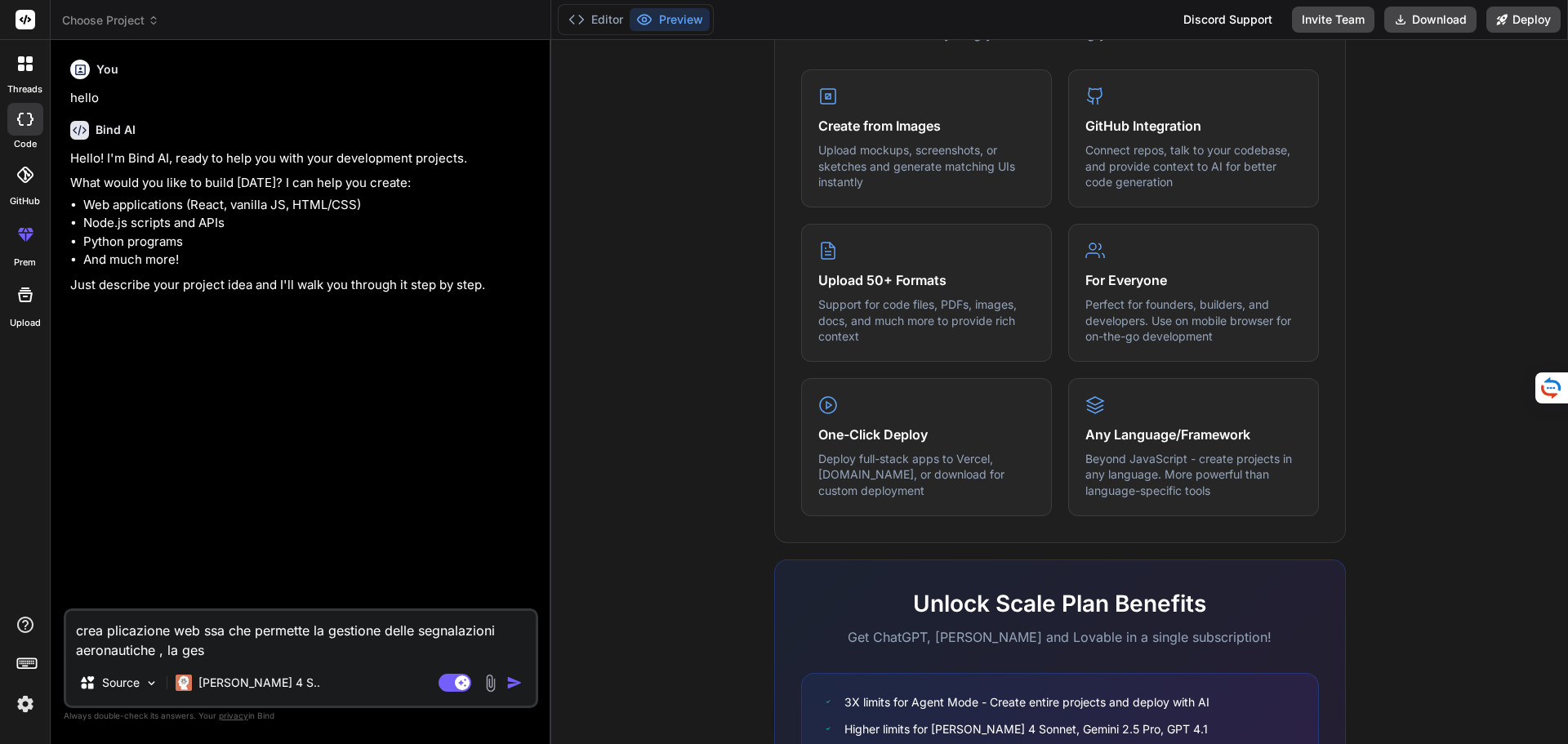
type textarea "x"
type textarea "crea plicazione web ssa che permette la gestione delle segnalazioni aeronautich…"
type textarea "x"
type textarea "crea plicazione web ssa che permette la gestione delle segnalazioni aeronautich…"
type textarea "x"
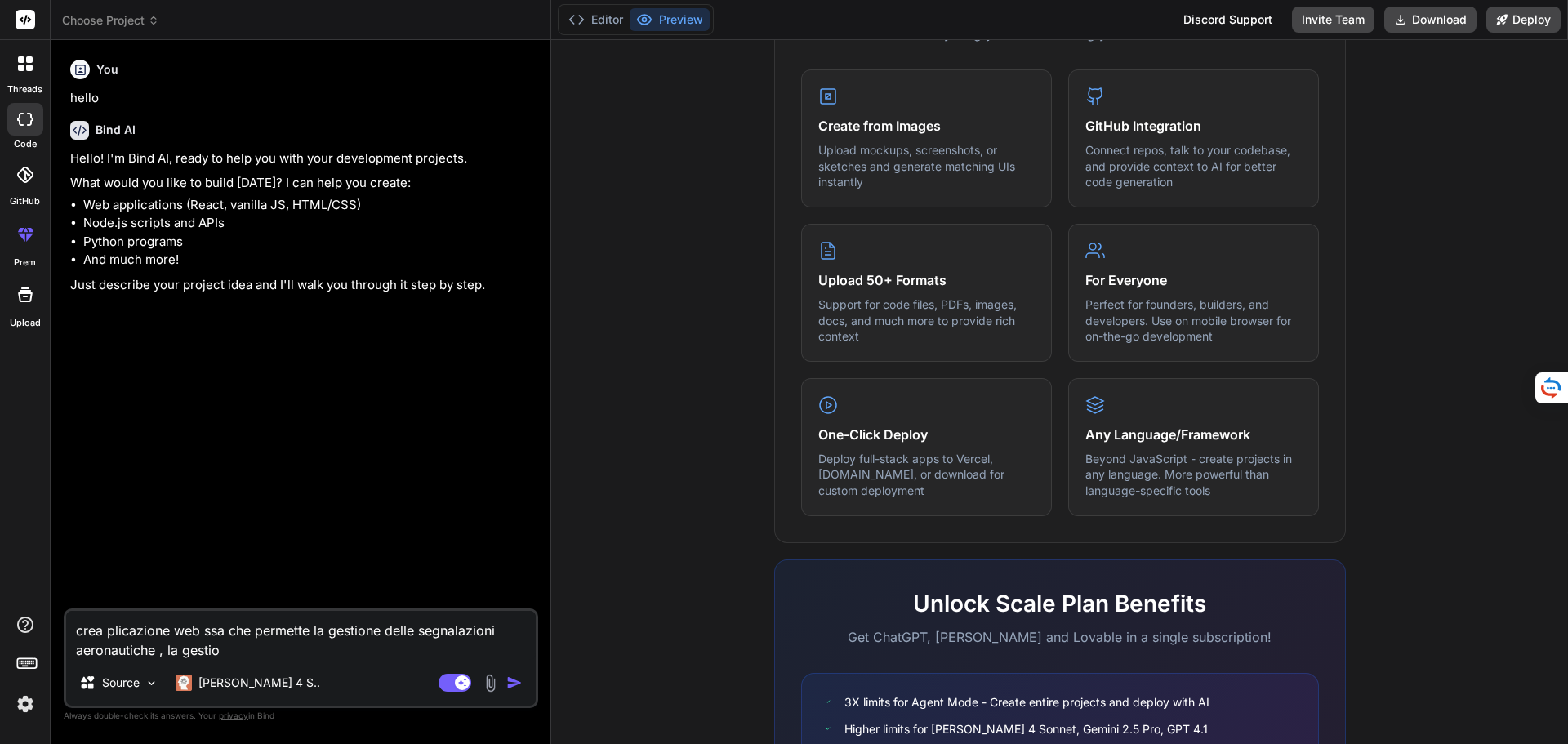
type textarea "crea plicazione web ssa che permette la gestione delle segnalazioni aeronautich…"
type textarea "x"
type textarea "crea plicazione web ssa che permette la gestione delle segnalazioni aeronautich…"
type textarea "x"
type textarea "crea plicazione web ssa che permette la gestione delle segnalazioni aeronautich…"
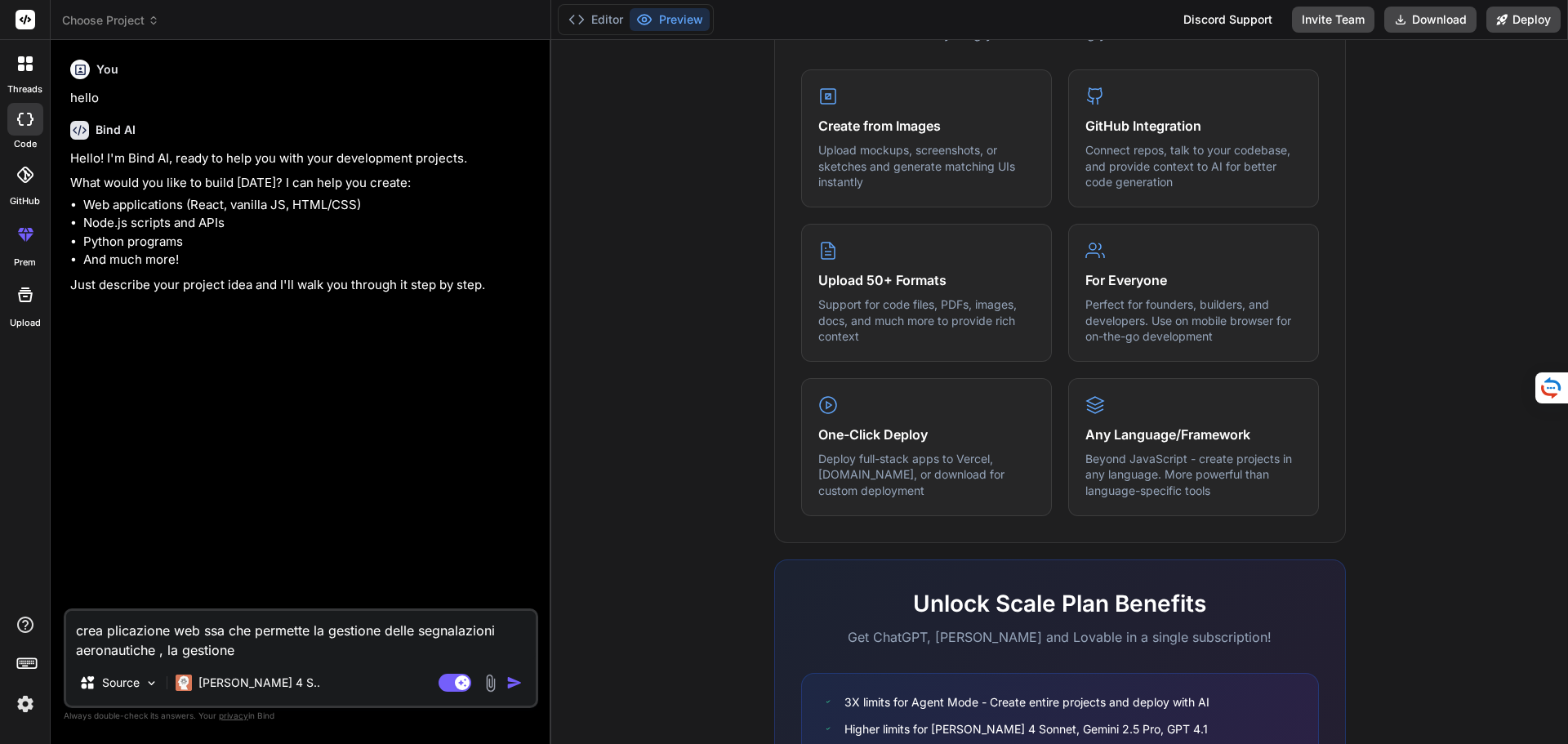
type textarea "x"
type textarea "crea plicazione web ssa che permette la gestione delle segnalazioni aeronautich…"
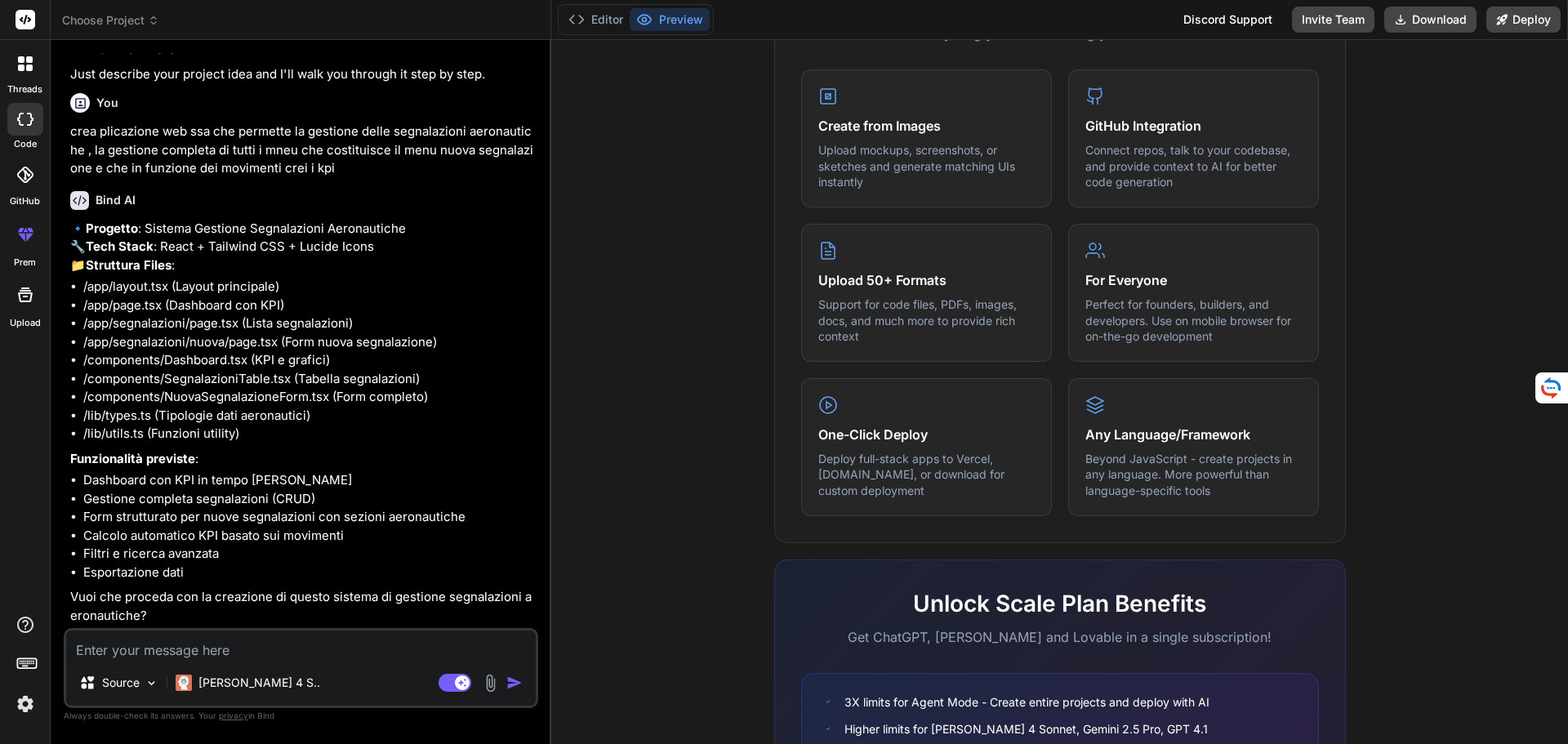
scroll to position [247, 0]
click at [167, 651] on textarea at bounding box center [300, 645] width 470 height 29
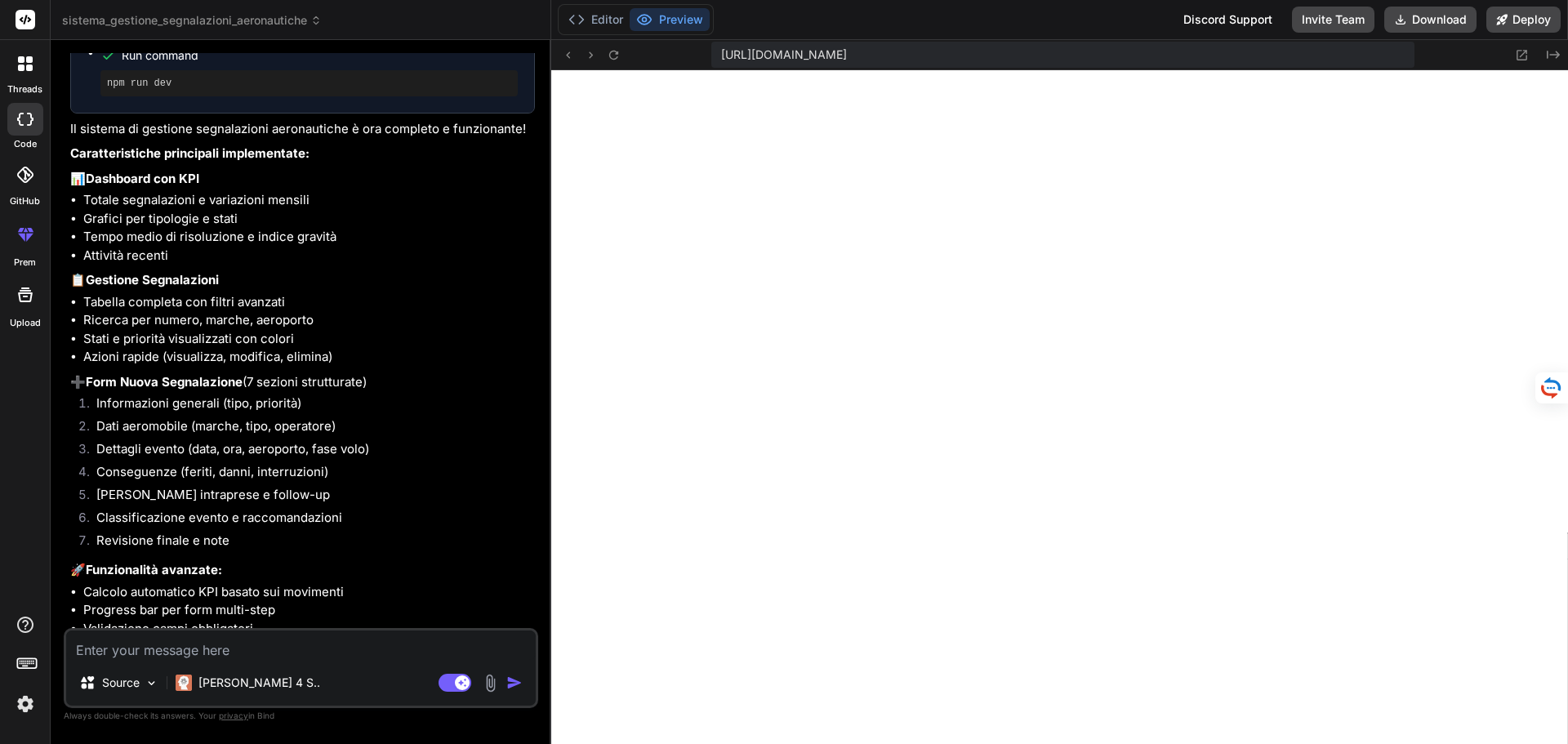
scroll to position [1633, 0]
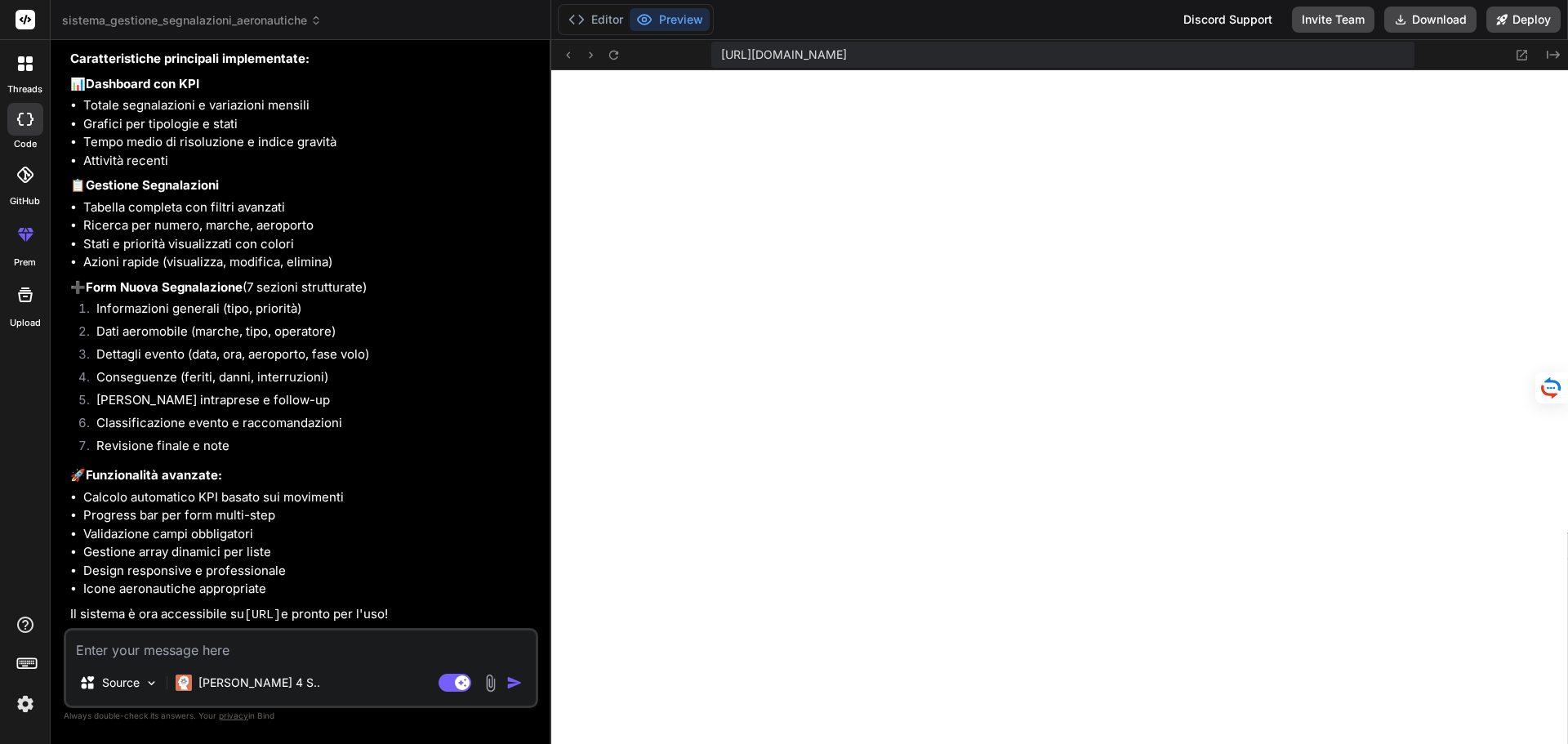
click at [344, 623] on p "Il sistema è ora accessibile su [URL] e pronto per l'uso!" at bounding box center [302, 614] width 465 height 20
click at [93, 641] on textarea at bounding box center [300, 645] width 470 height 29
click at [1507, 19] on icon at bounding box center [1502, 19] width 12 height 12
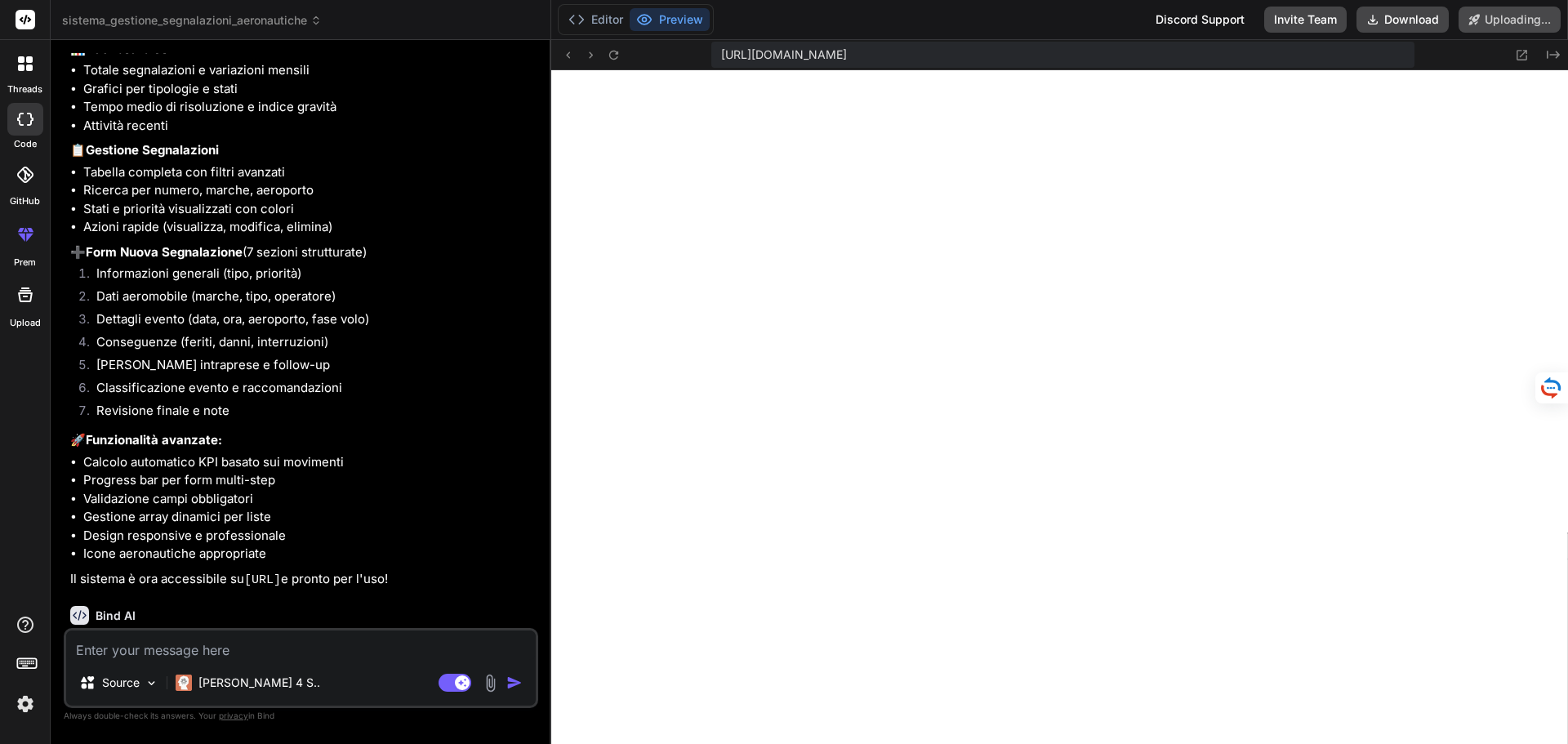
scroll to position [1776, 0]
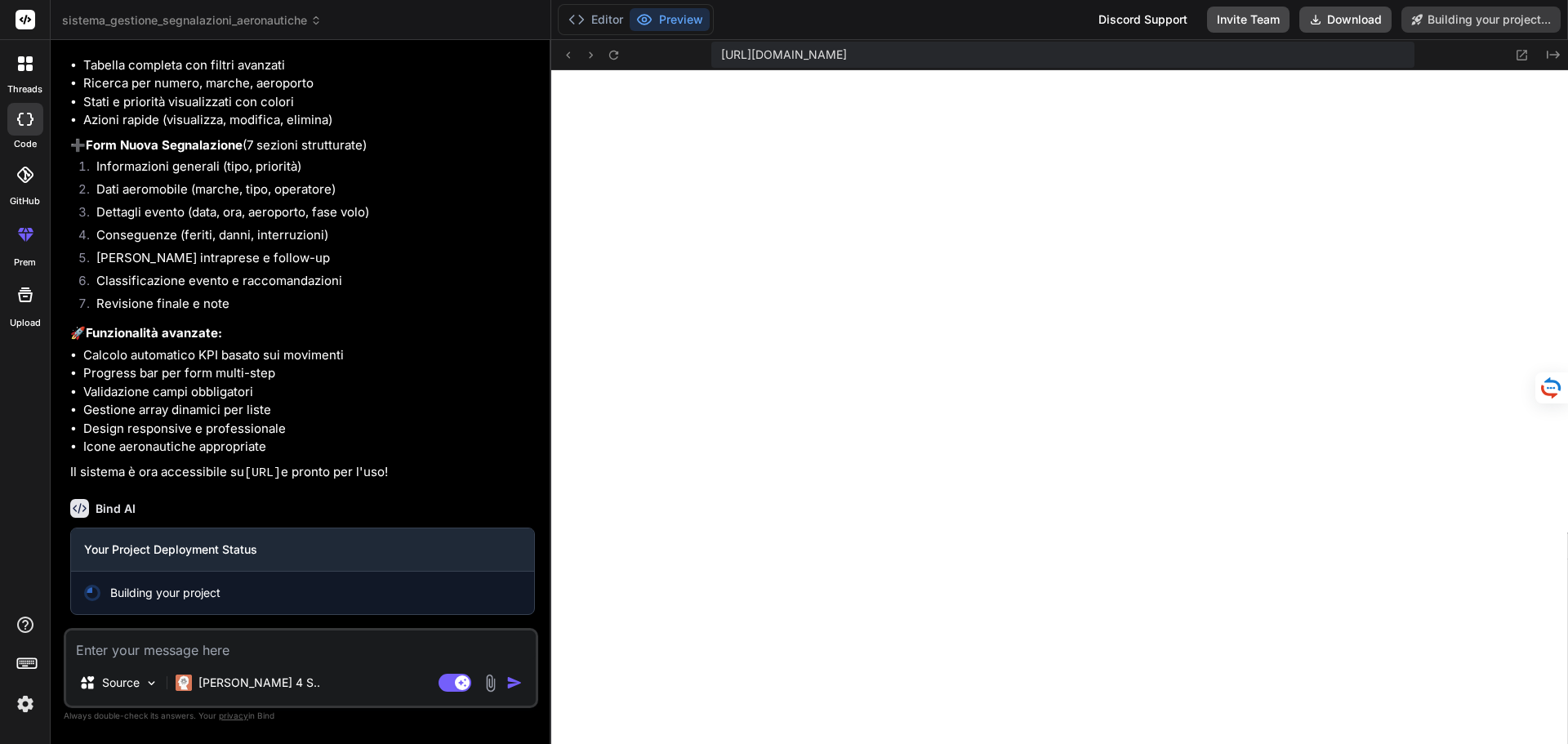
drag, startPoint x: 387, startPoint y: 473, endPoint x: 242, endPoint y: 476, distance: 145.0
click at [242, 476] on p "Il sistema è ora accessibile su [URL] e pronto per l'uso!" at bounding box center [302, 473] width 465 height 20
copy p "[URL]"
click at [221, 645] on textarea at bounding box center [300, 645] width 470 height 29
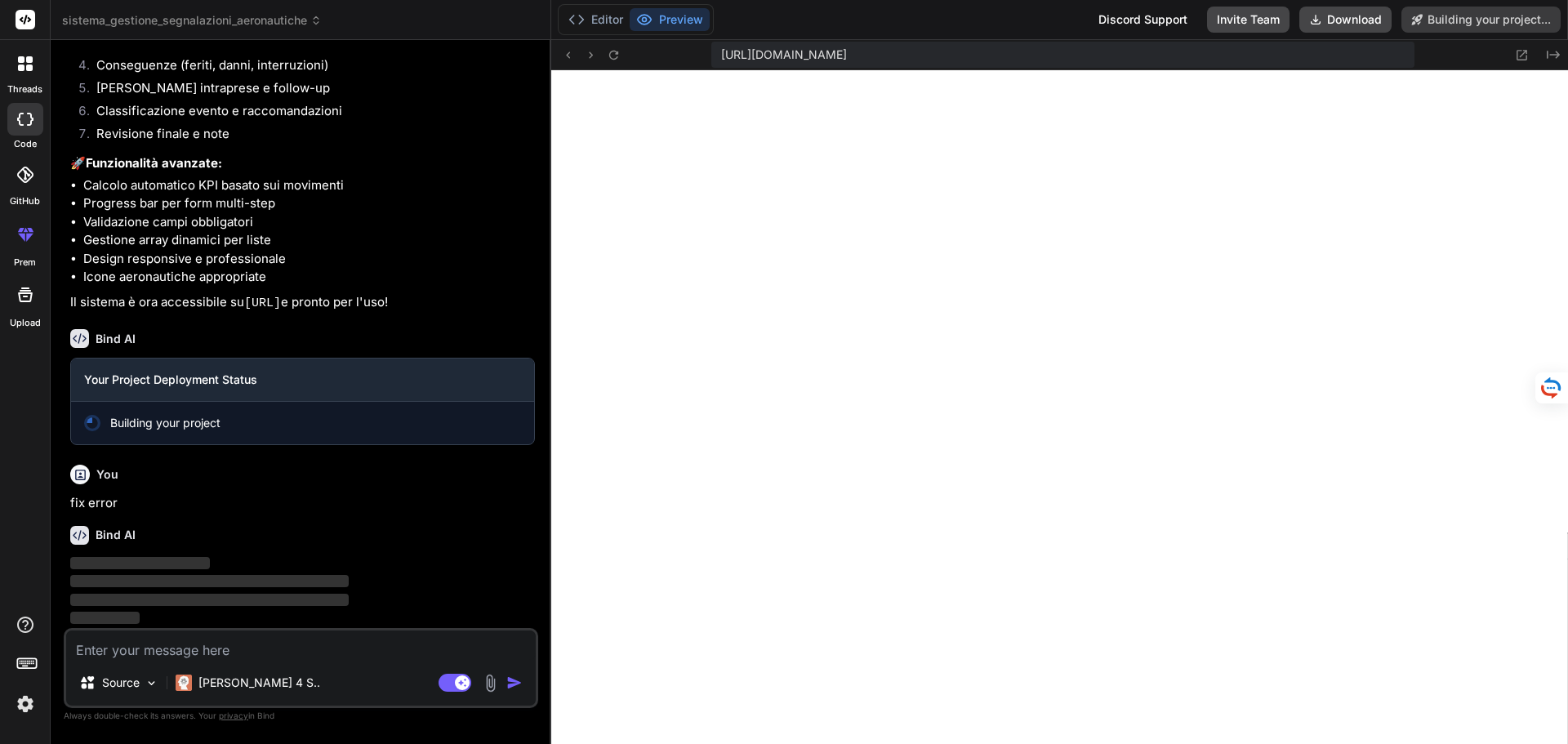
scroll to position [1945, 0]
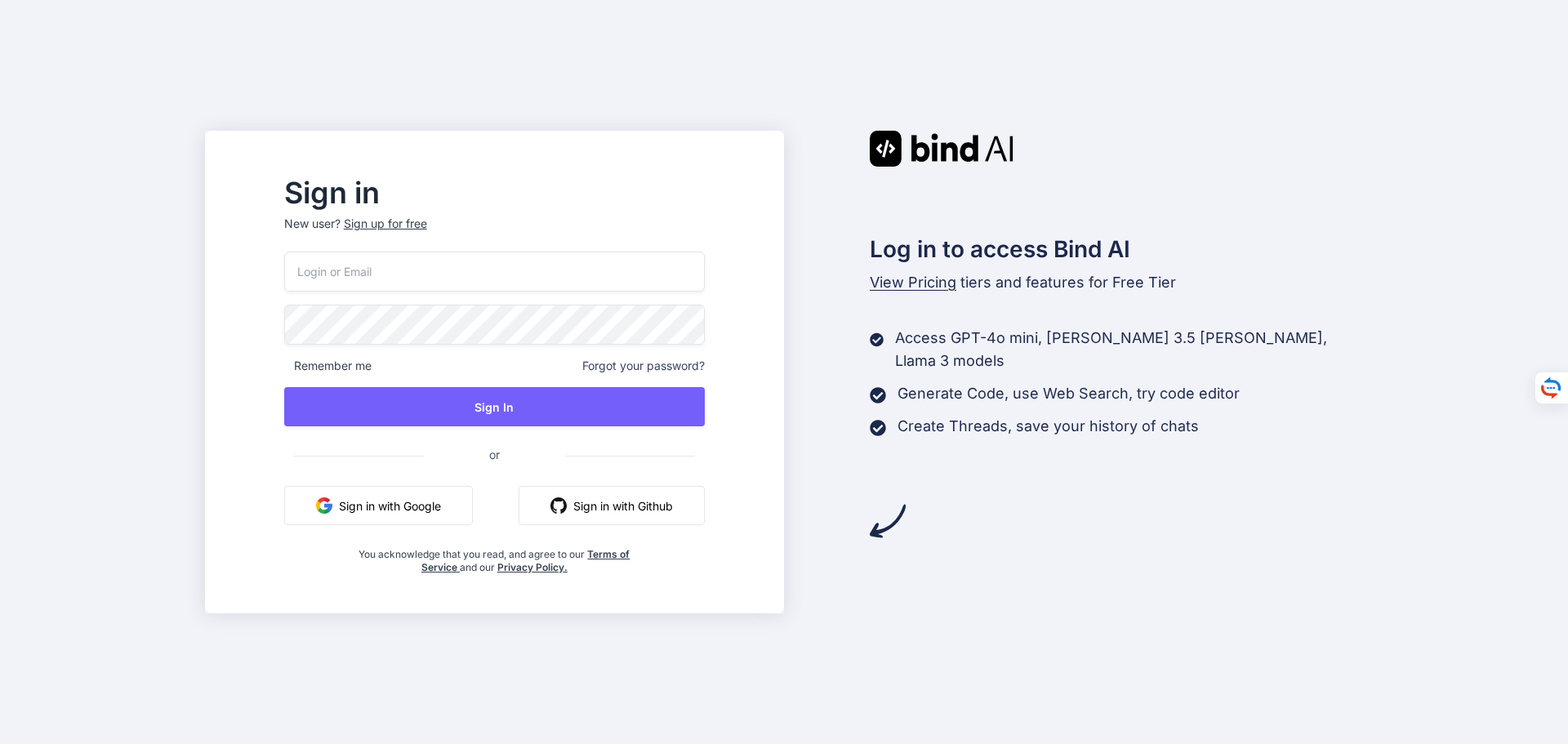
click at [402, 501] on button "Sign in with Google" at bounding box center [378, 505] width 189 height 39
